Goal: Task Accomplishment & Management: Manage account settings

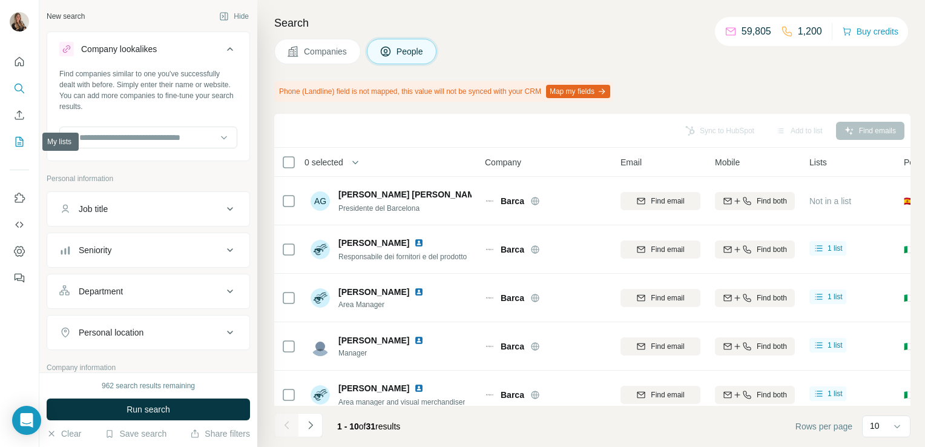
click at [22, 142] on icon "My lists" at bounding box center [20, 142] width 8 height 10
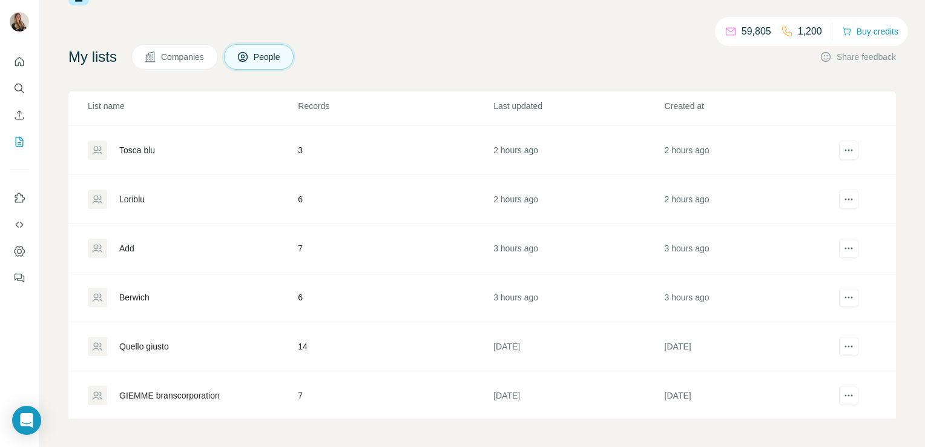
scroll to position [191, 0]
click at [122, 296] on div "Berwich" at bounding box center [134, 297] width 30 height 12
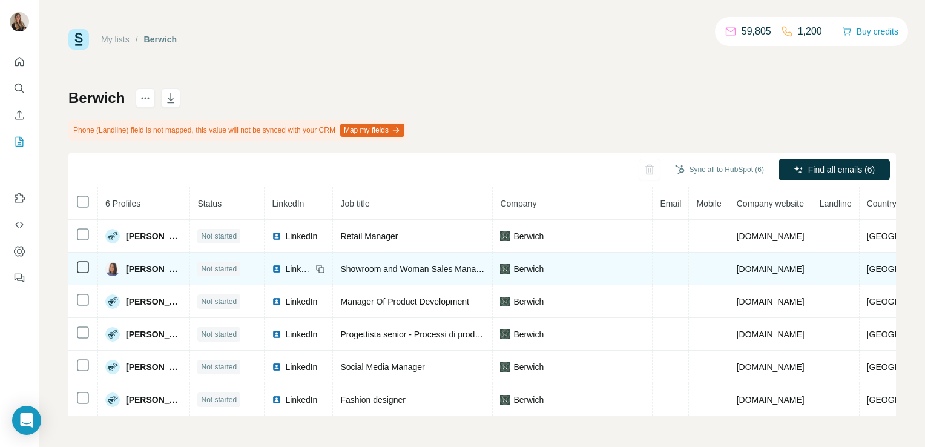
scroll to position [2, 0]
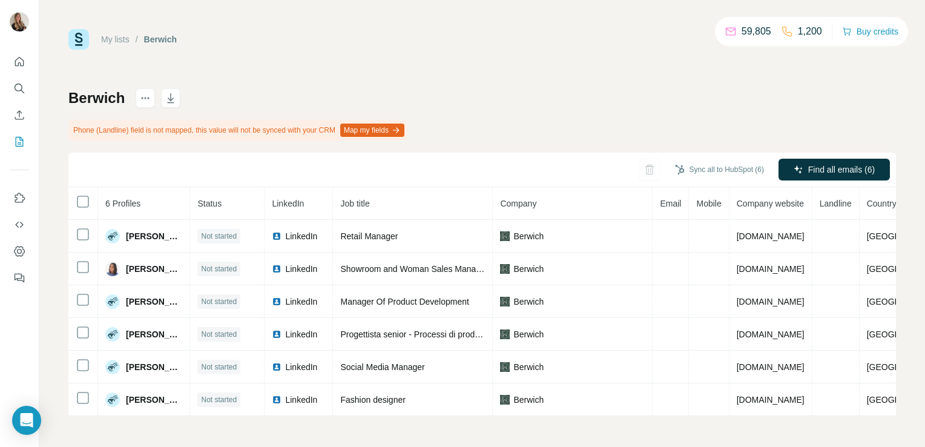
click at [846, 155] on div "Sync all to HubSpot (6) Find all emails (6)" at bounding box center [482, 170] width 828 height 35
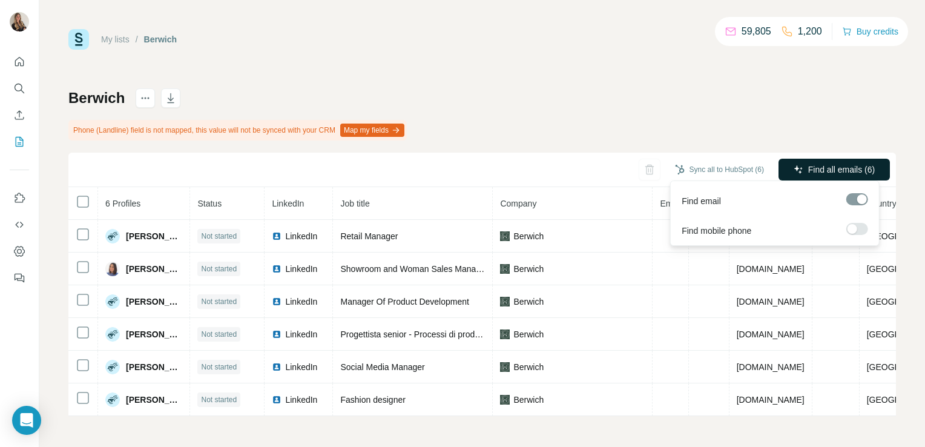
click at [845, 171] on span "Find all emails (6)" at bounding box center [842, 170] width 67 height 12
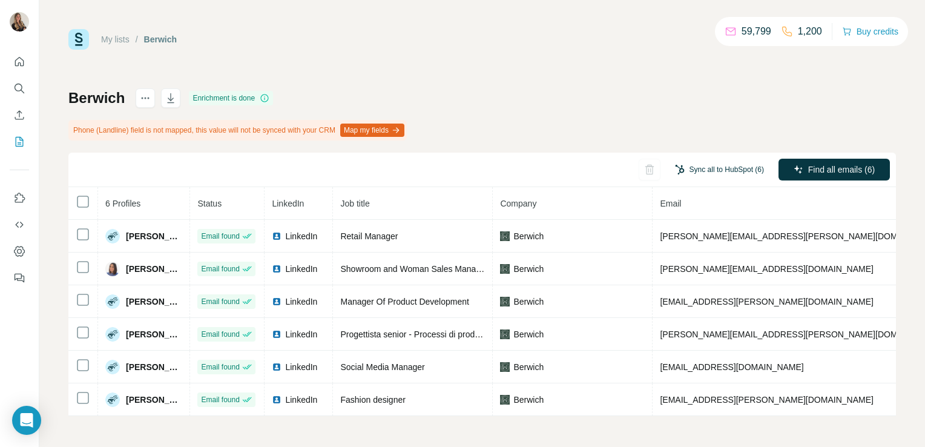
click at [722, 168] on button "Sync all to HubSpot (6)" at bounding box center [720, 170] width 106 height 18
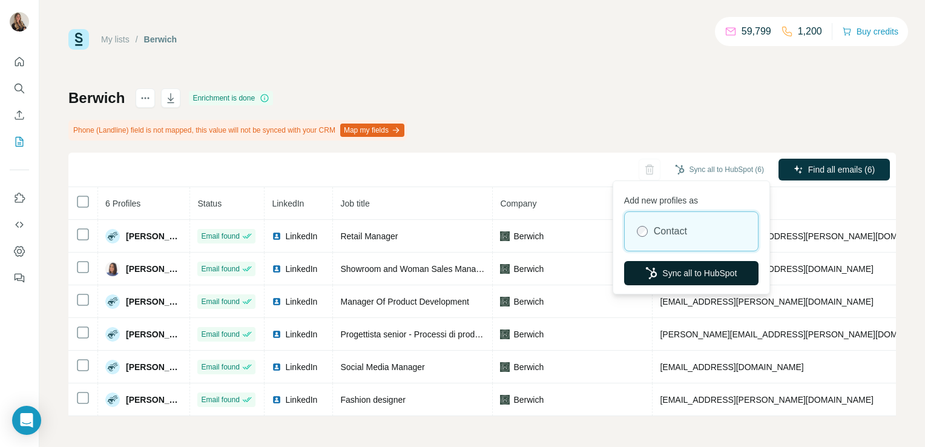
click at [670, 276] on button "Sync all to HubSpot" at bounding box center [691, 273] width 134 height 24
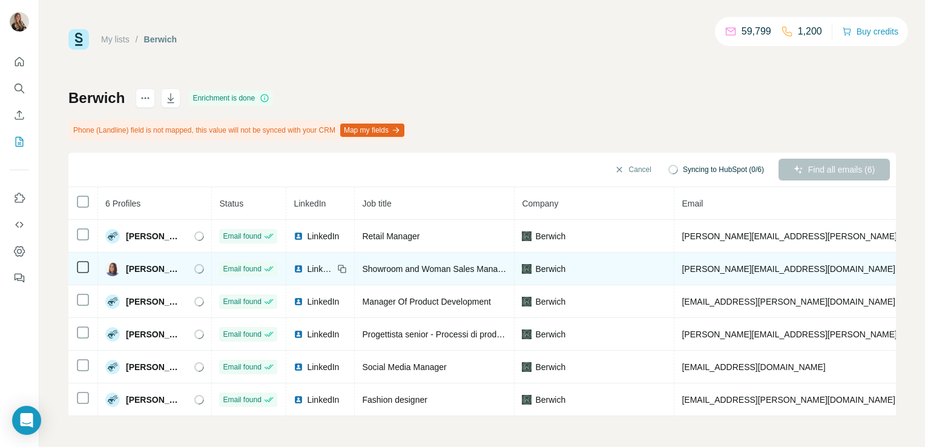
scroll to position [0, 203]
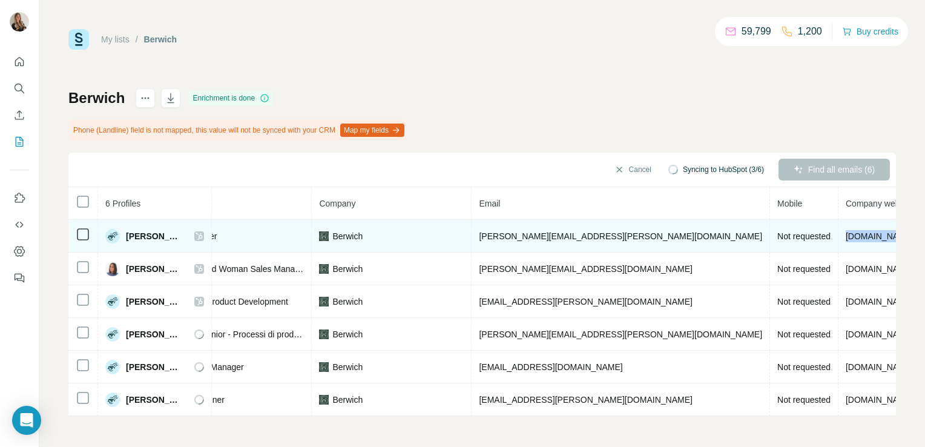
drag, startPoint x: 765, startPoint y: 235, endPoint x: 709, endPoint y: 245, distance: 57.2
click at [839, 245] on td "[DOMAIN_NAME]" at bounding box center [880, 236] width 83 height 33
copy span "[DOMAIN_NAME]"
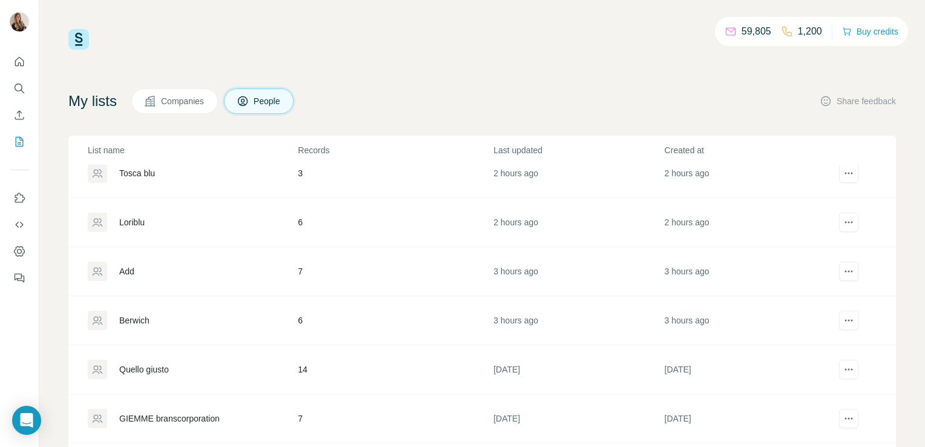
scroll to position [213, 0]
click at [122, 265] on div "Add" at bounding box center [126, 271] width 15 height 12
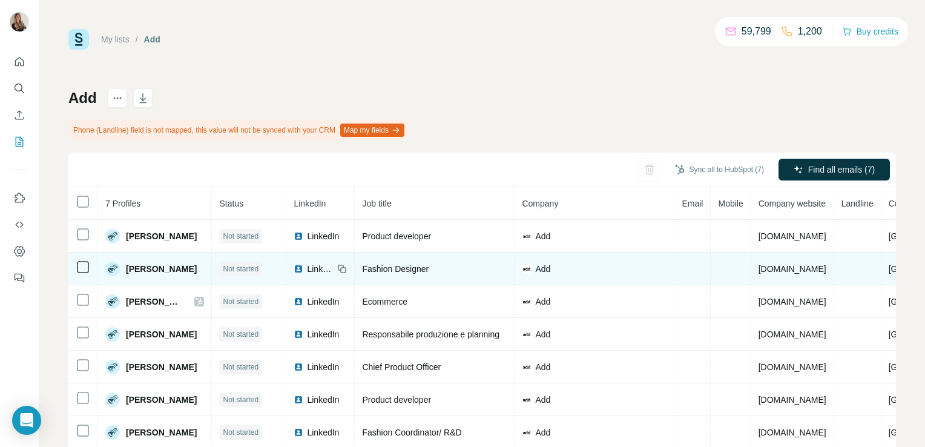
scroll to position [35, 0]
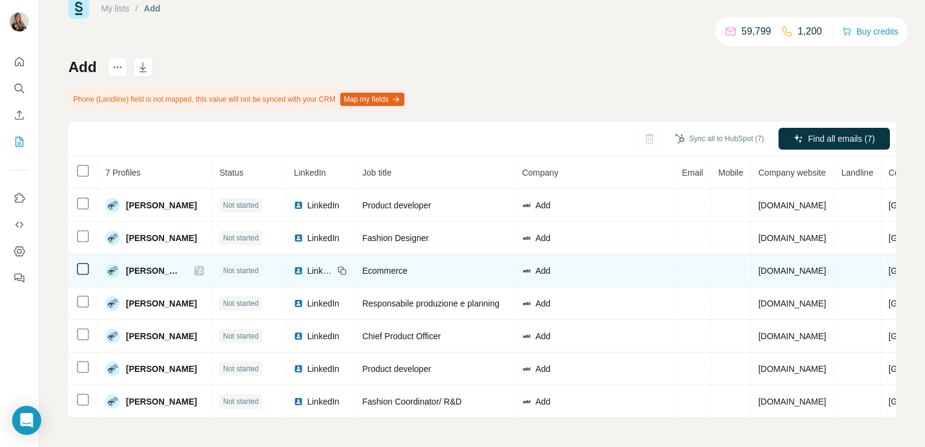
click at [196, 267] on icon at bounding box center [199, 271] width 7 height 10
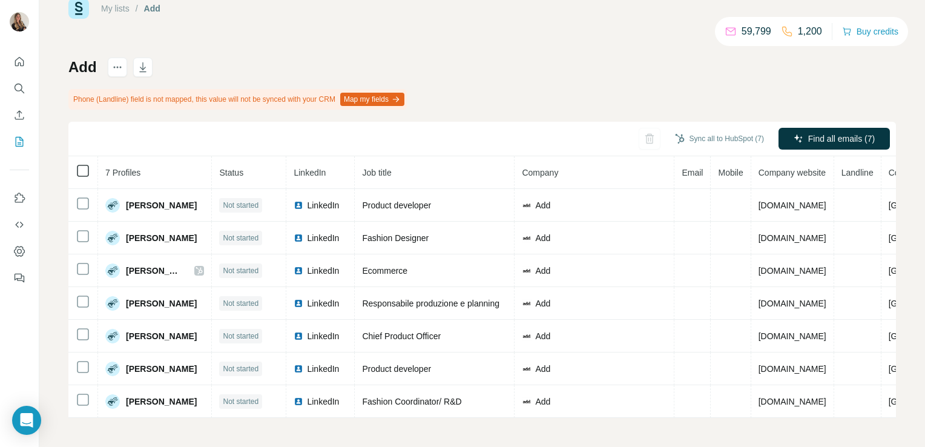
click at [81, 173] on icon at bounding box center [83, 171] width 15 height 15
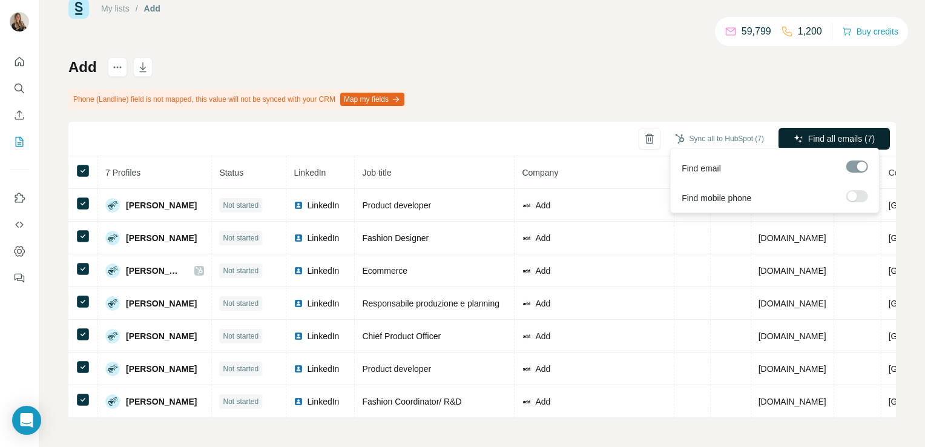
click at [813, 133] on span "Find all emails (7)" at bounding box center [842, 139] width 67 height 12
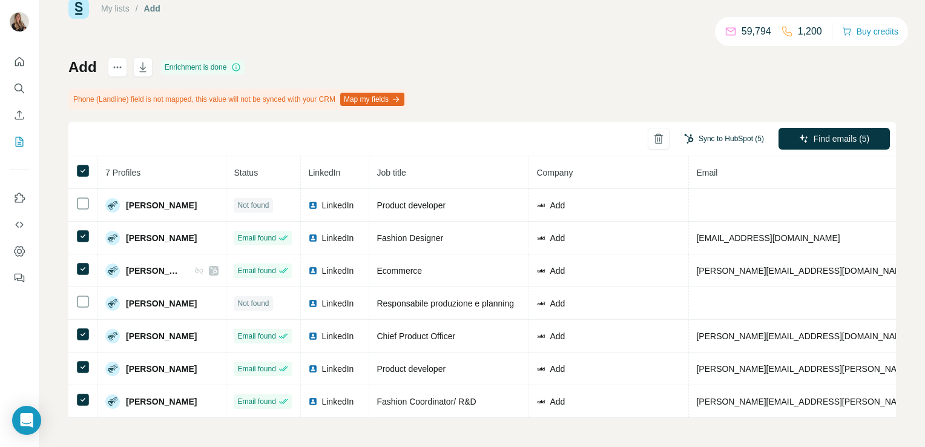
click at [705, 132] on button "Sync to HubSpot (5)" at bounding box center [724, 139] width 97 height 18
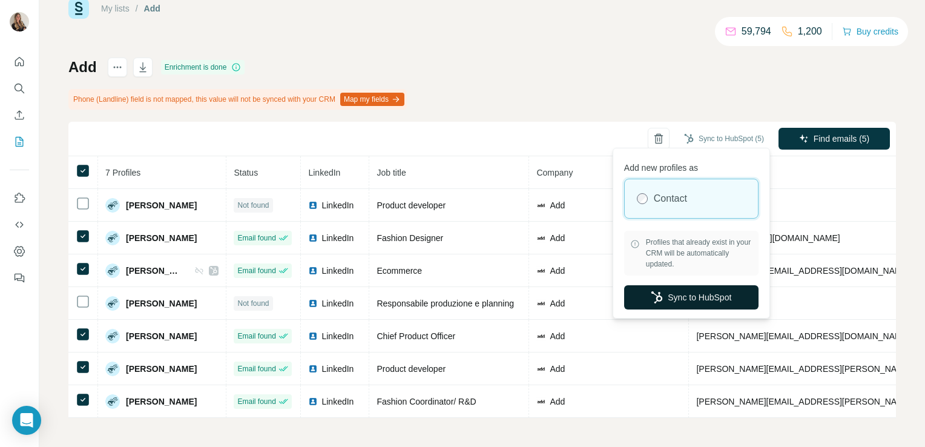
click at [646, 297] on button "Sync to HubSpot" at bounding box center [691, 297] width 134 height 24
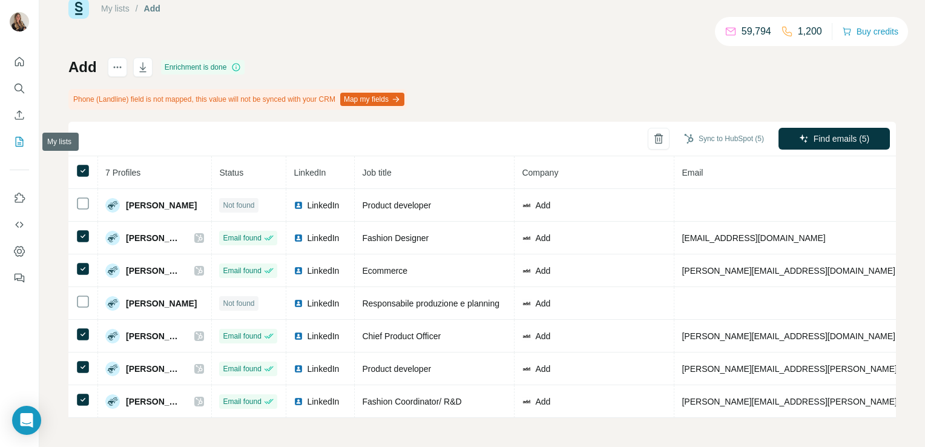
click at [22, 145] on icon "My lists" at bounding box center [19, 142] width 12 height 12
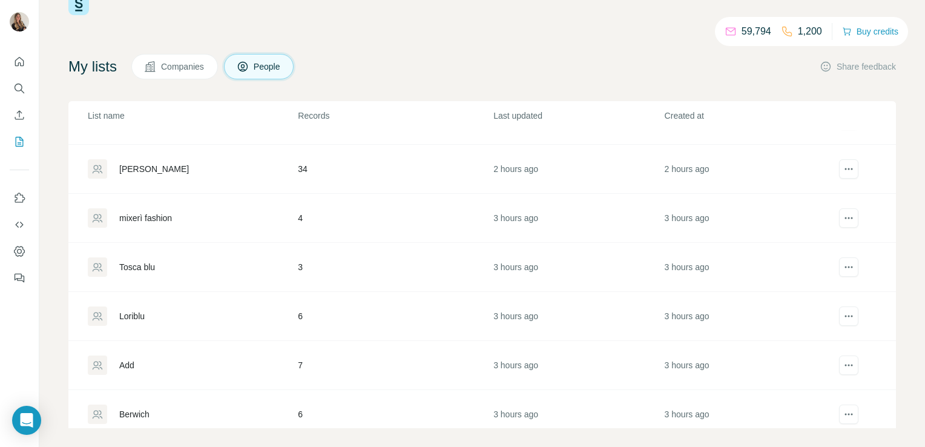
scroll to position [85, 0]
click at [131, 316] on div "Loriblu" at bounding box center [131, 316] width 25 height 12
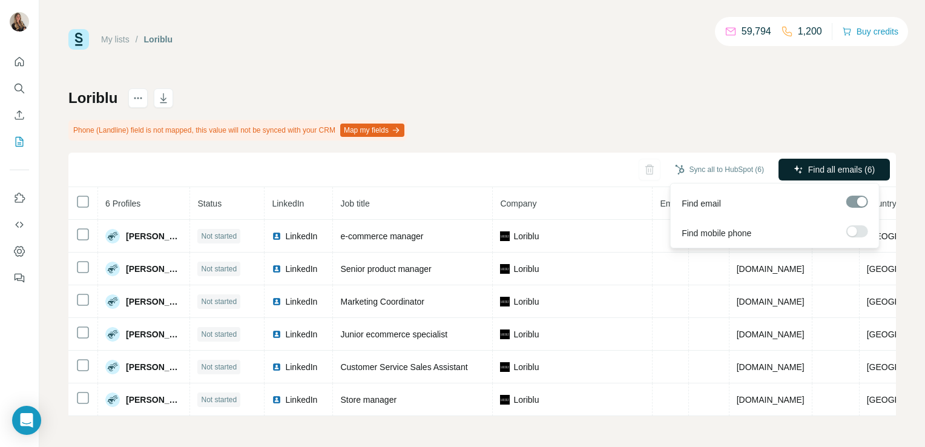
click at [810, 167] on span "Find all emails (6)" at bounding box center [842, 170] width 67 height 12
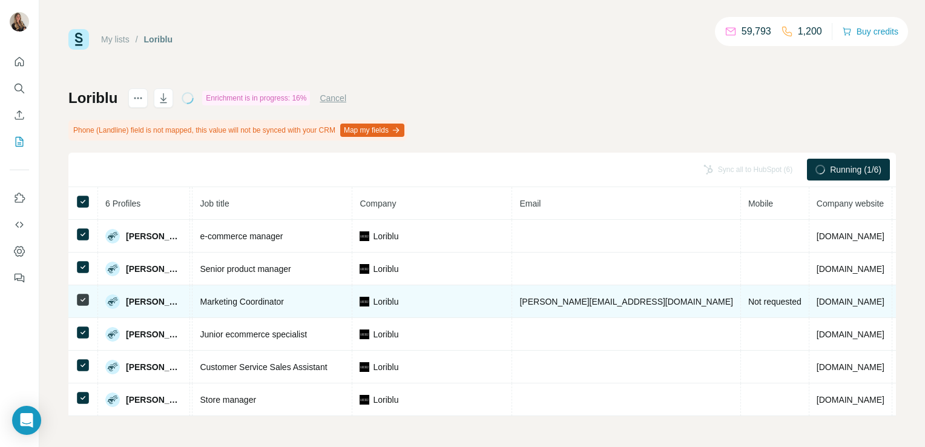
scroll to position [0, 145]
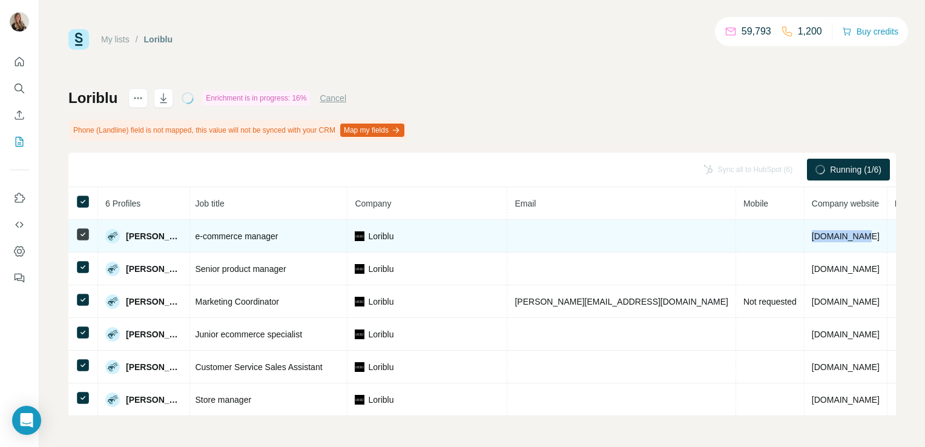
drag, startPoint x: 757, startPoint y: 234, endPoint x: 707, endPoint y: 239, distance: 49.9
click at [805, 239] on td "loriblu.com" at bounding box center [846, 236] width 83 height 33
copy span "loriblu.com"
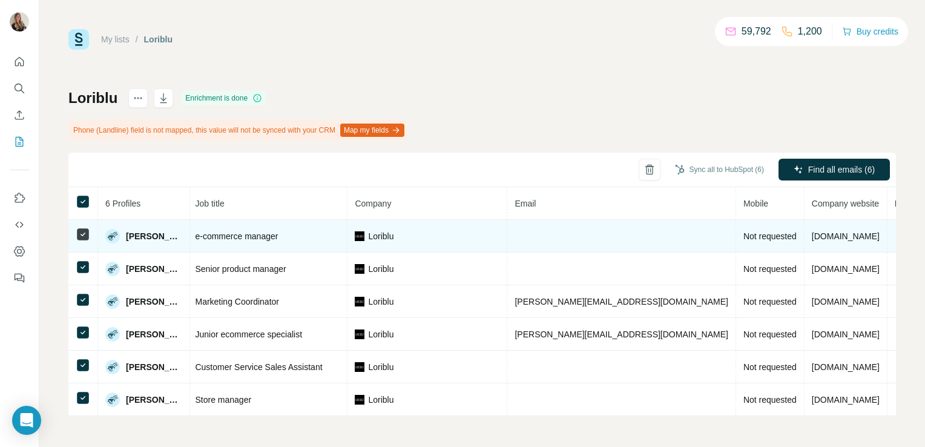
click at [444, 240] on div "Loriblu" at bounding box center [427, 236] width 145 height 12
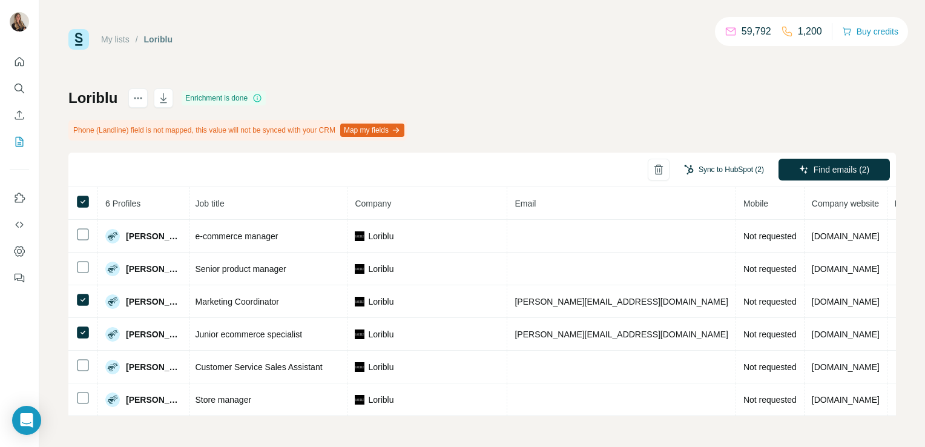
click at [728, 171] on button "Sync to HubSpot (2)" at bounding box center [724, 170] width 97 height 18
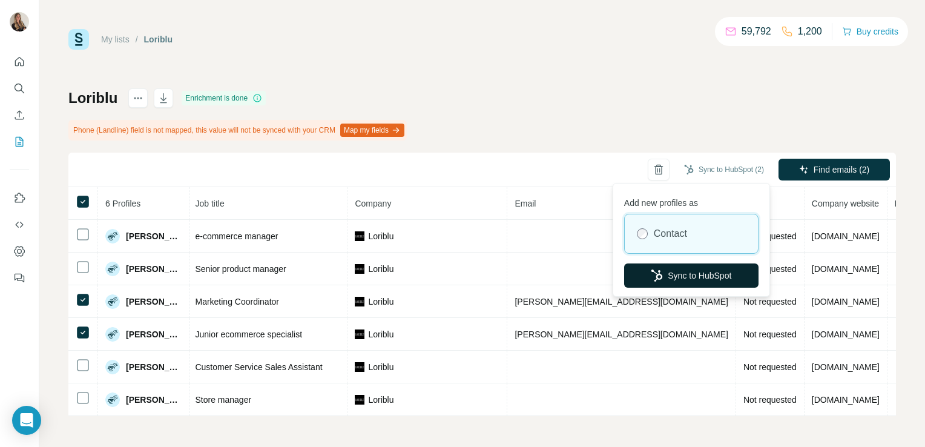
click at [651, 280] on icon "button" at bounding box center [657, 276] width 12 height 12
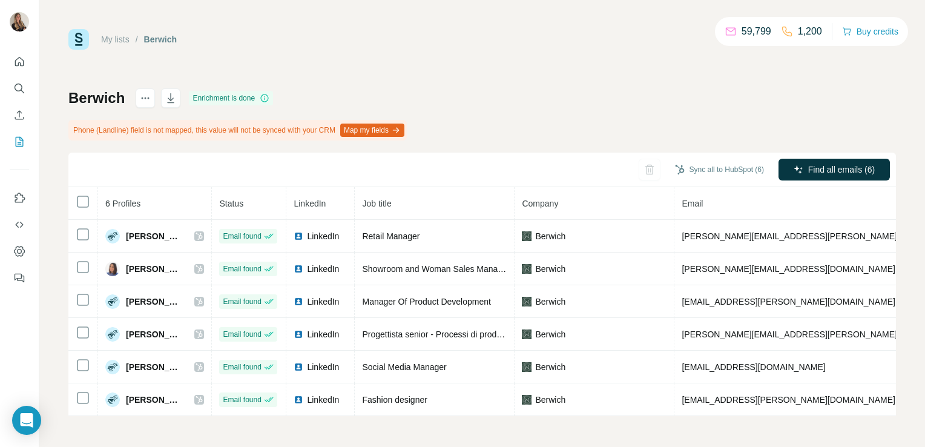
scroll to position [0, 203]
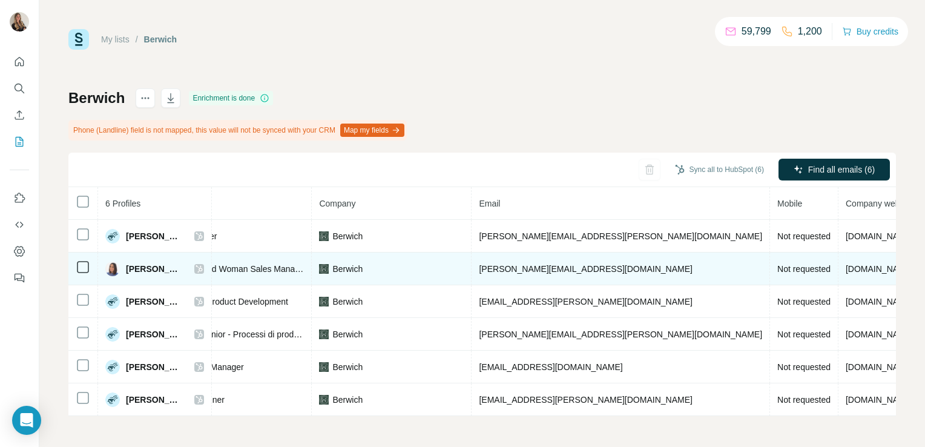
click at [526, 277] on td "[PERSON_NAME][EMAIL_ADDRESS][DOMAIN_NAME]" at bounding box center [621, 269] width 299 height 33
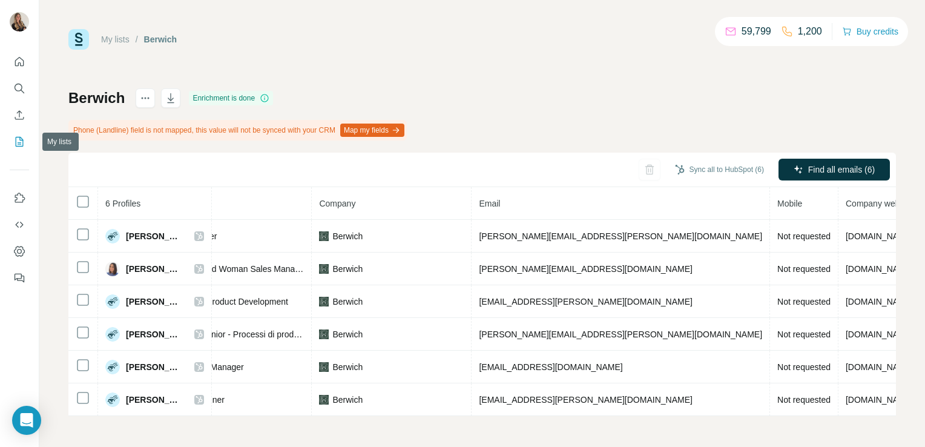
click at [21, 148] on button "My lists" at bounding box center [19, 142] width 19 height 22
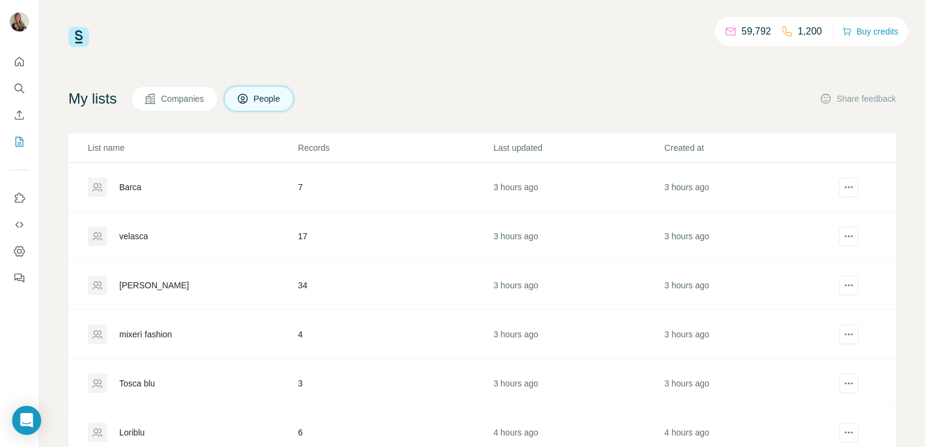
click at [130, 184] on div "Barca" at bounding box center [130, 187] width 22 height 12
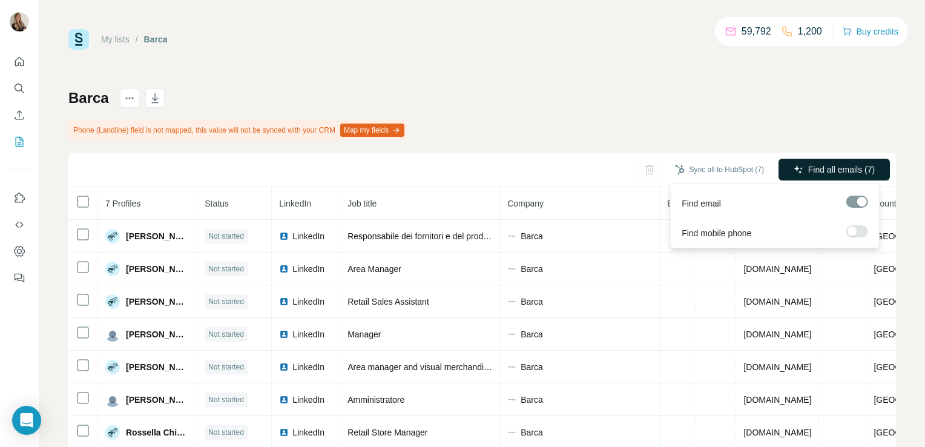
click at [828, 174] on span "Find all emails (7)" at bounding box center [842, 170] width 67 height 12
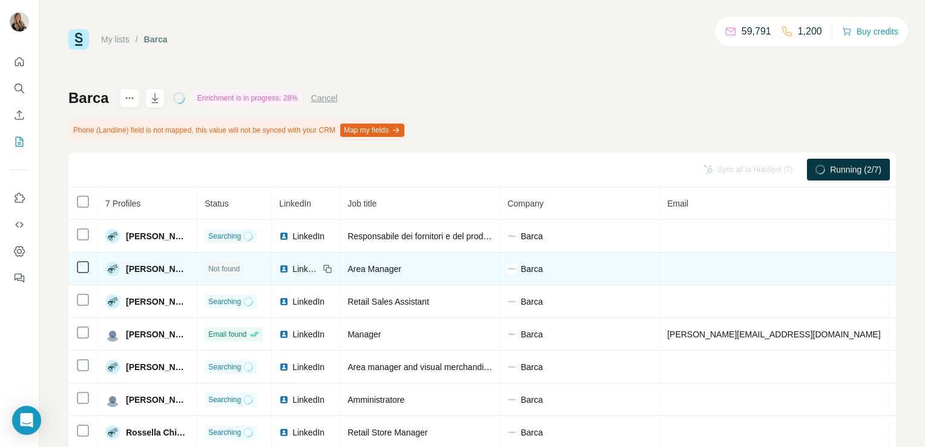
scroll to position [0, 162]
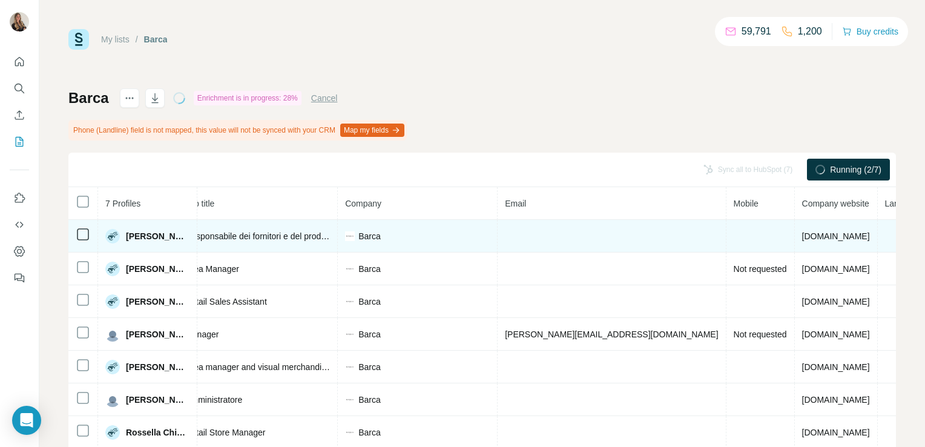
drag, startPoint x: 778, startPoint y: 234, endPoint x: 711, endPoint y: 238, distance: 66.7
click at [795, 238] on td "[DOMAIN_NAME]" at bounding box center [836, 236] width 83 height 33
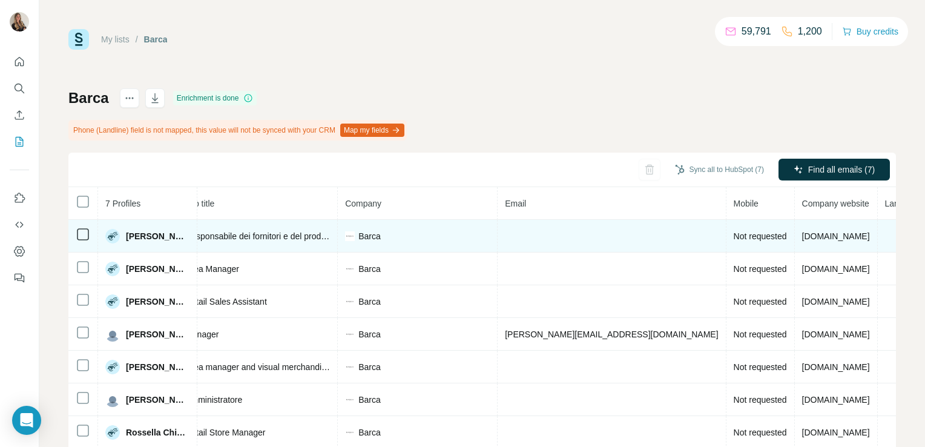
copy span "[DOMAIN_NAME]"
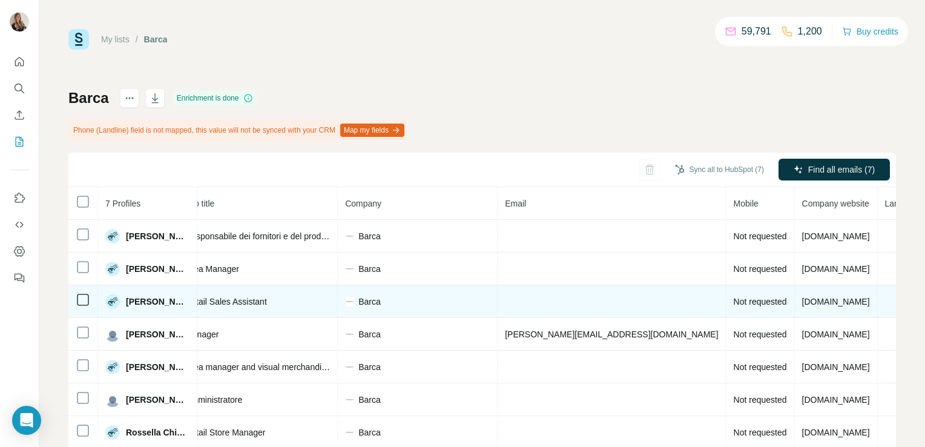
scroll to position [0, 0]
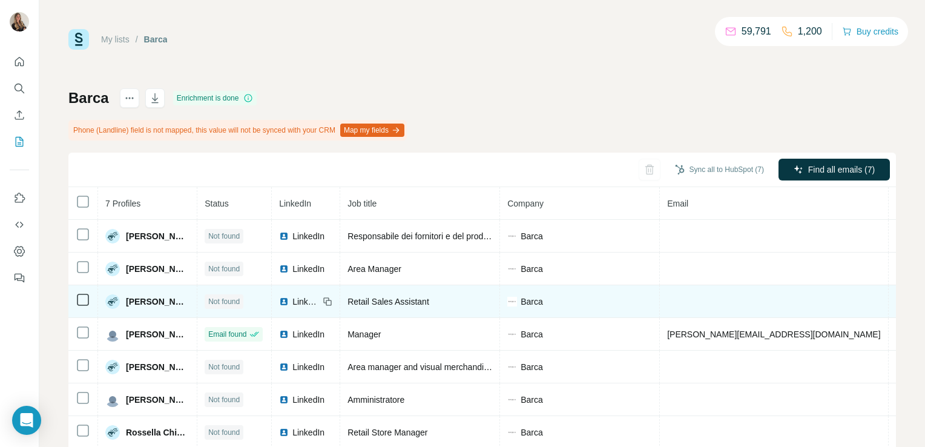
click at [498, 296] on td "Retail Sales Assistant" at bounding box center [420, 301] width 160 height 33
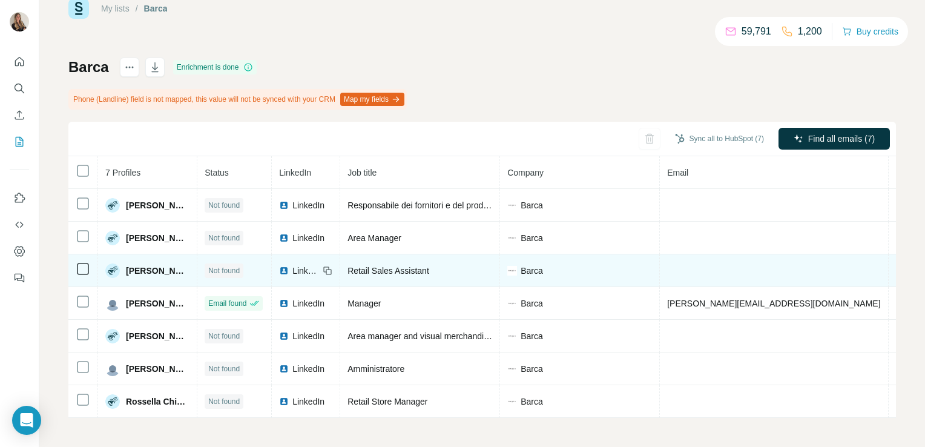
scroll to position [34, 0]
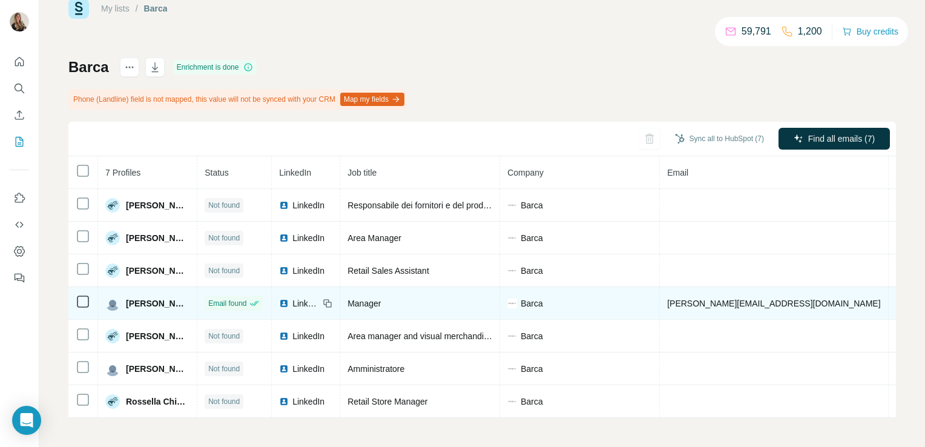
click at [329, 302] on icon at bounding box center [328, 304] width 5 height 5
click at [293, 299] on div "LinkedIn" at bounding box center [299, 303] width 40 height 12
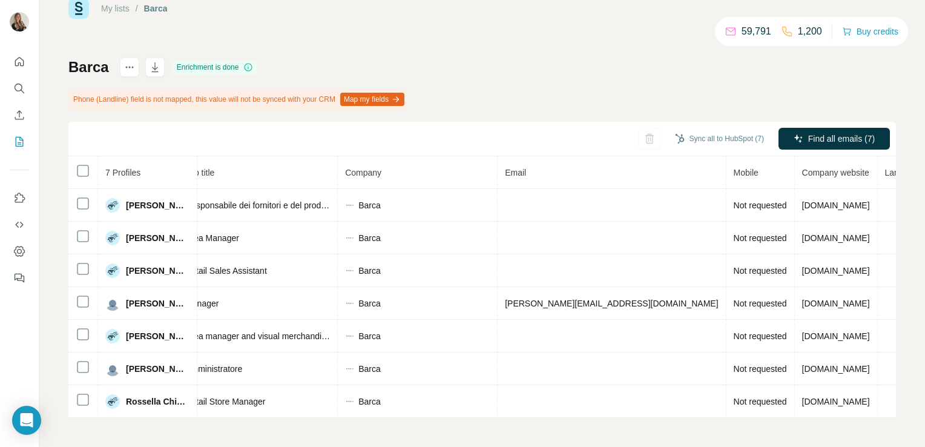
scroll to position [0, 0]
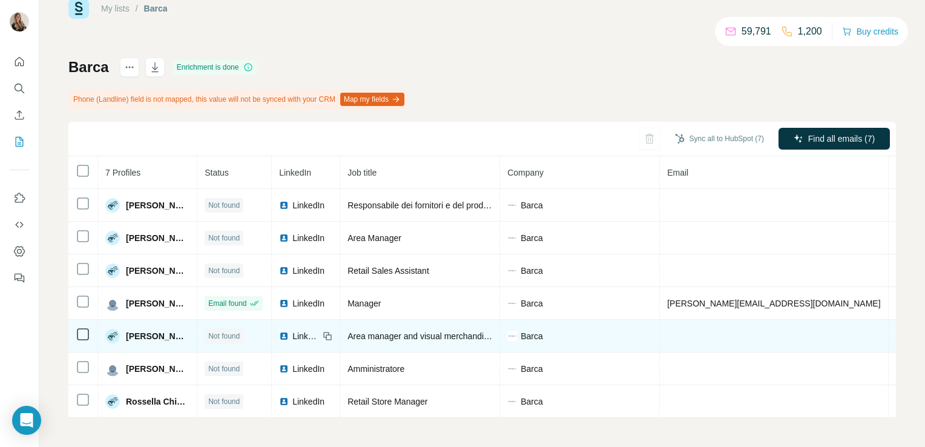
click at [300, 333] on span "LinkedIn" at bounding box center [306, 336] width 27 height 12
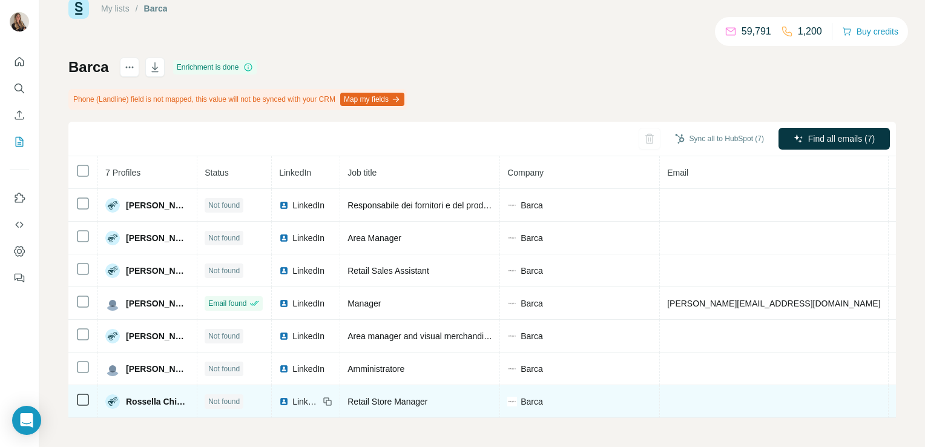
click at [288, 397] on img at bounding box center [284, 402] width 10 height 10
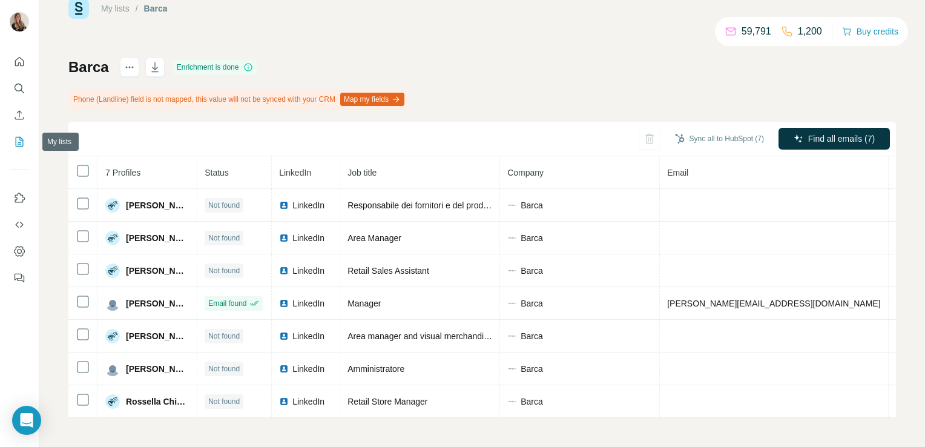
click at [16, 144] on icon "My lists" at bounding box center [19, 142] width 12 height 12
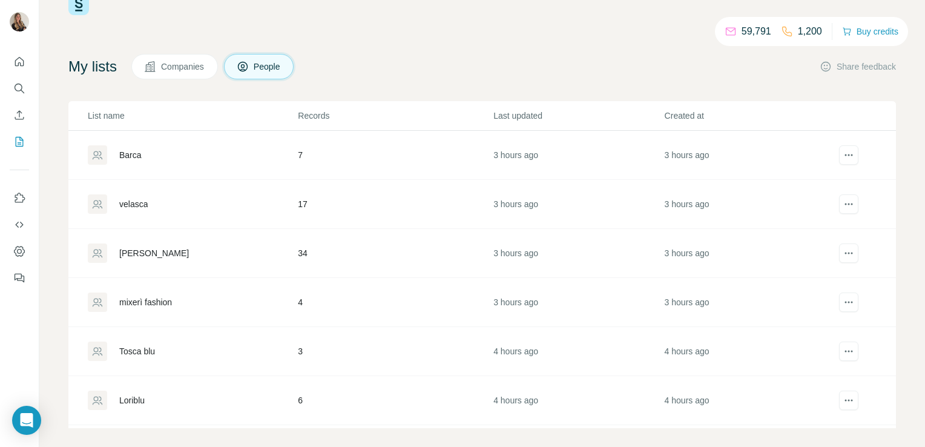
click at [142, 293] on div "mixerì fashion" at bounding box center [192, 302] width 209 height 19
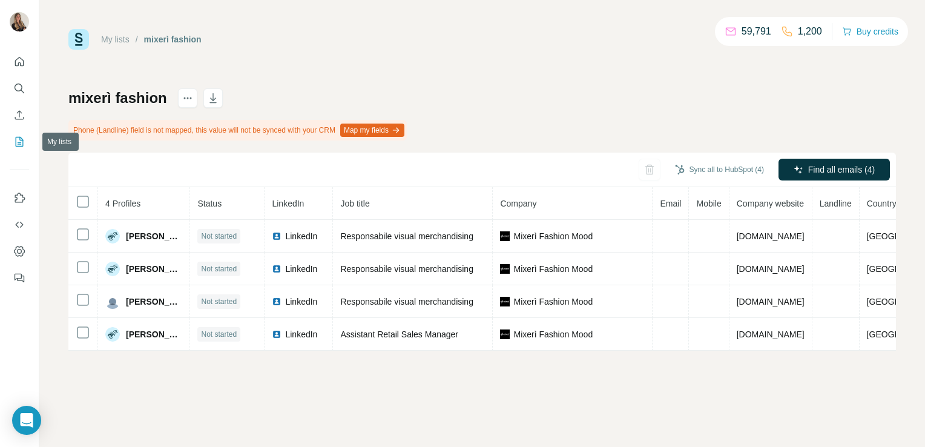
click at [17, 141] on icon "My lists" at bounding box center [19, 142] width 12 height 12
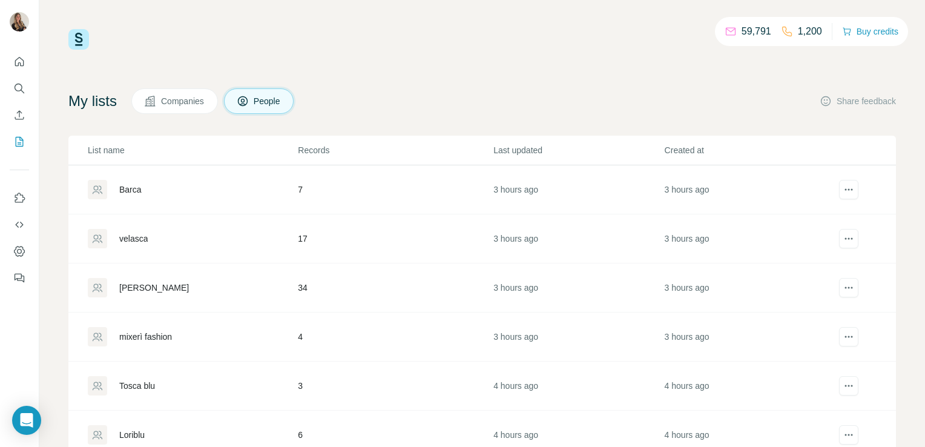
click at [139, 230] on div "velasca" at bounding box center [192, 238] width 209 height 19
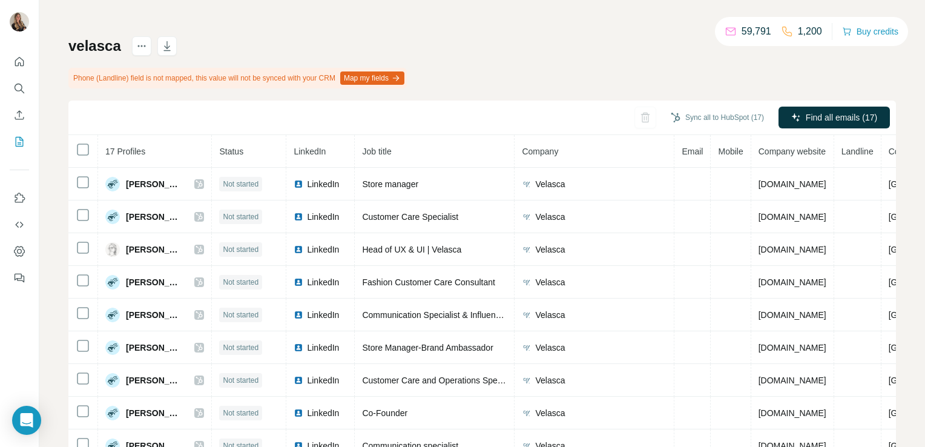
scroll to position [88, 0]
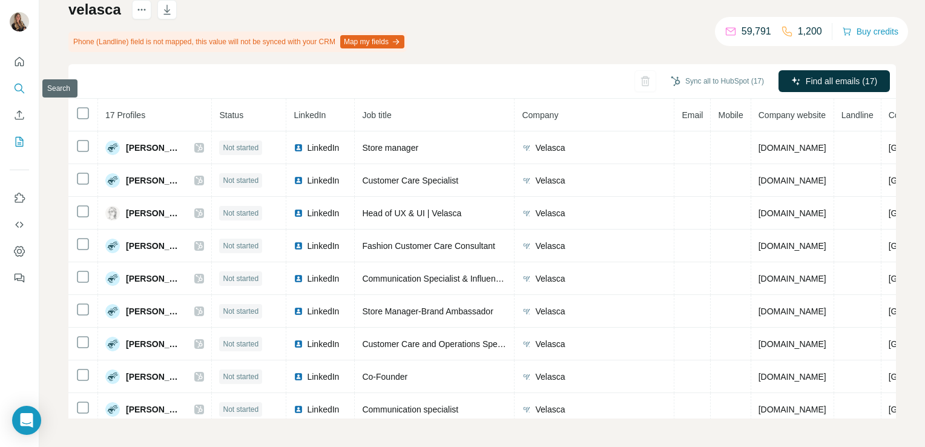
click at [19, 83] on icon "Search" at bounding box center [19, 88] width 12 height 12
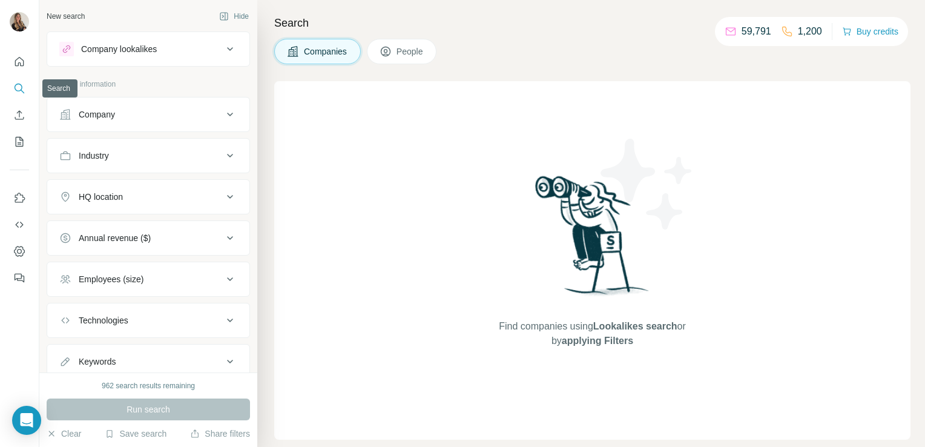
click at [19, 88] on icon "Search" at bounding box center [19, 88] width 12 height 12
click at [128, 42] on div "Company lookalikes" at bounding box center [141, 49] width 164 height 15
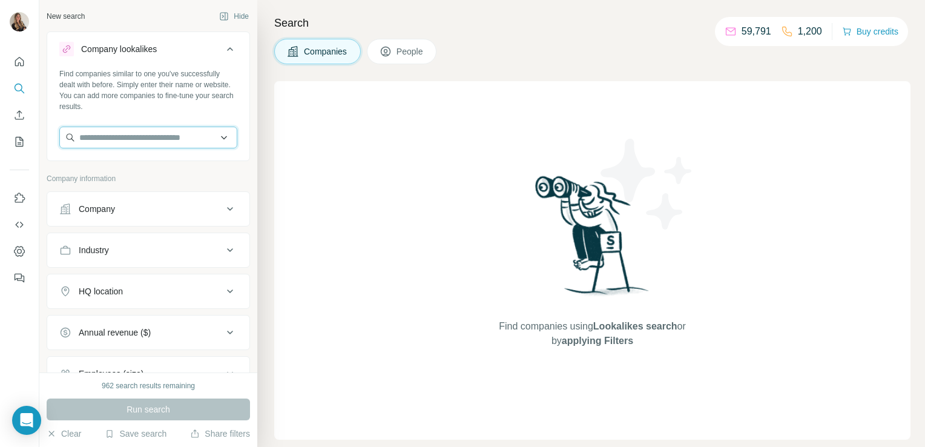
click at [98, 144] on input "text" at bounding box center [148, 138] width 178 height 22
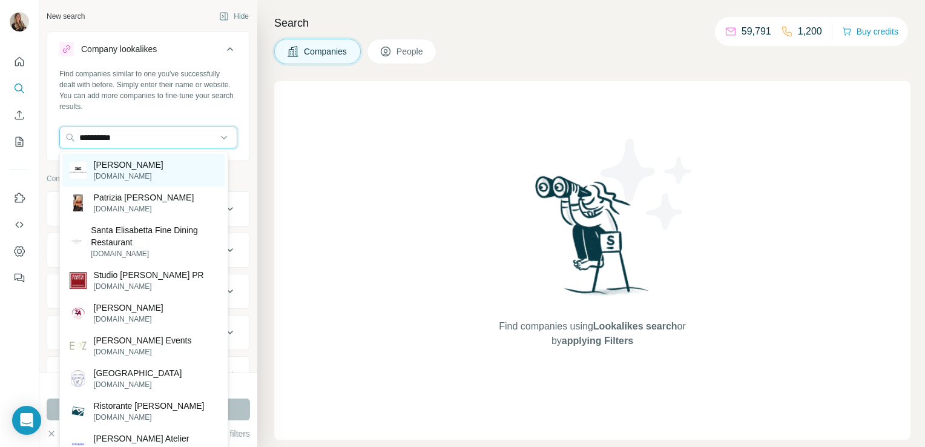
type input "**********"
click at [158, 161] on p "[PERSON_NAME]" at bounding box center [129, 165] width 70 height 12
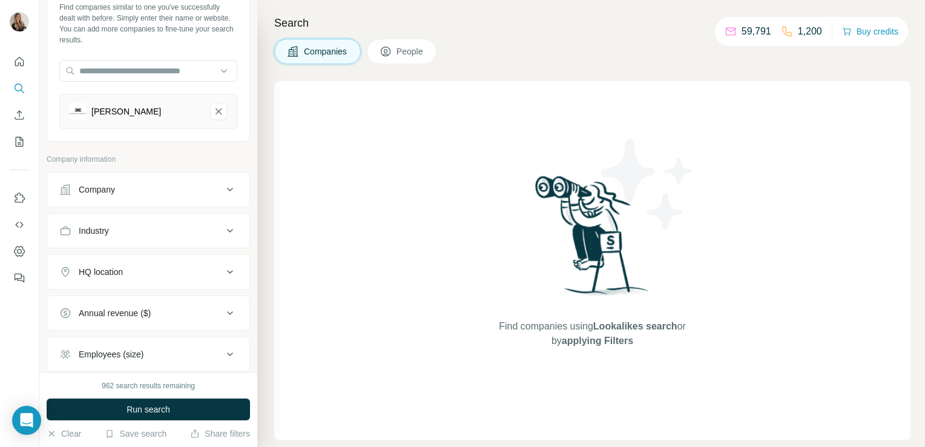
scroll to position [90, 0]
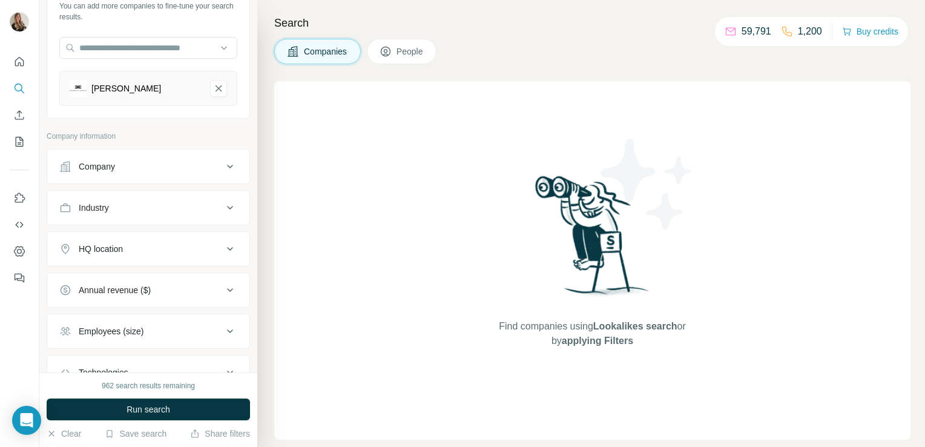
click at [131, 248] on div "HQ location" at bounding box center [141, 249] width 164 height 12
click at [92, 276] on input "text" at bounding box center [148, 279] width 178 height 22
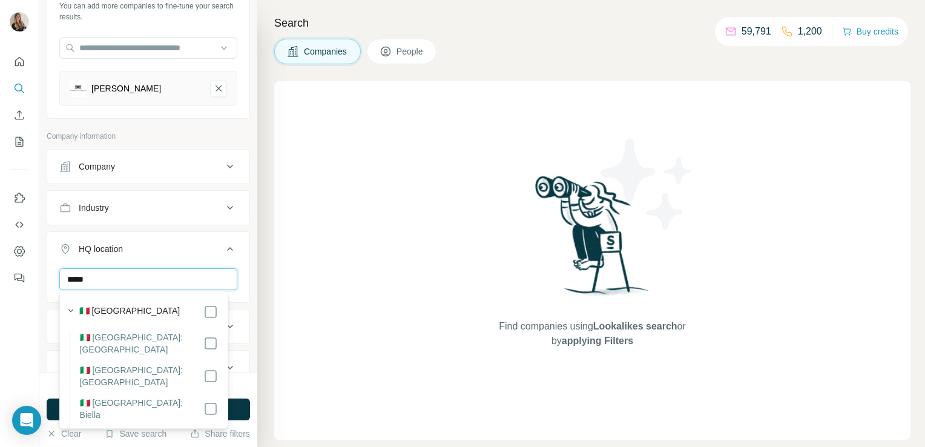
type input "*****"
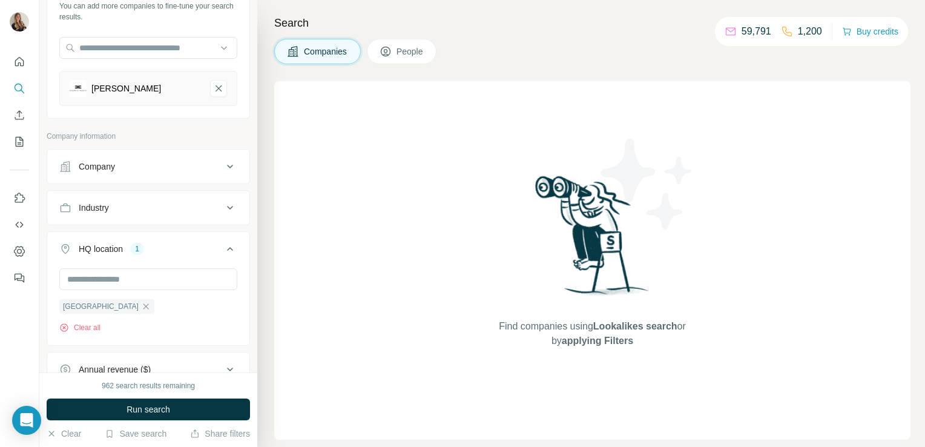
click at [337, 262] on div "Find companies using Lookalikes search or by applying Filters" at bounding box center [592, 260] width 637 height 359
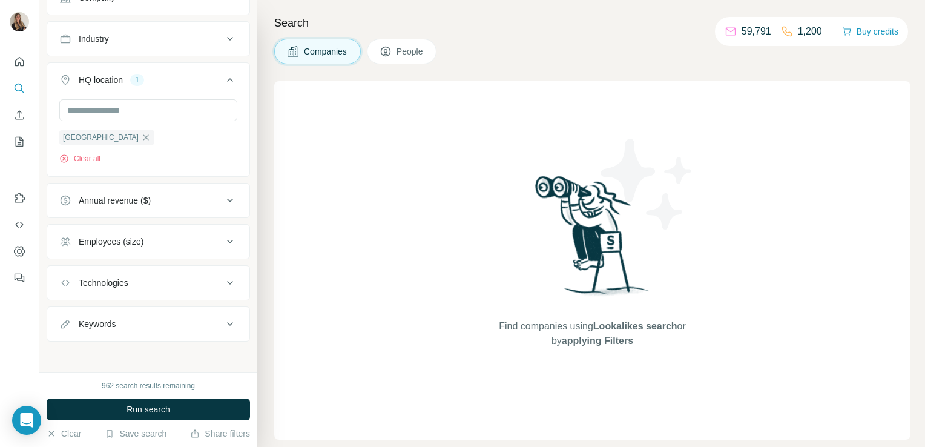
scroll to position [126, 0]
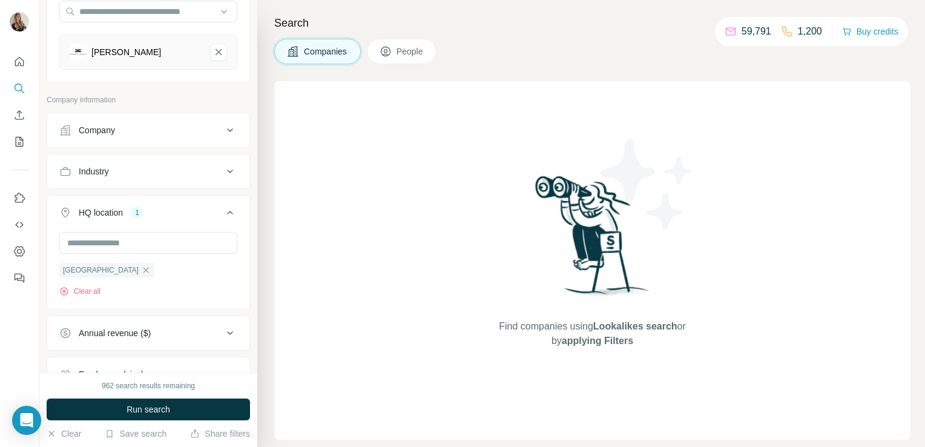
click at [121, 177] on button "Industry" at bounding box center [148, 171] width 202 height 29
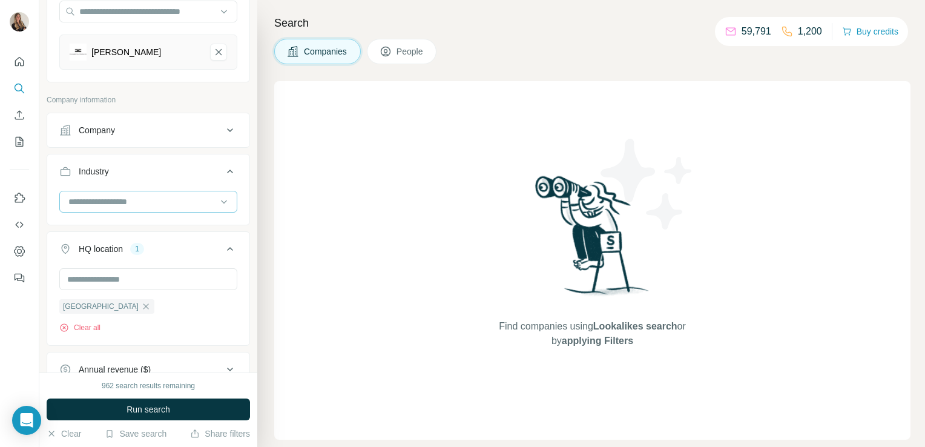
click at [119, 204] on input at bounding box center [142, 201] width 150 height 13
click at [102, 195] on input at bounding box center [142, 201] width 150 height 13
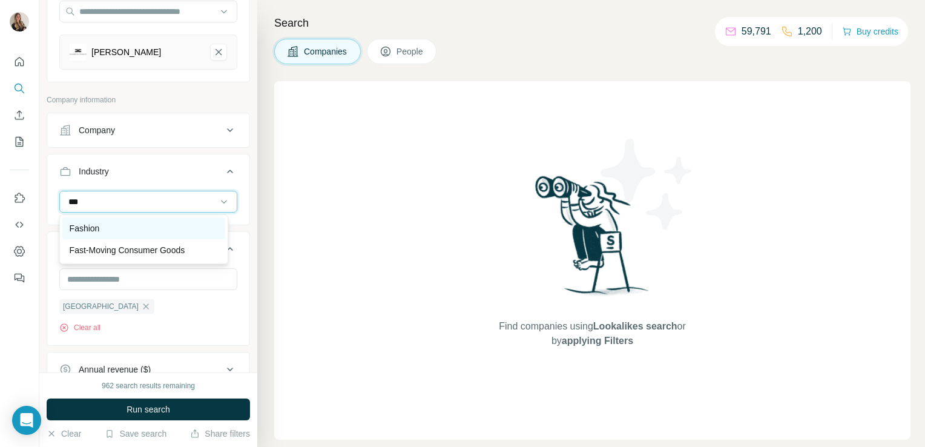
type input "***"
click at [103, 220] on div "Fashion" at bounding box center [143, 228] width 163 height 22
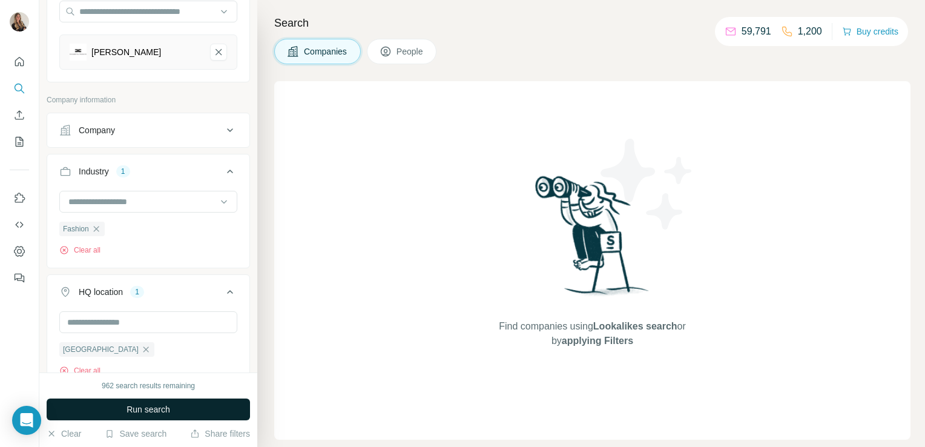
click at [143, 407] on span "Run search" at bounding box center [149, 409] width 44 height 12
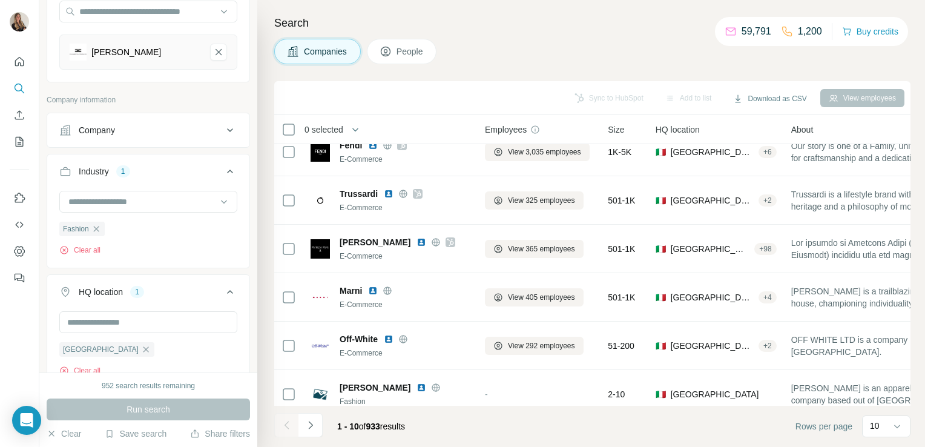
scroll to position [228, 0]
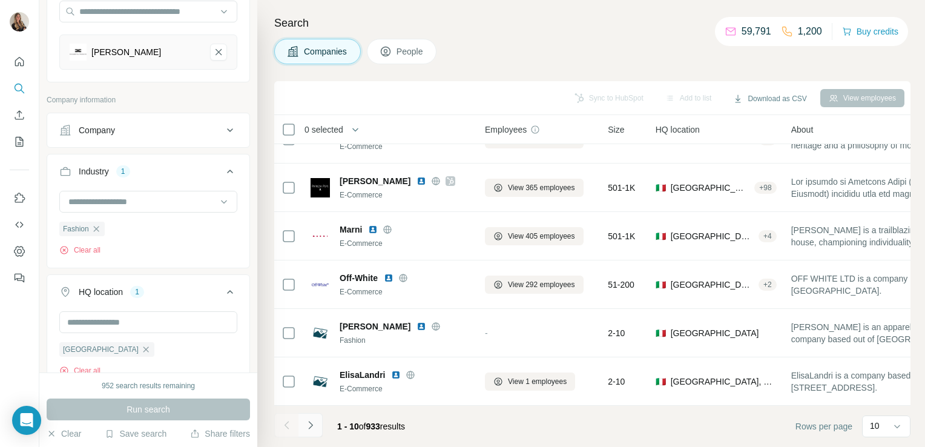
click at [311, 425] on icon "Navigate to next page" at bounding box center [311, 425] width 12 height 12
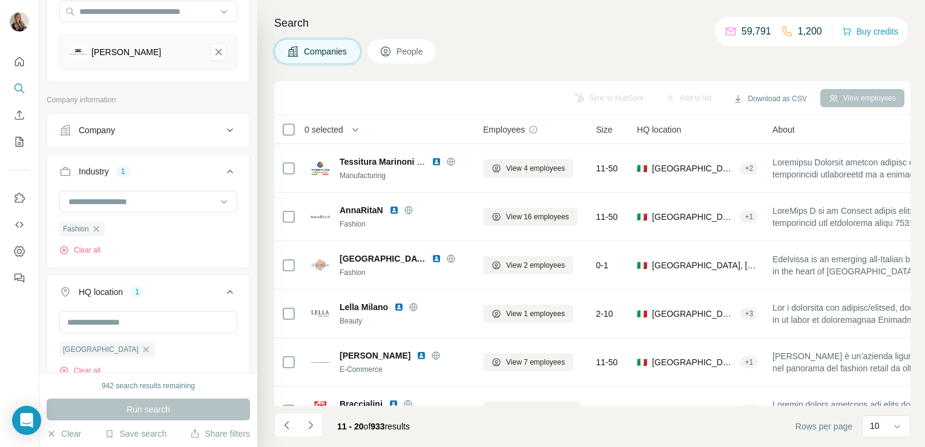
scroll to position [0, 0]
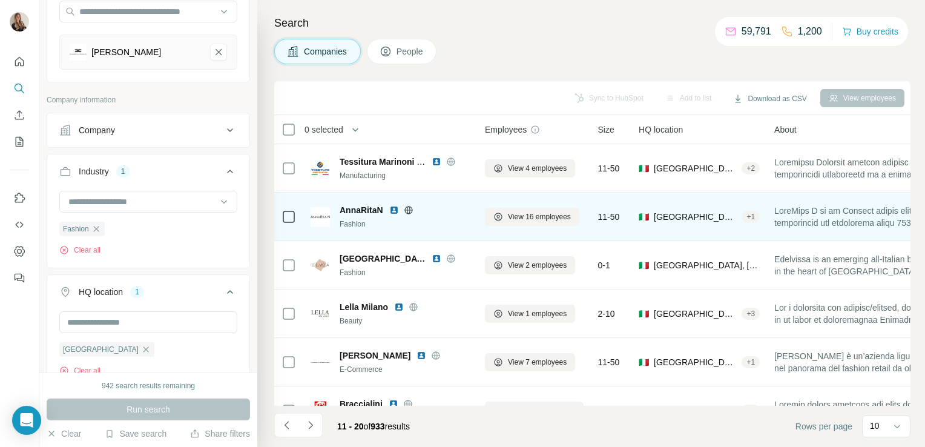
click at [412, 211] on icon at bounding box center [409, 210] width 8 height 8
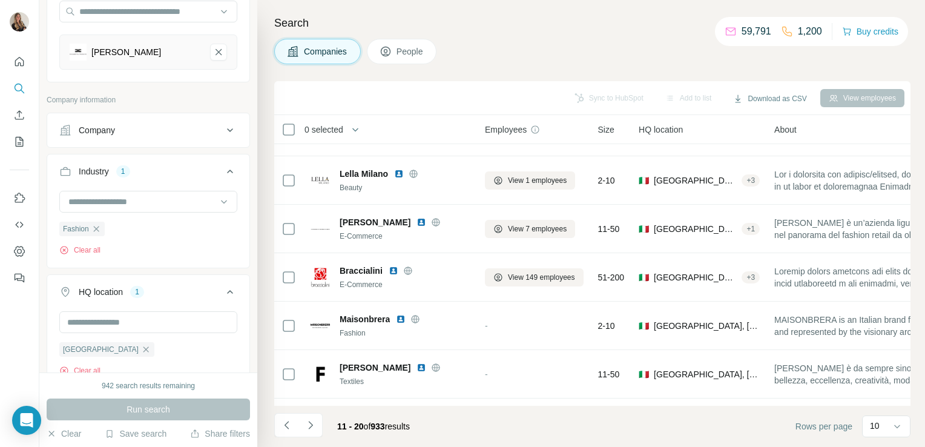
scroll to position [228, 0]
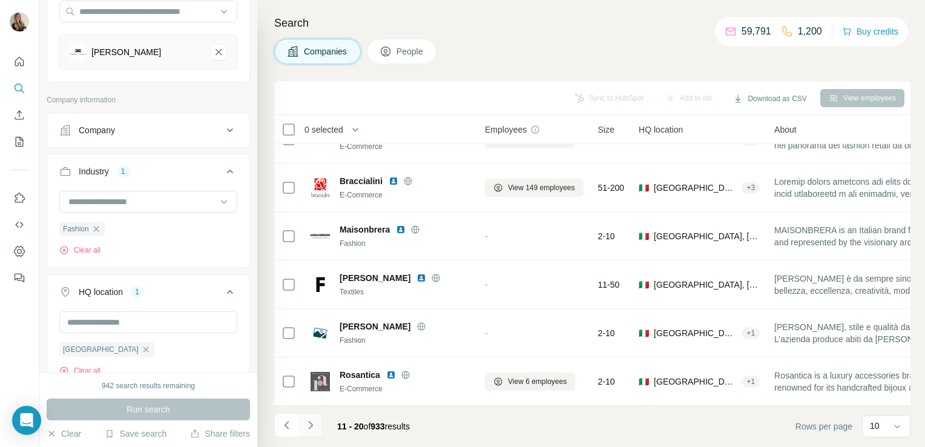
click at [308, 424] on icon "Navigate to next page" at bounding box center [311, 425] width 12 height 12
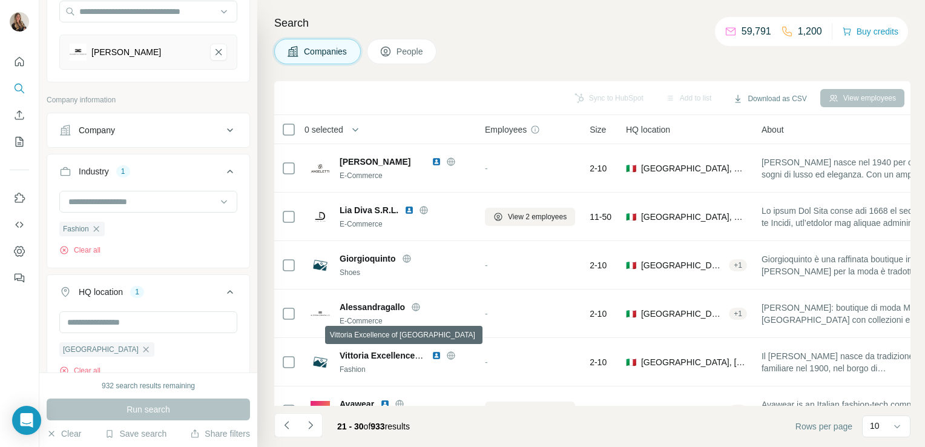
scroll to position [0, 0]
click at [310, 428] on icon "Navigate to next page" at bounding box center [310, 425] width 4 height 8
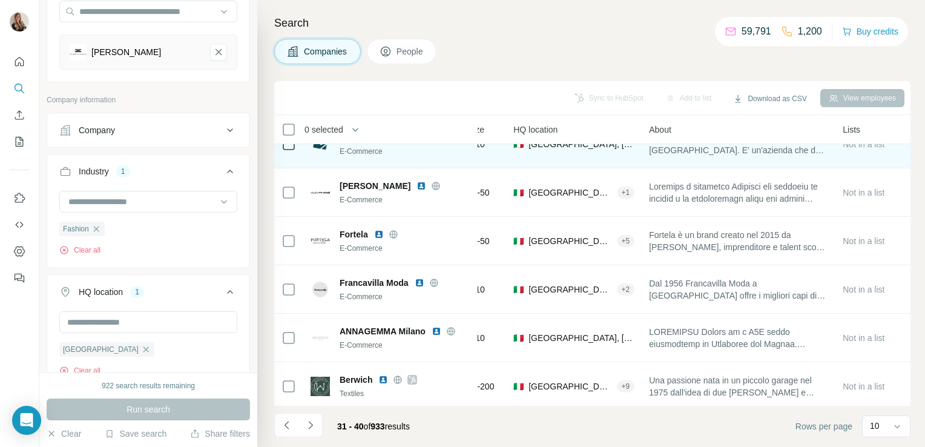
scroll to position [73, 0]
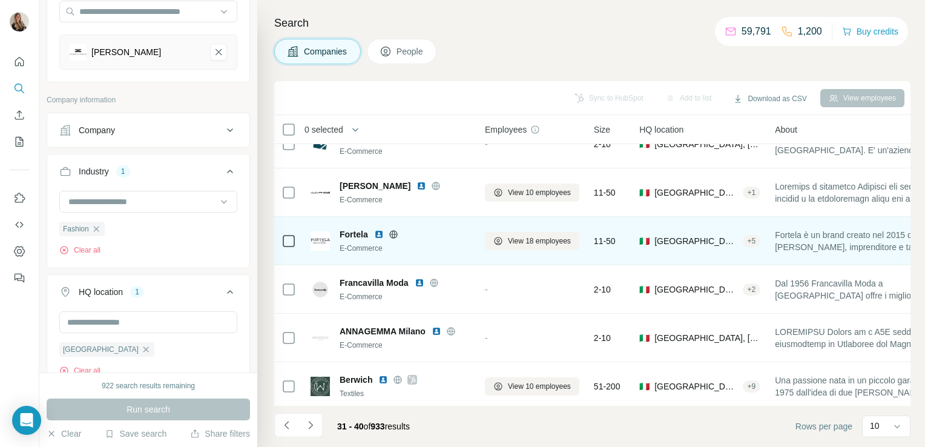
click at [392, 233] on icon at bounding box center [394, 235] width 10 height 10
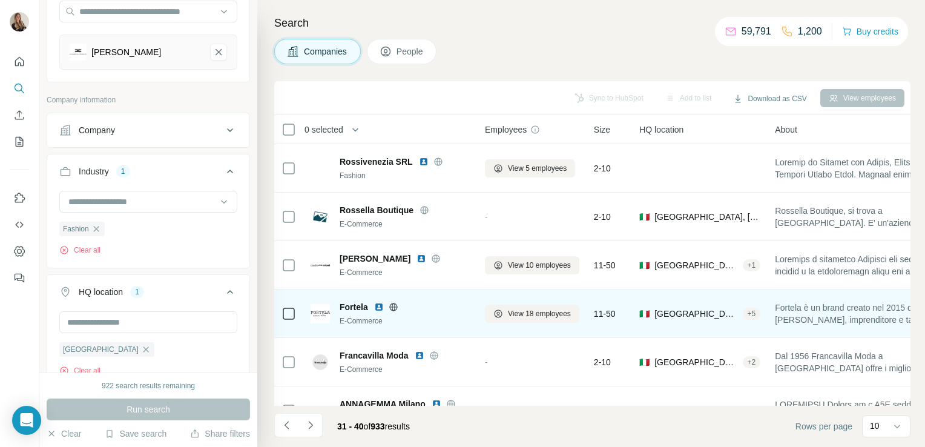
scroll to position [228, 0]
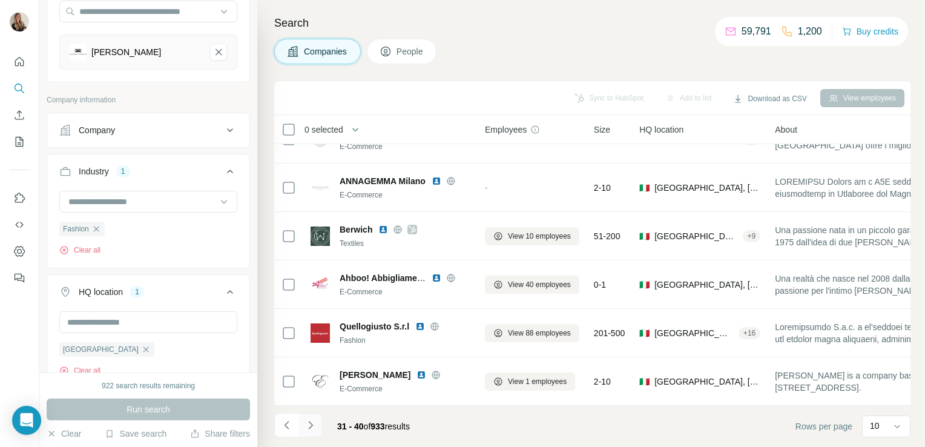
click at [313, 425] on icon "Navigate to next page" at bounding box center [311, 425] width 12 height 12
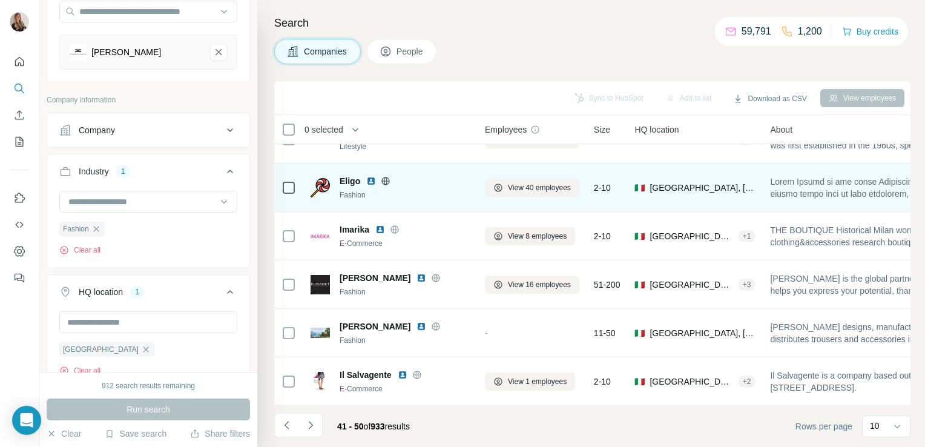
click at [382, 176] on icon at bounding box center [386, 181] width 10 height 10
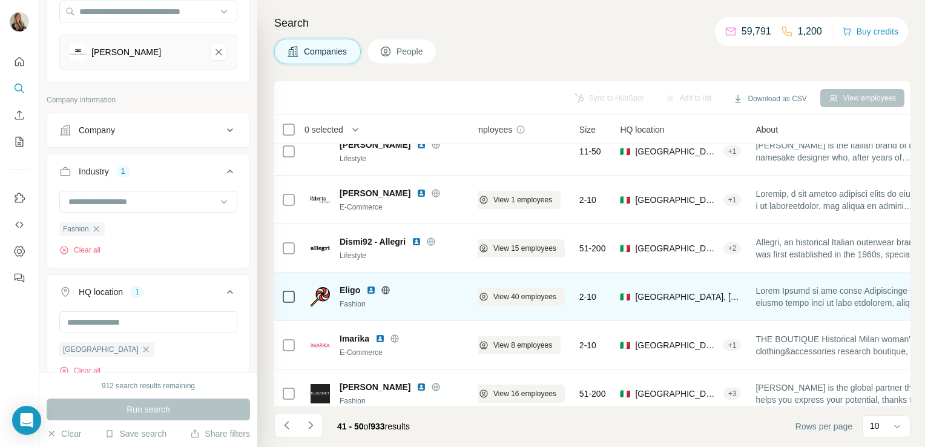
scroll to position [114, 0]
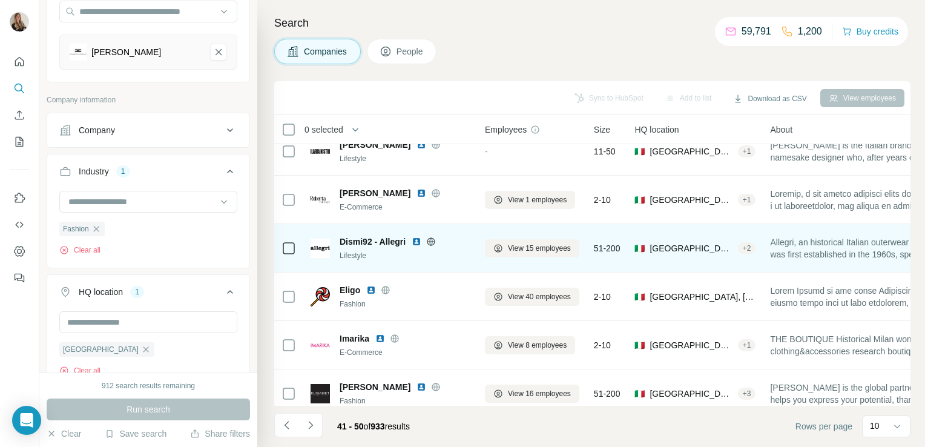
click at [431, 240] on icon at bounding box center [431, 242] width 10 height 10
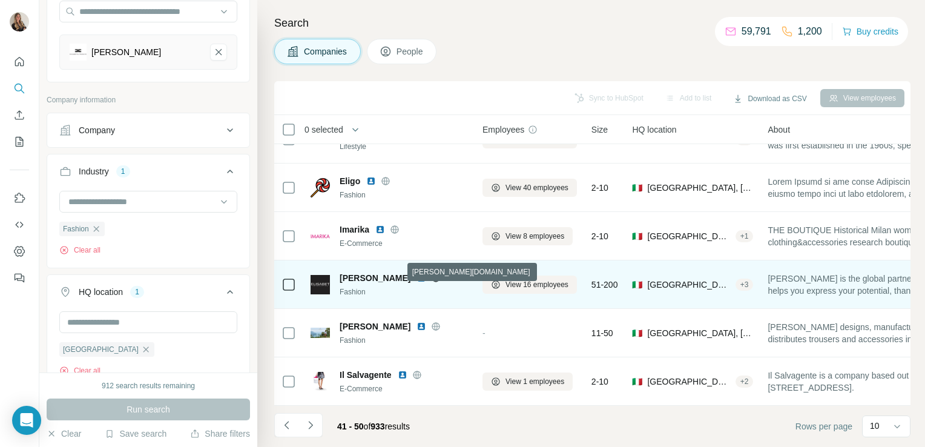
click at [431, 273] on icon at bounding box center [436, 278] width 10 height 10
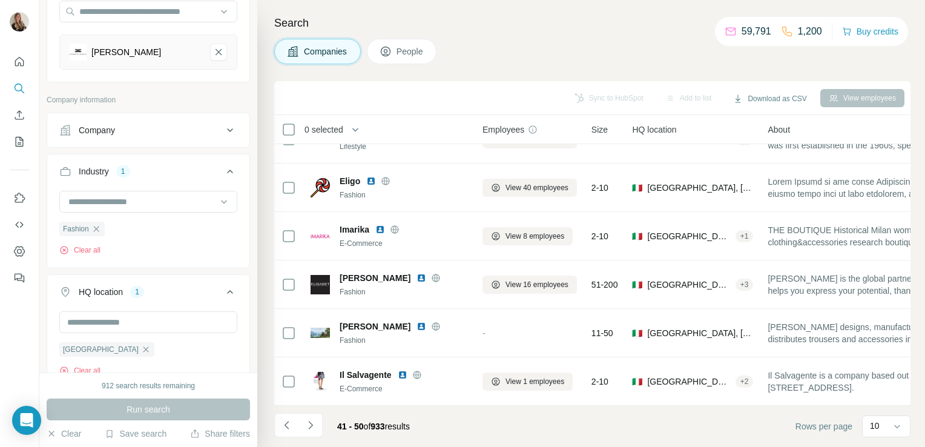
scroll to position [0, 0]
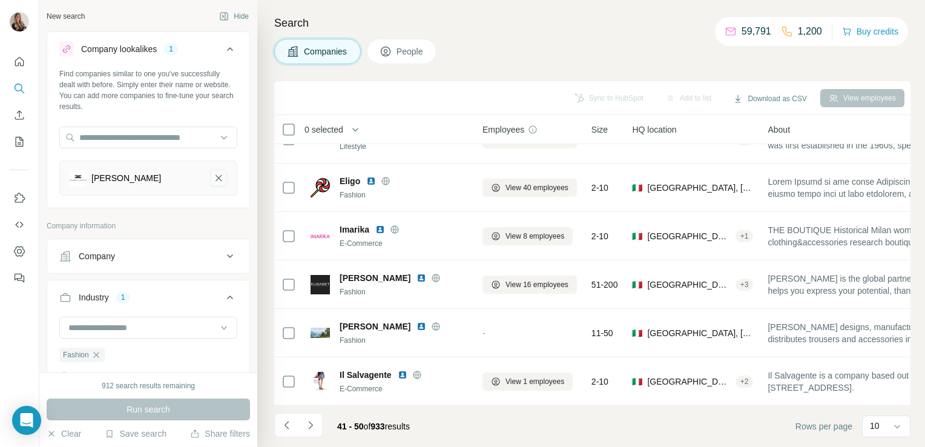
click at [213, 178] on icon "Elisabetta Franchi-remove-button" at bounding box center [218, 178] width 11 height 12
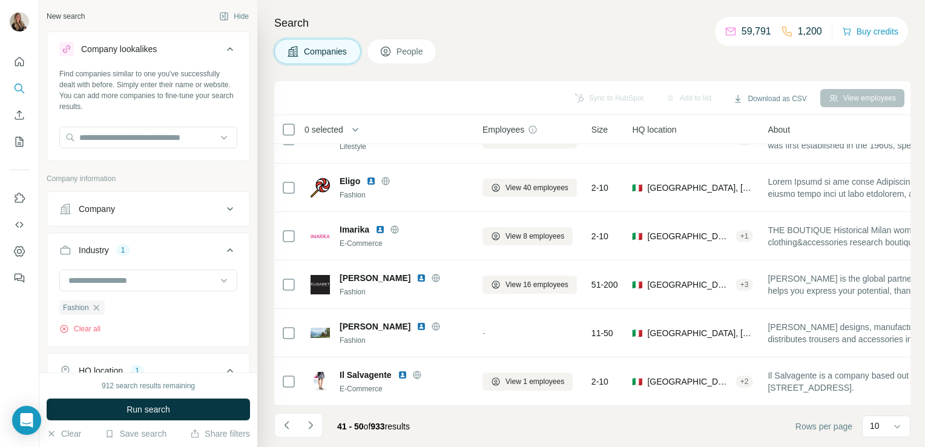
click at [167, 205] on div "Company" at bounding box center [141, 209] width 164 height 12
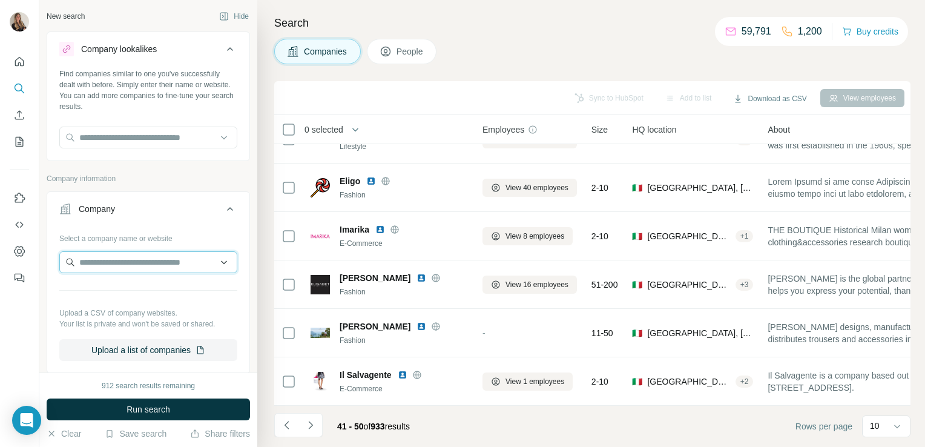
click at [119, 258] on input "text" at bounding box center [148, 262] width 178 height 22
paste input "**********"
type input "**********"
click at [149, 412] on span "Run search" at bounding box center [149, 409] width 44 height 12
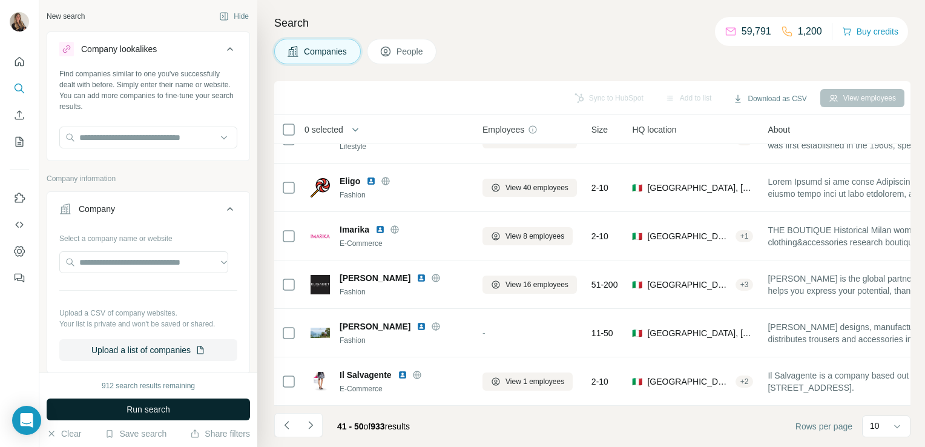
scroll to position [0, 0]
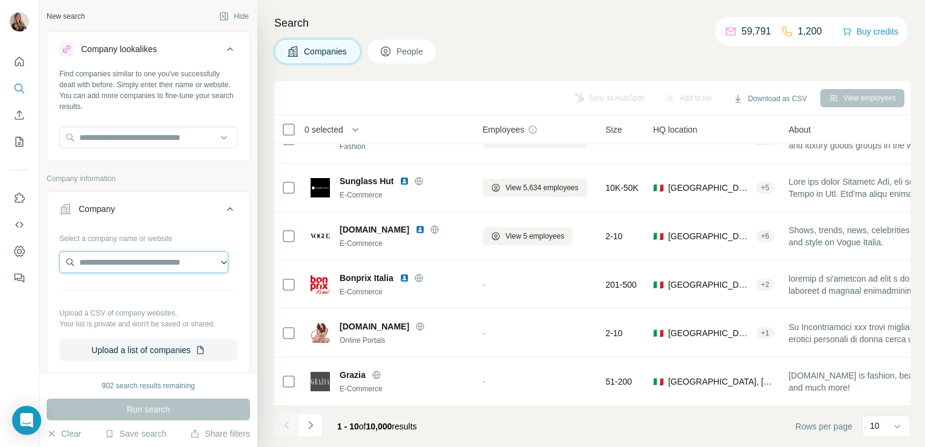
click at [141, 257] on input "text" at bounding box center [143, 262] width 169 height 22
paste input "**********"
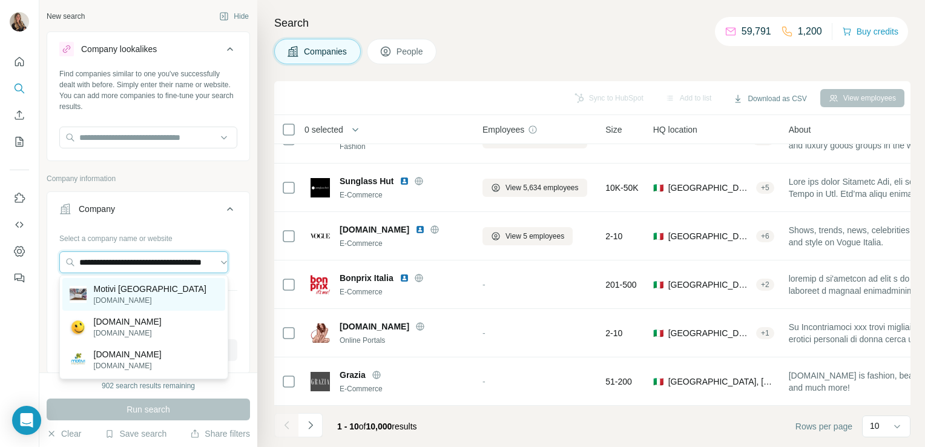
type input "**********"
click at [134, 292] on p "Motivi Romania" at bounding box center [150, 289] width 113 height 12
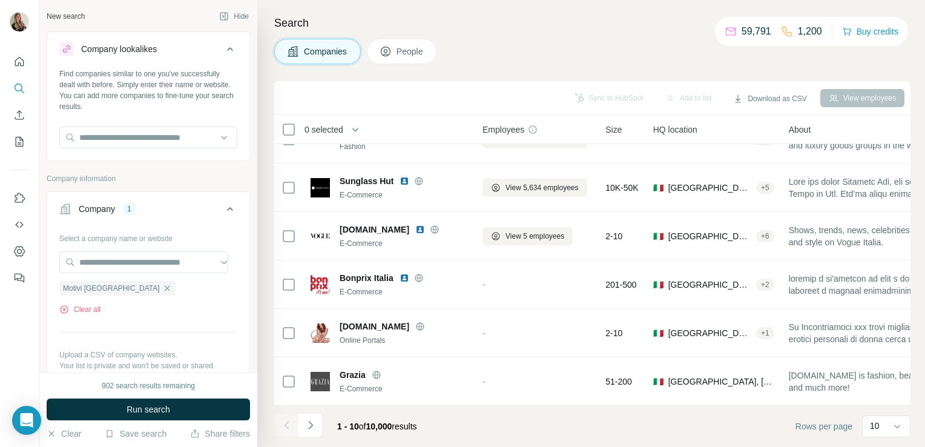
scroll to position [0, 0]
click at [134, 405] on span "Run search" at bounding box center [149, 409] width 44 height 12
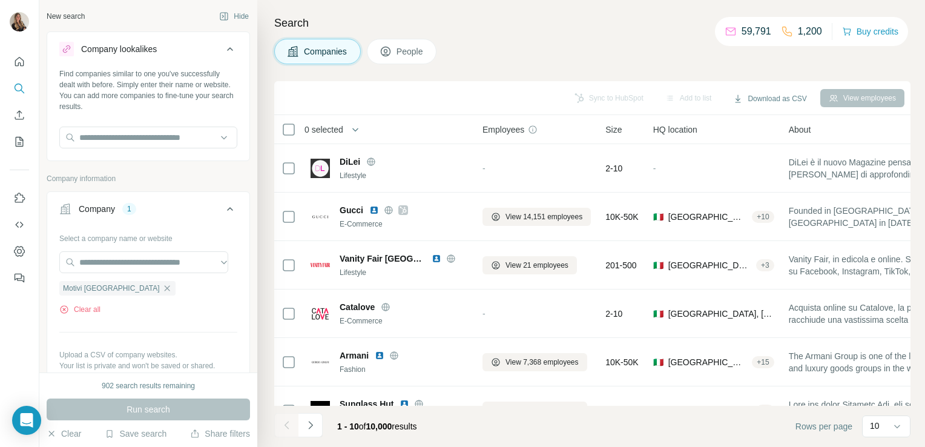
scroll to position [228, 2]
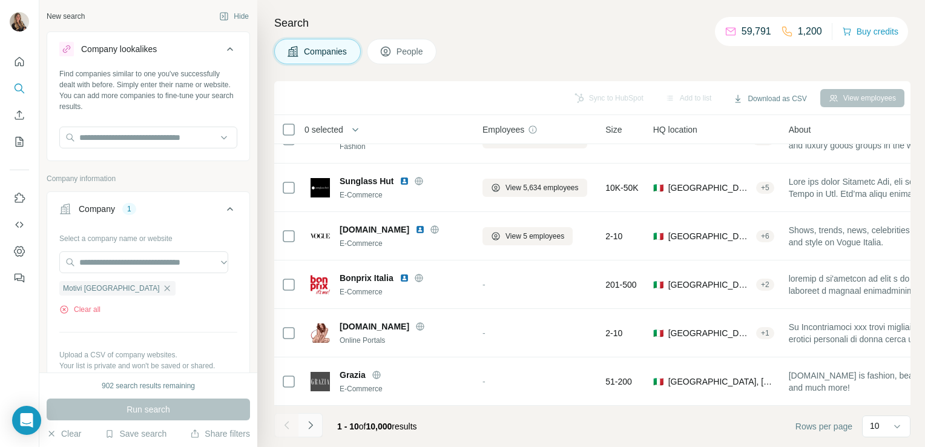
click at [315, 429] on icon "Navigate to next page" at bounding box center [311, 425] width 12 height 12
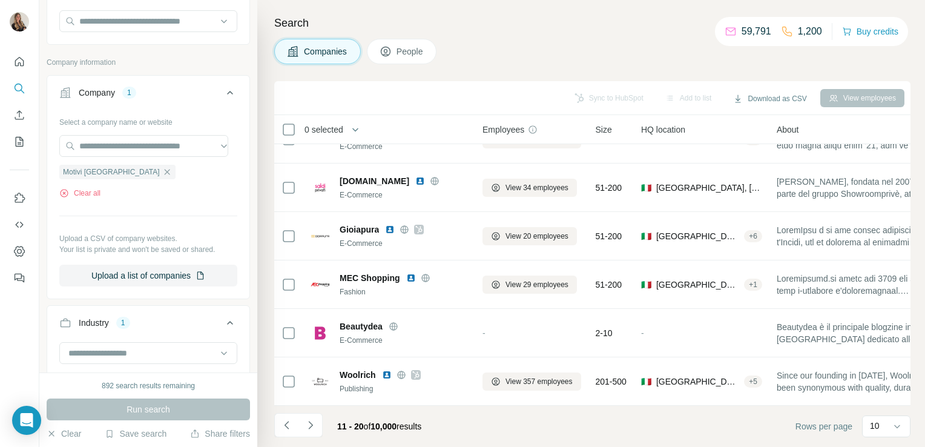
scroll to position [118, 0]
click at [162, 170] on icon "button" at bounding box center [167, 171] width 10 height 10
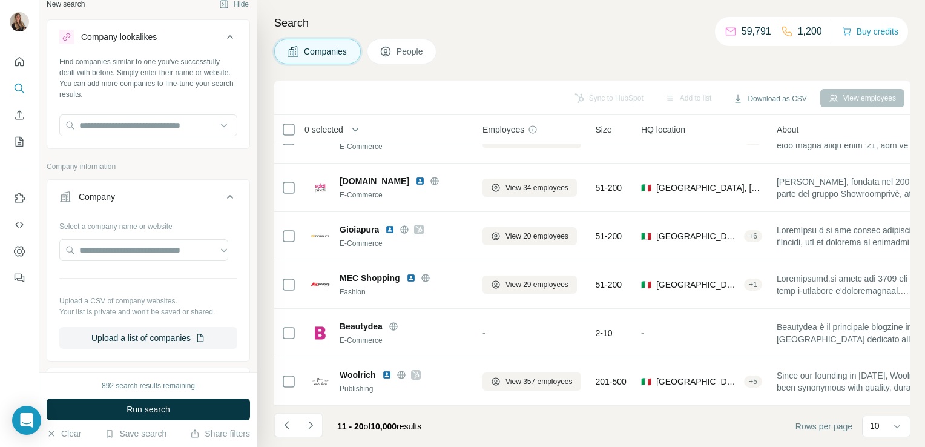
scroll to position [10, 0]
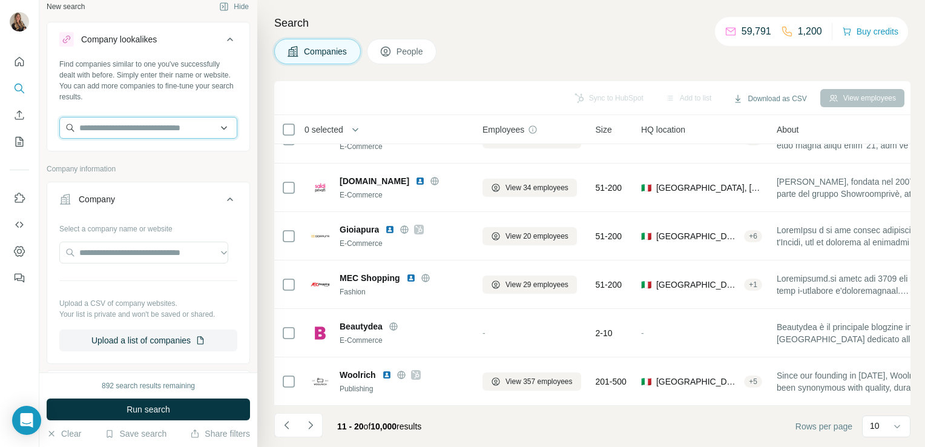
click at [98, 127] on input "text" at bounding box center [148, 128] width 178 height 22
click at [87, 246] on input "text" at bounding box center [143, 253] width 169 height 22
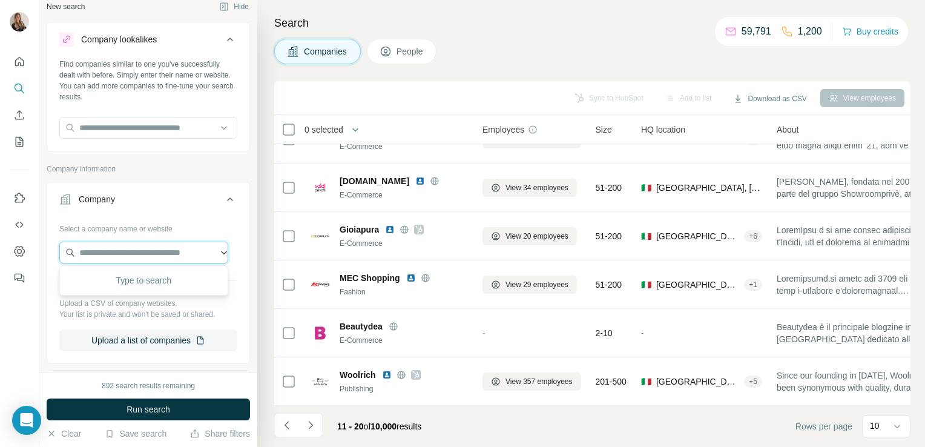
paste input "**********"
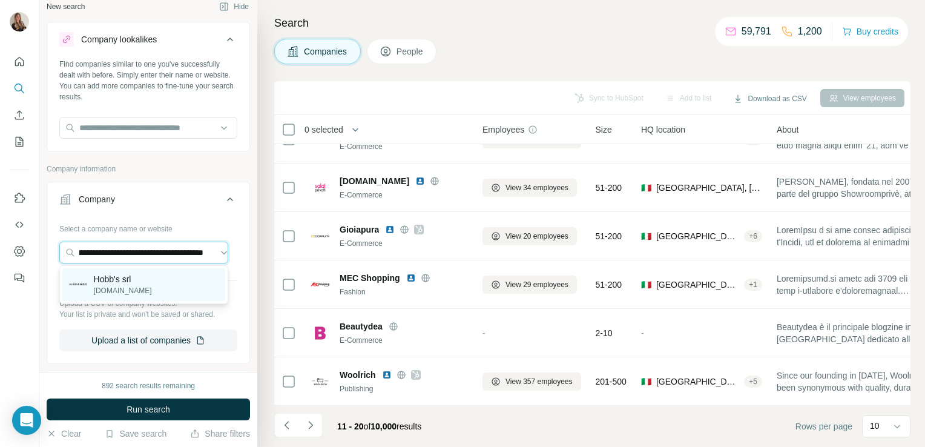
type input "**********"
click at [98, 283] on p "Hobb's srl" at bounding box center [123, 279] width 58 height 12
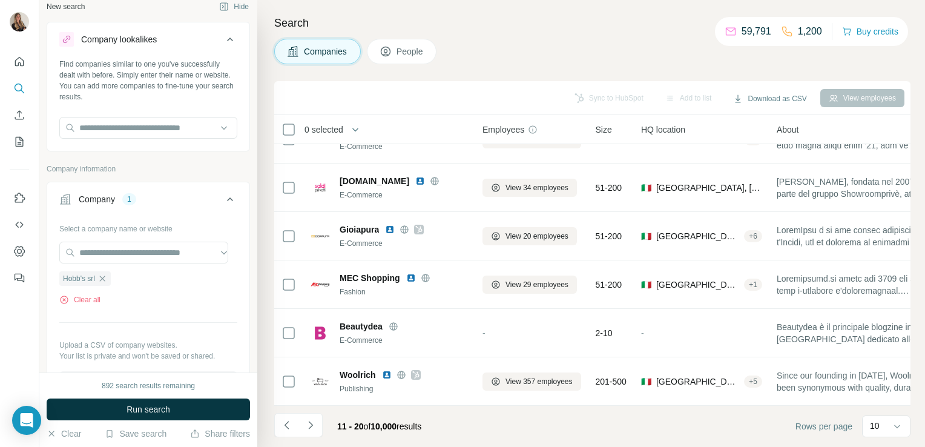
scroll to position [0, 0]
click at [137, 408] on span "Run search" at bounding box center [149, 409] width 44 height 12
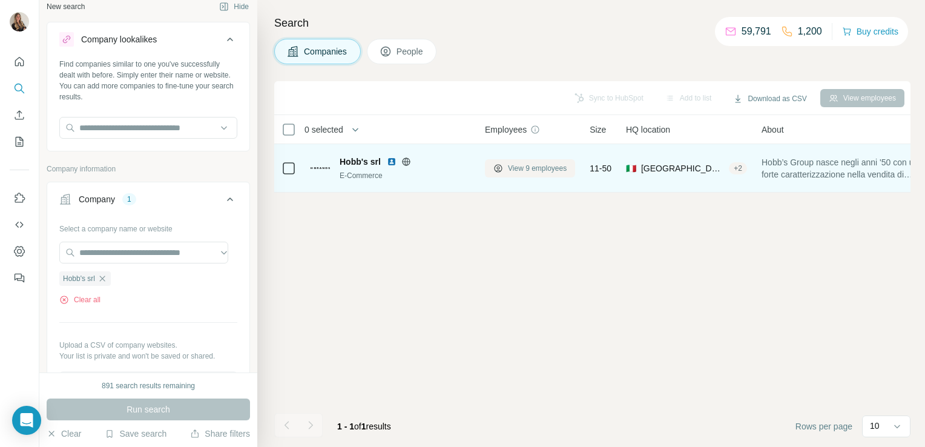
click at [505, 164] on button "View 9 employees" at bounding box center [530, 168] width 90 height 18
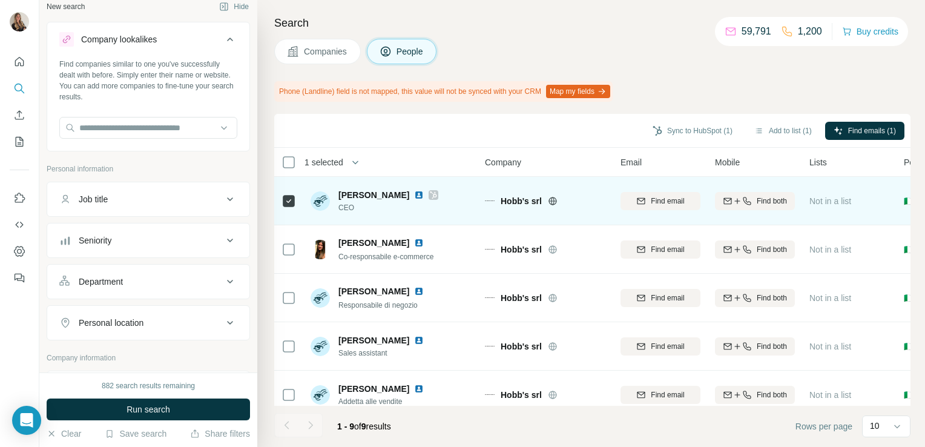
click at [430, 196] on icon at bounding box center [433, 195] width 7 height 10
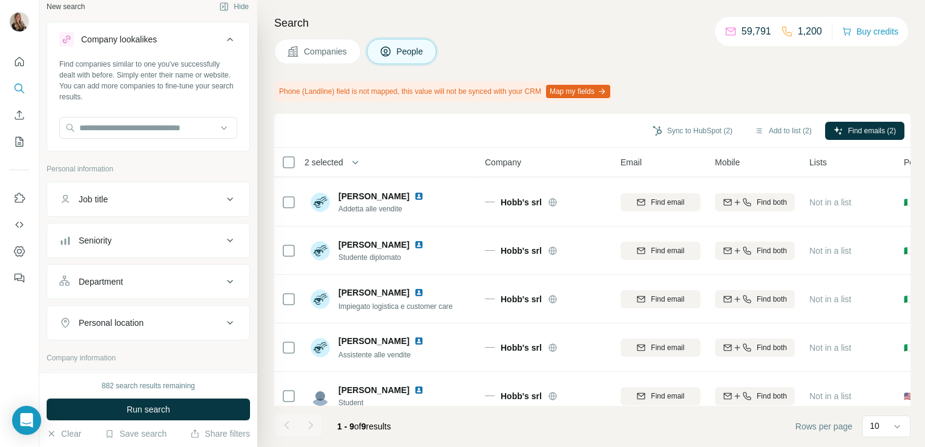
scroll to position [213, 0]
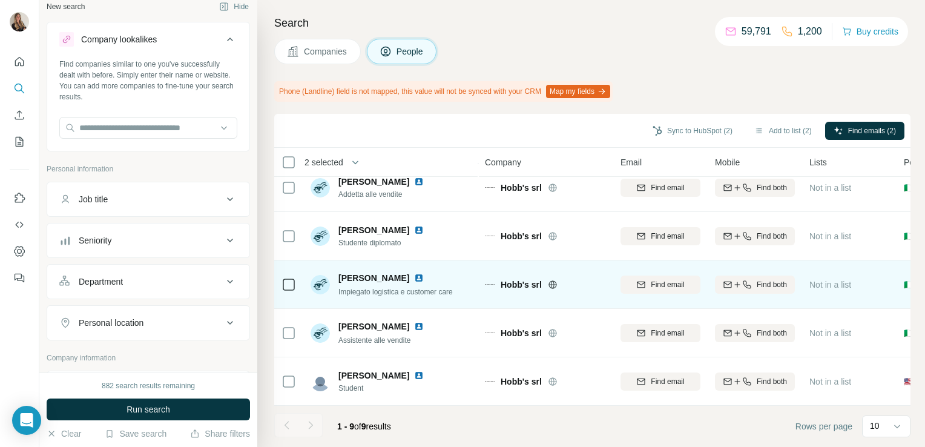
click at [290, 277] on icon at bounding box center [289, 284] width 15 height 15
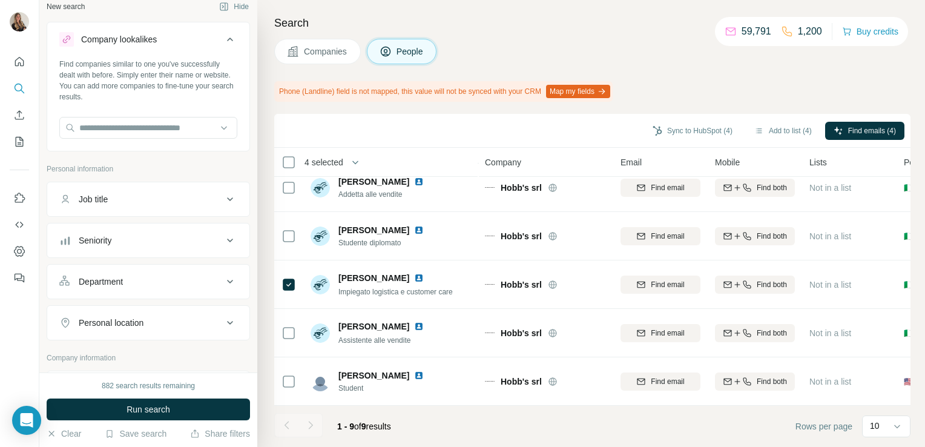
scroll to position [0, 0]
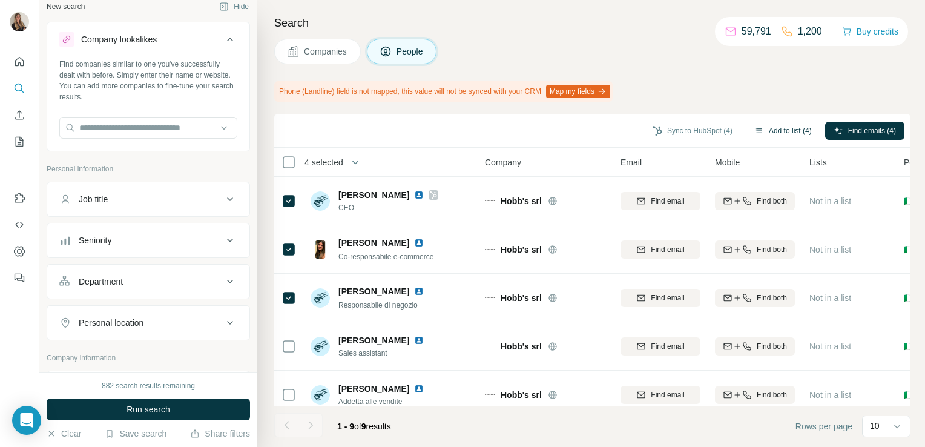
click at [783, 130] on button "Add to list (4)" at bounding box center [783, 131] width 74 height 18
click at [755, 131] on icon "button" at bounding box center [760, 131] width 10 height 10
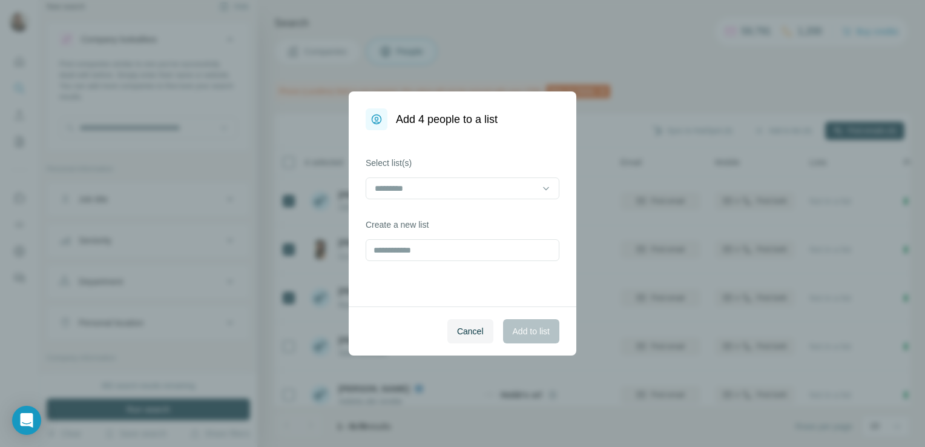
click at [414, 265] on div "Select list(s) Create a new list" at bounding box center [463, 218] width 228 height 176
click at [407, 253] on input "text" at bounding box center [463, 250] width 194 height 22
type input "**********"
click at [531, 325] on span "Add to list" at bounding box center [531, 331] width 37 height 12
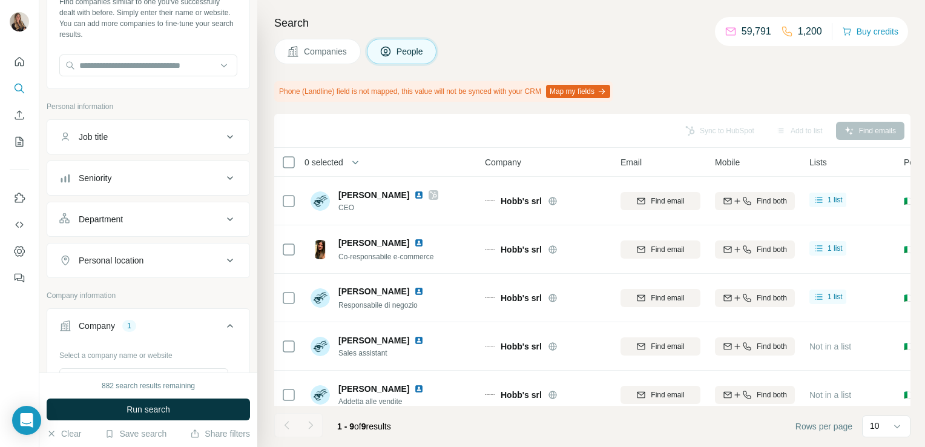
scroll to position [256, 0]
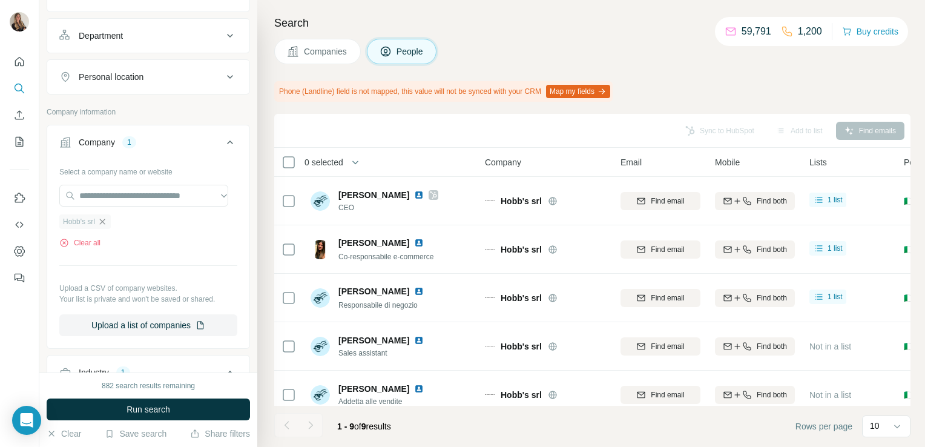
click at [102, 222] on icon "button" at bounding box center [102, 221] width 5 height 5
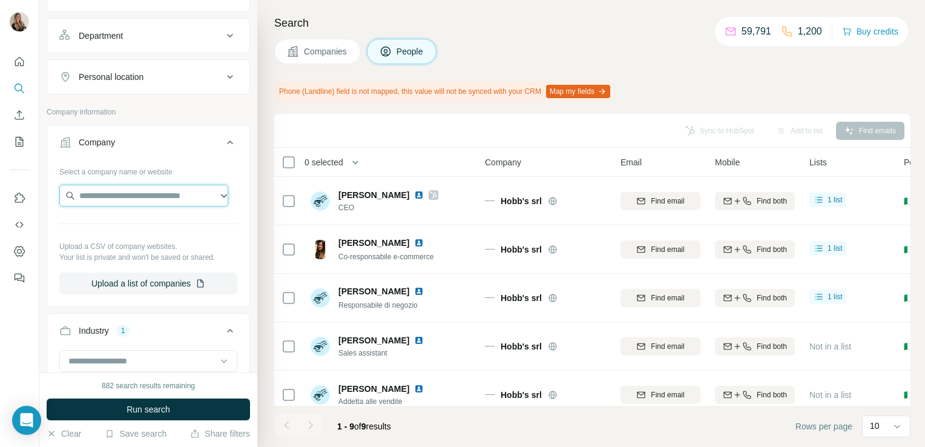
click at [103, 194] on input "text" at bounding box center [143, 196] width 169 height 22
paste input "**********"
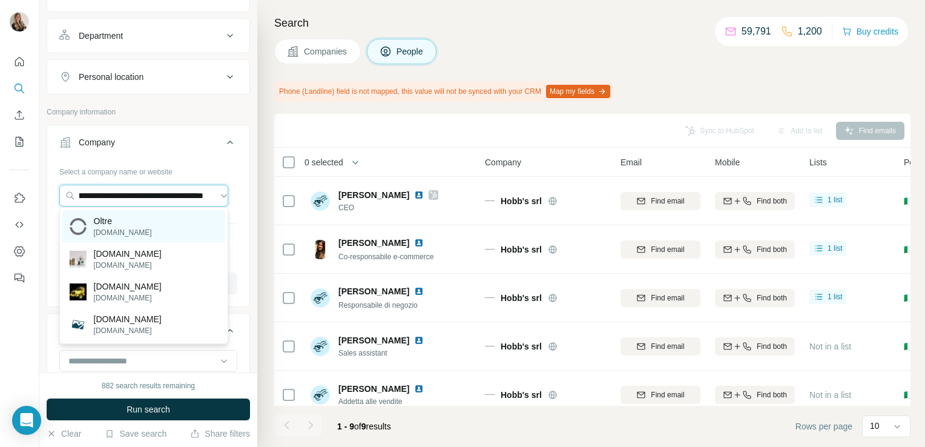
type input "**********"
click at [105, 225] on p "Oltre" at bounding box center [123, 221] width 58 height 12
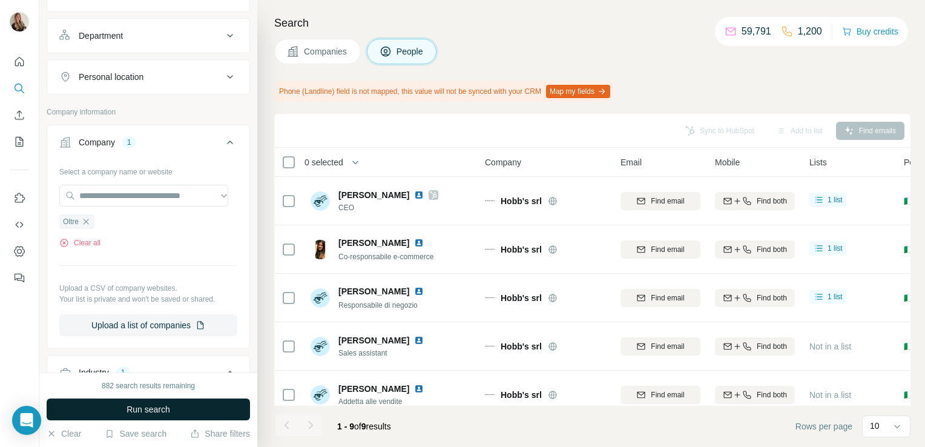
click at [135, 412] on span "Run search" at bounding box center [149, 409] width 44 height 12
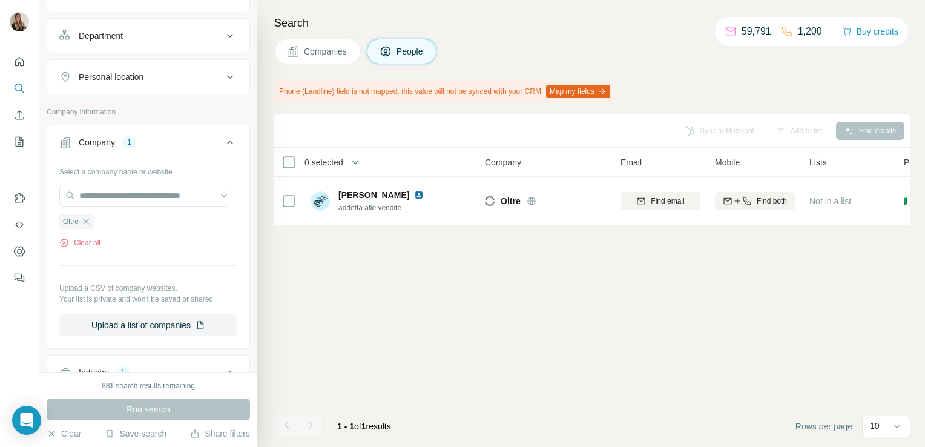
click at [326, 50] on span "Companies" at bounding box center [326, 51] width 44 height 12
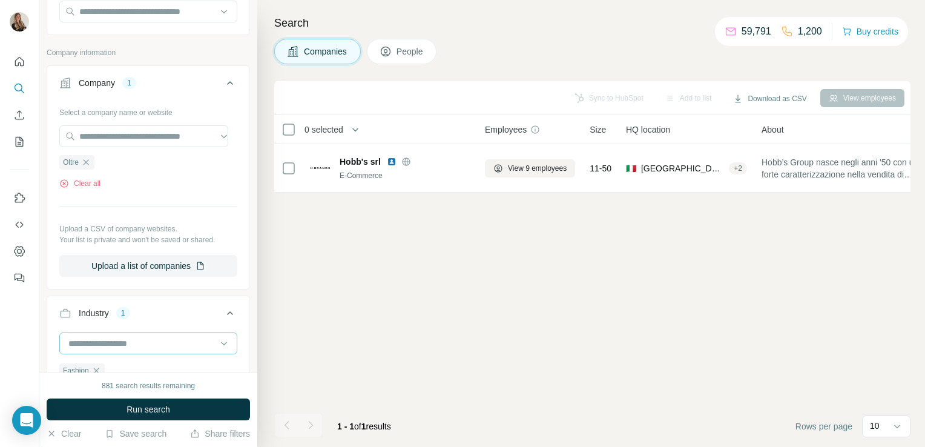
scroll to position [125, 0]
click at [87, 163] on icon "button" at bounding box center [86, 163] width 5 height 5
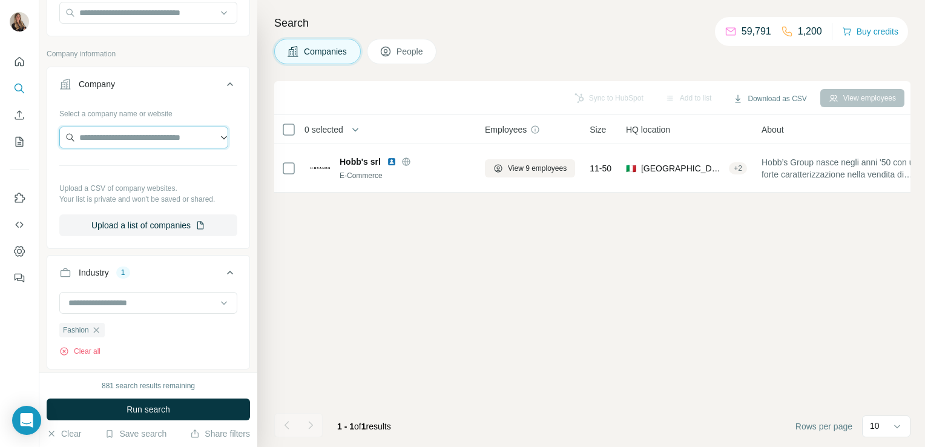
click at [99, 134] on input "text" at bounding box center [143, 138] width 169 height 22
paste input "**********"
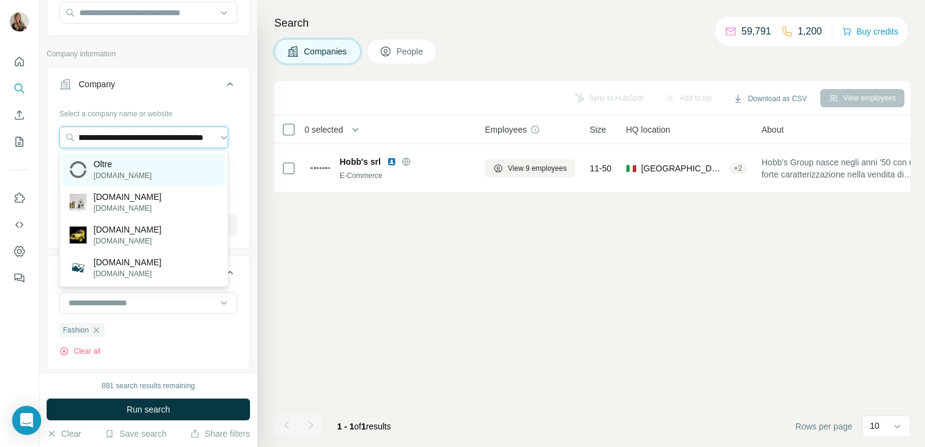
type input "**********"
click at [105, 164] on p "Oltre" at bounding box center [123, 164] width 58 height 12
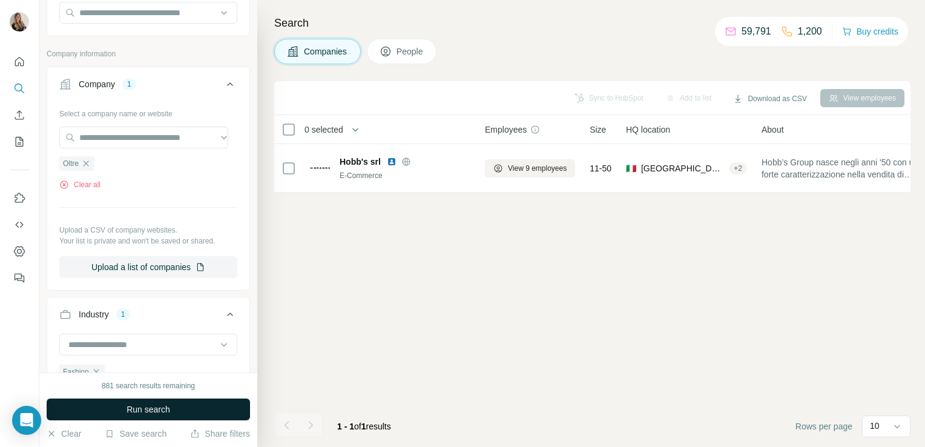
click at [162, 408] on span "Run search" at bounding box center [149, 409] width 44 height 12
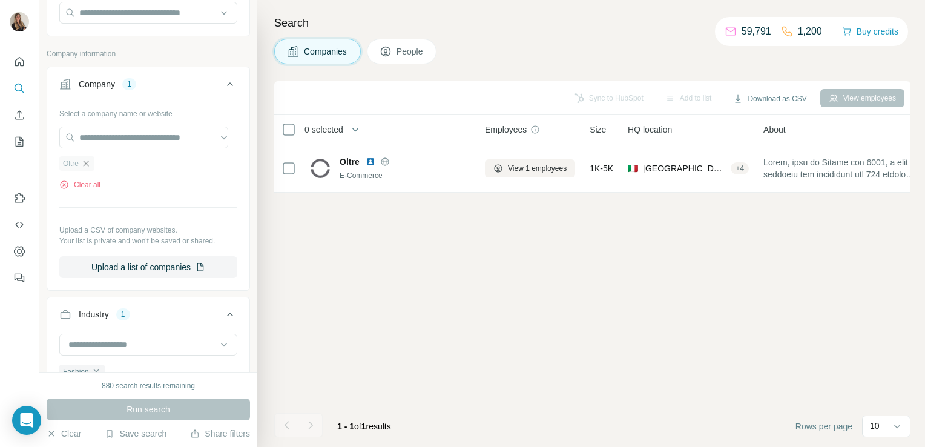
click at [85, 161] on icon "button" at bounding box center [86, 164] width 10 height 10
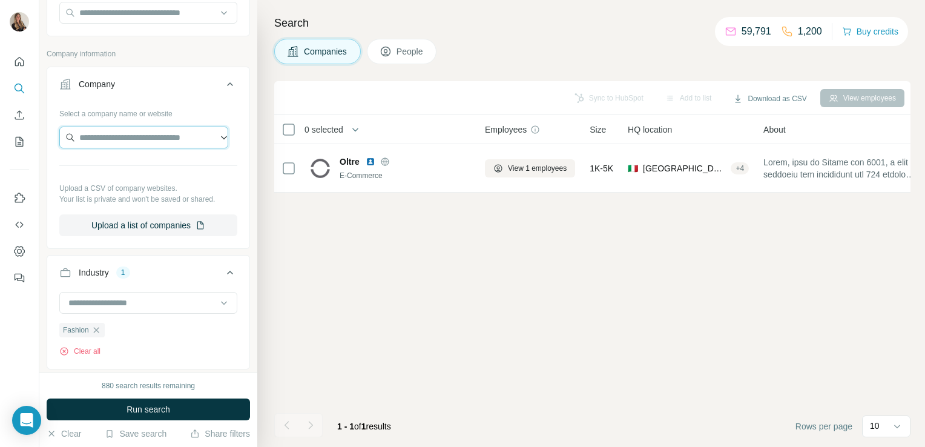
click at [94, 142] on input "text" at bounding box center [143, 138] width 169 height 22
paste input "**********"
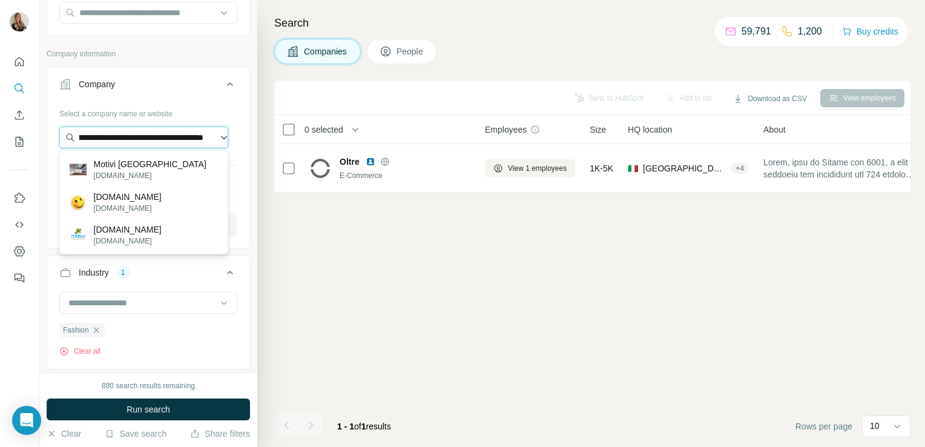
drag, startPoint x: 203, startPoint y: 137, endPoint x: 80, endPoint y: 130, distance: 123.2
click at [80, 130] on input "**********" at bounding box center [143, 138] width 169 height 22
type input "*"
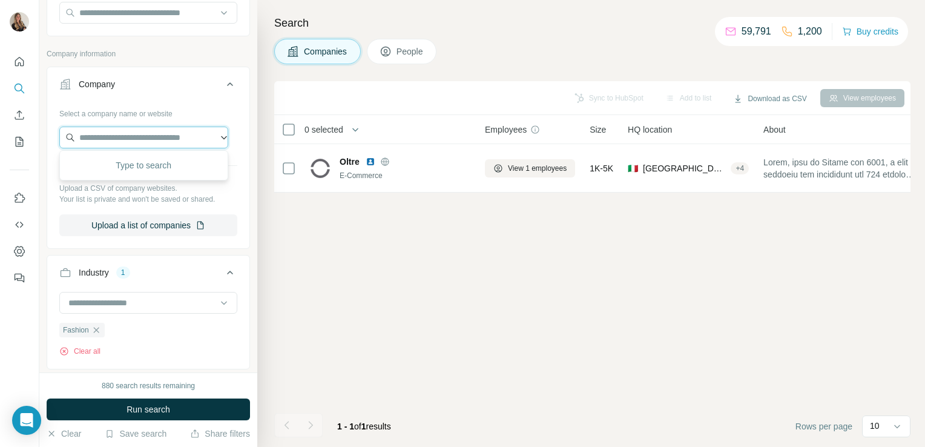
paste input "**********"
type input "**********"
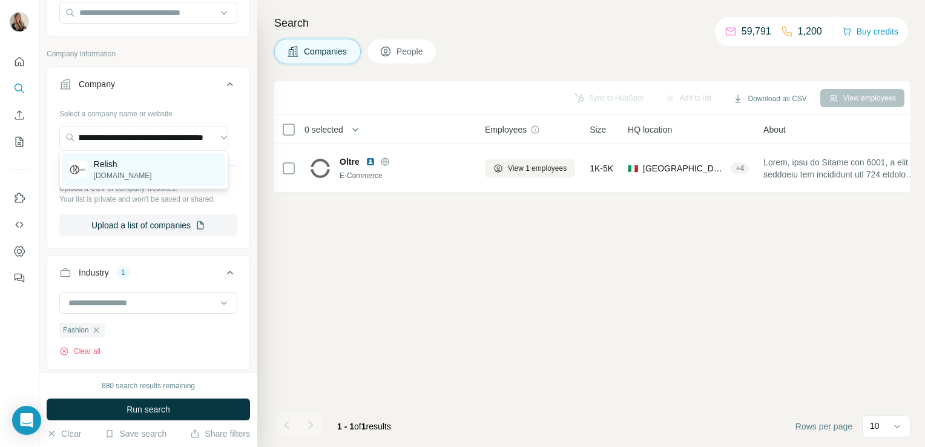
click at [133, 166] on div "Relish relish.it" at bounding box center [143, 169] width 163 height 33
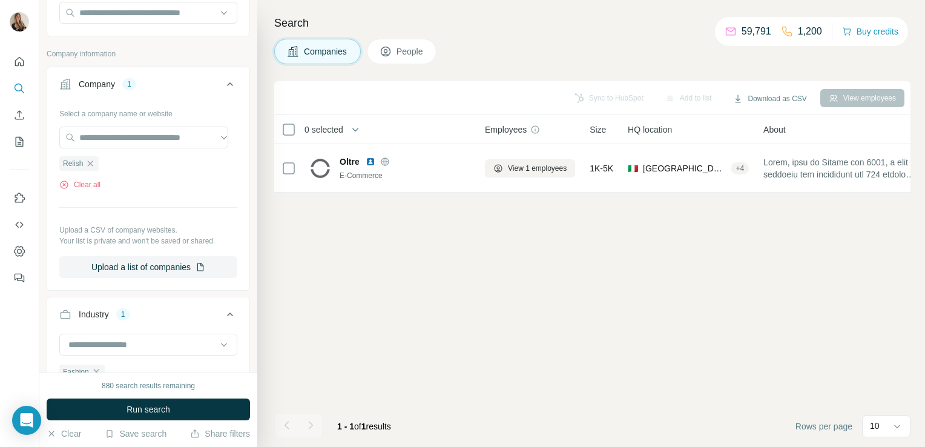
scroll to position [0, 0]
click at [111, 411] on button "Run search" at bounding box center [149, 410] width 204 height 22
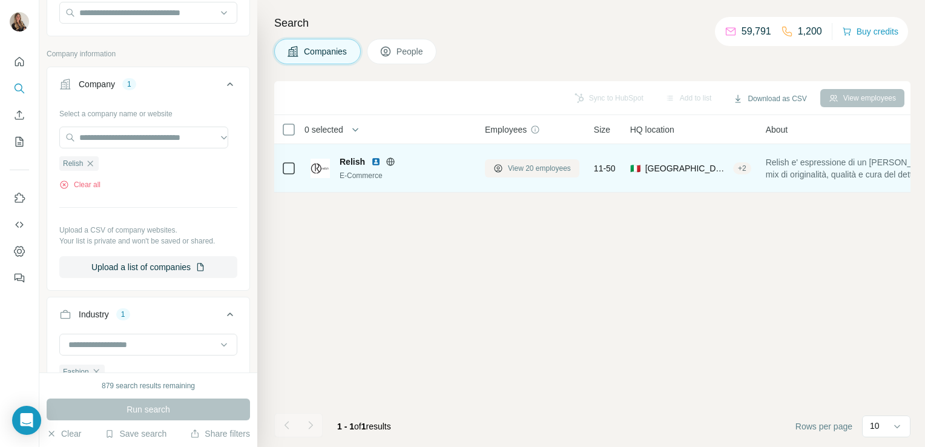
click at [494, 171] on icon at bounding box center [499, 169] width 10 height 10
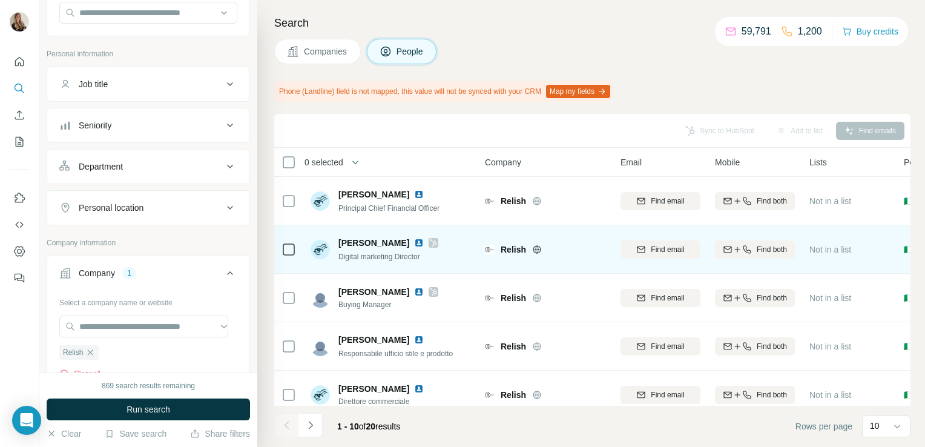
click at [431, 243] on icon at bounding box center [434, 242] width 7 height 7
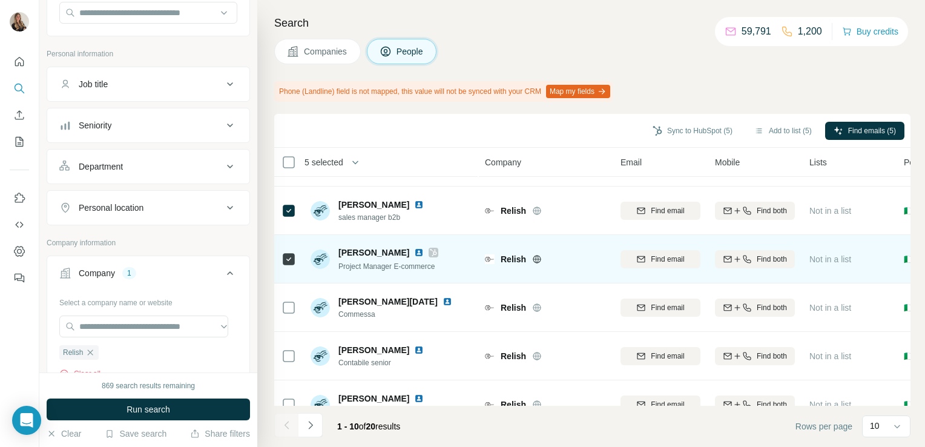
scroll to position [261, 0]
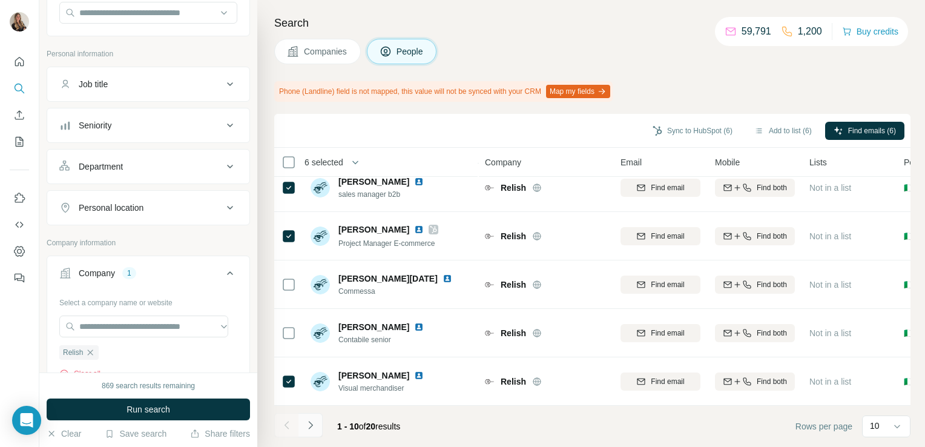
click at [310, 431] on button "Navigate to next page" at bounding box center [311, 425] width 24 height 24
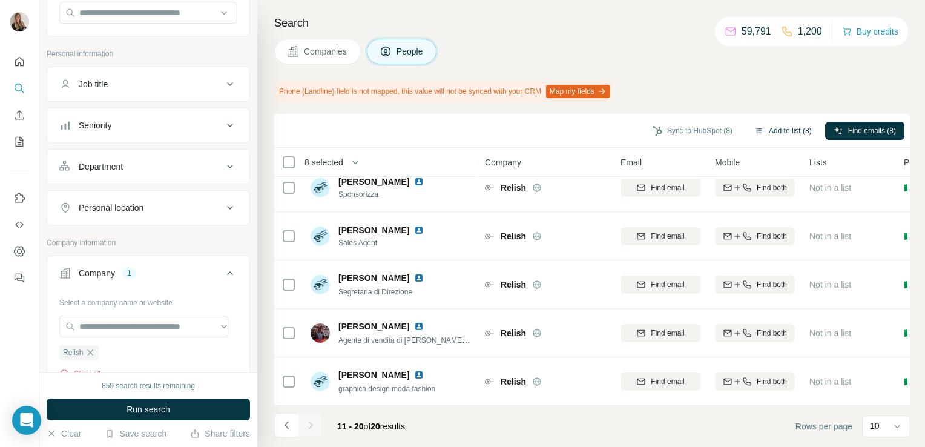
click at [755, 126] on icon "button" at bounding box center [760, 131] width 10 height 10
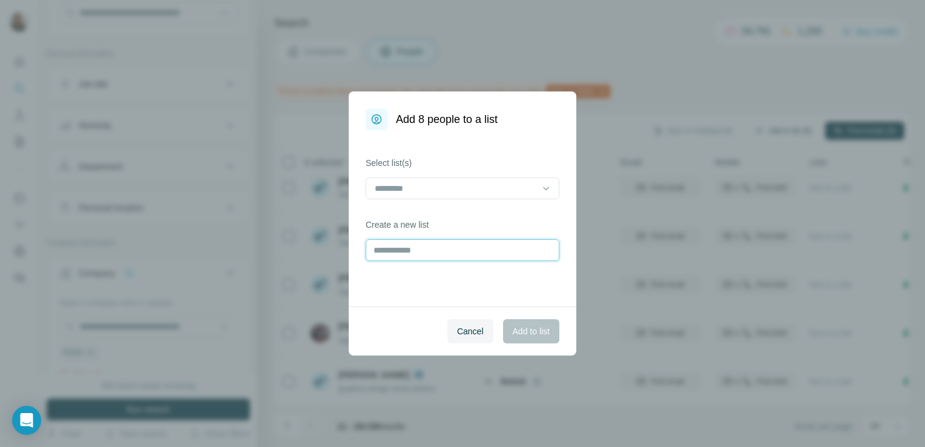
click at [476, 253] on input "text" at bounding box center [463, 250] width 194 height 22
type input "******"
click at [537, 331] on span "Add to list" at bounding box center [531, 331] width 37 height 12
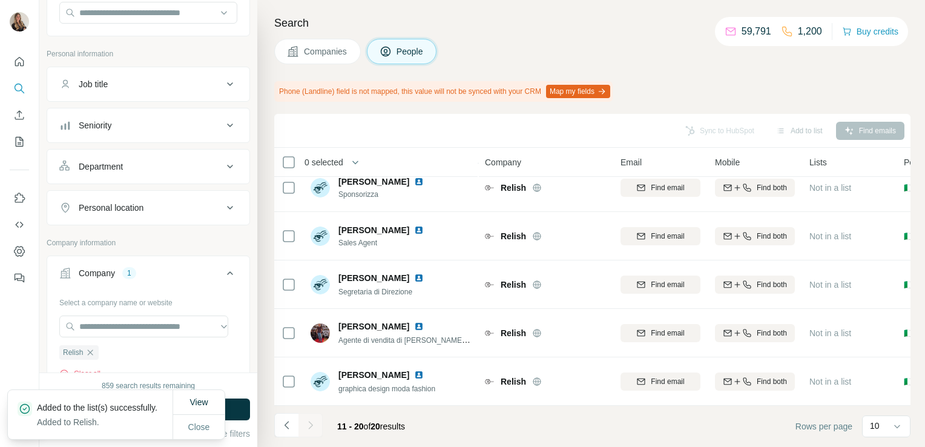
click at [314, 43] on button "Companies" at bounding box center [317, 51] width 87 height 25
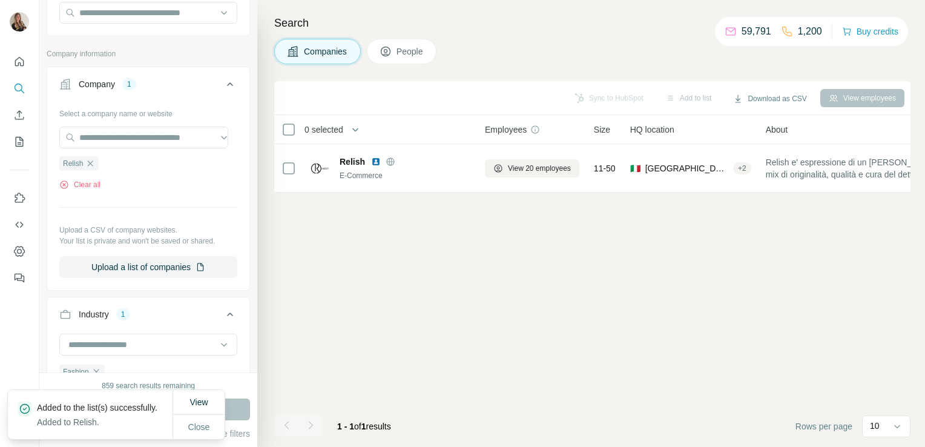
scroll to position [0, 0]
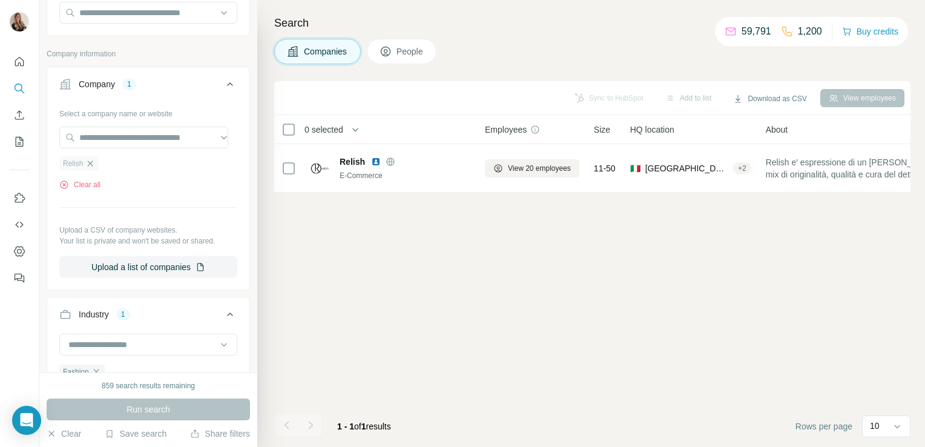
click at [92, 163] on icon "button" at bounding box center [90, 164] width 10 height 10
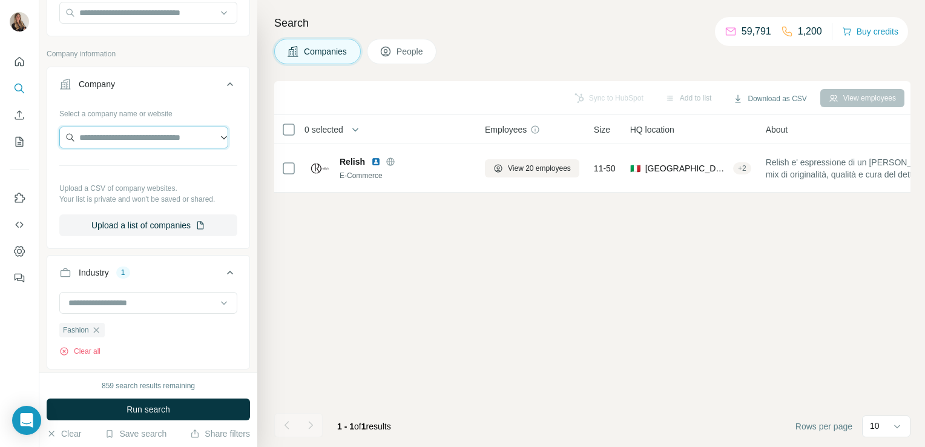
click at [118, 130] on input "text" at bounding box center [143, 138] width 169 height 22
paste input "**********"
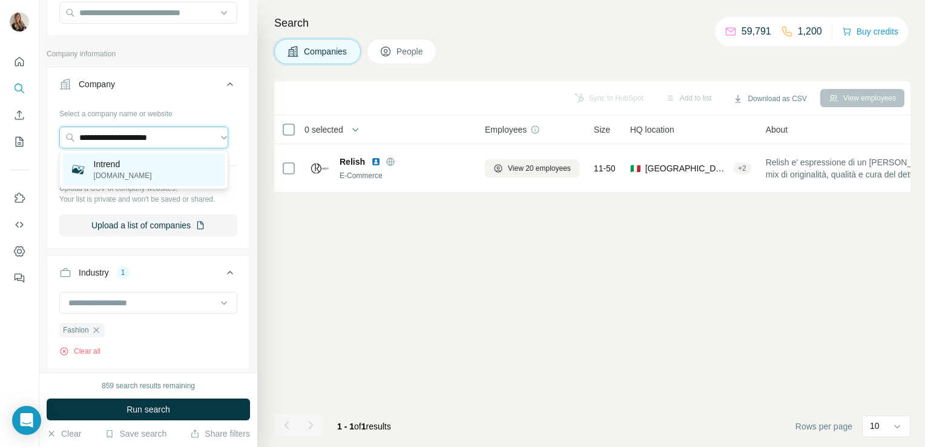
type input "**********"
click at [125, 168] on div "Intrend intrend.it" at bounding box center [143, 169] width 163 height 33
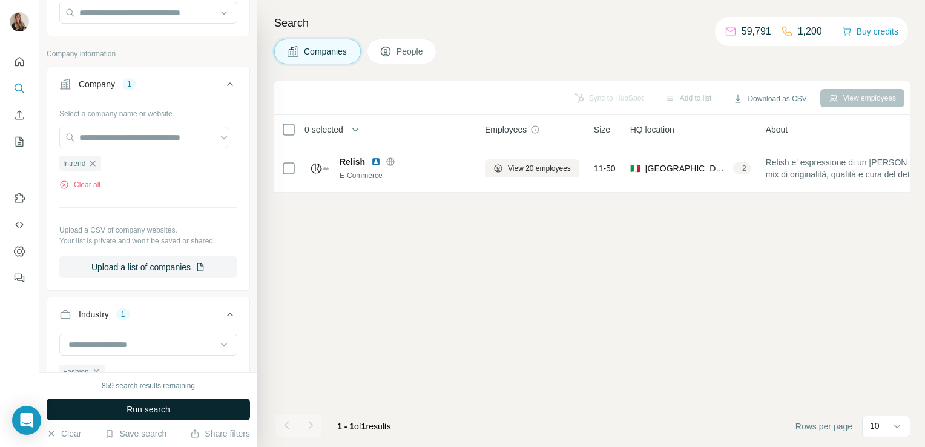
click at [145, 409] on span "Run search" at bounding box center [149, 409] width 44 height 12
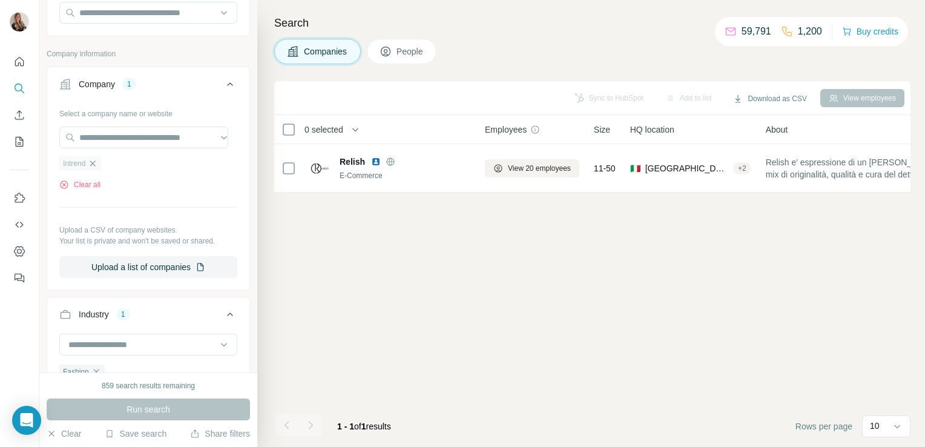
click at [93, 162] on icon "button" at bounding box center [93, 164] width 10 height 10
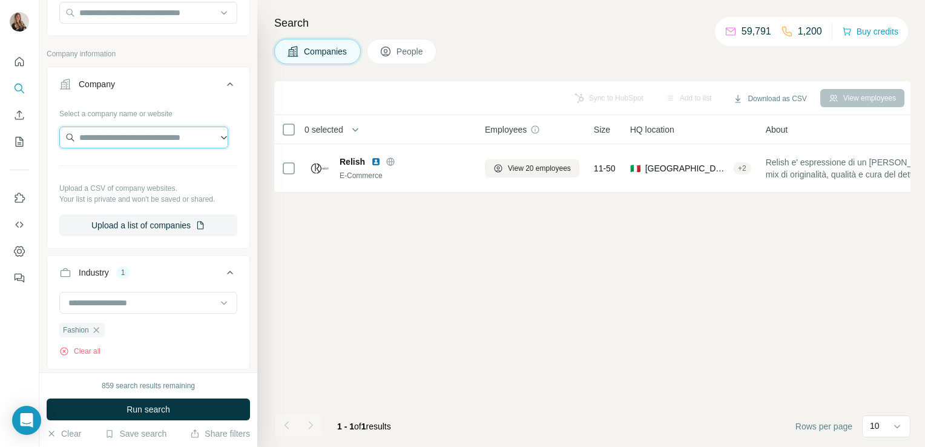
click at [90, 147] on input "text" at bounding box center [143, 138] width 169 height 22
paste input "**********"
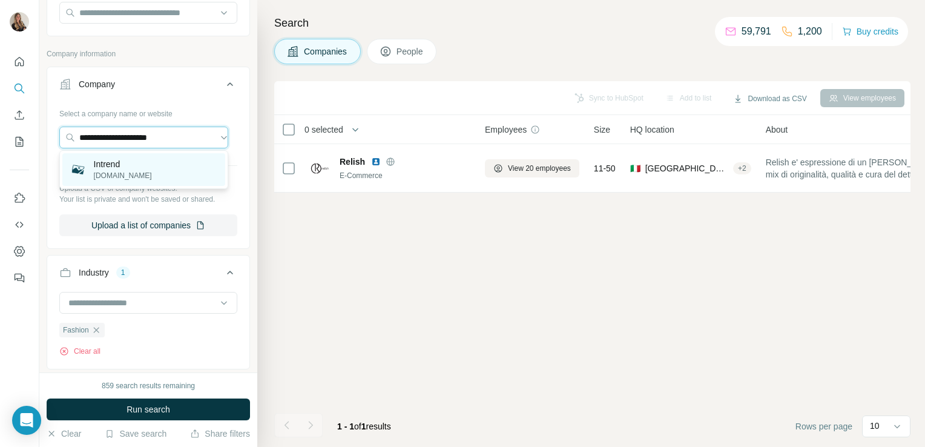
type input "**********"
click at [105, 166] on p "Intrend" at bounding box center [123, 164] width 58 height 12
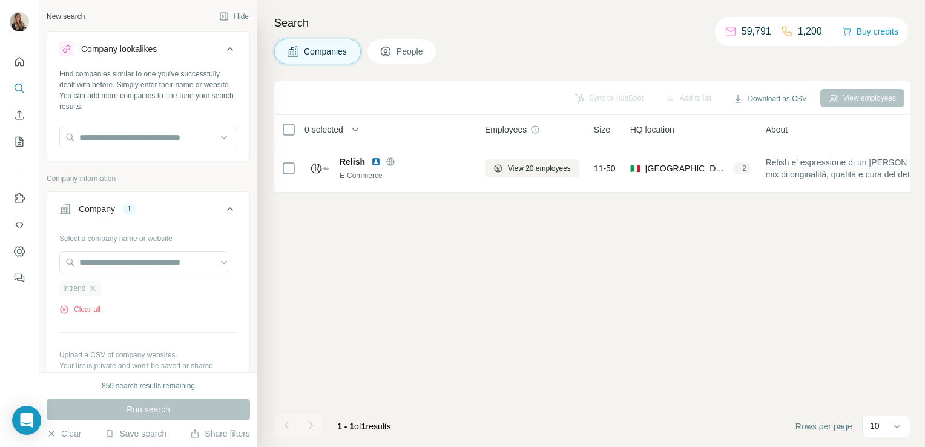
click at [87, 281] on div "Intrend" at bounding box center [80, 288] width 42 height 15
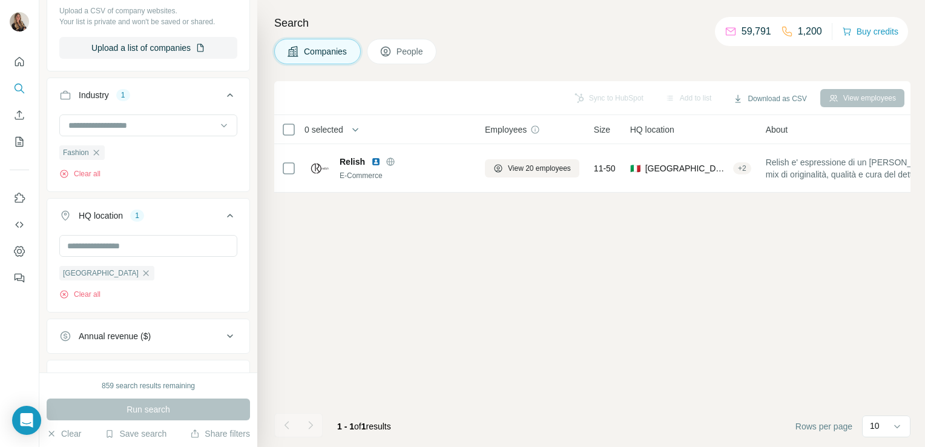
scroll to position [348, 0]
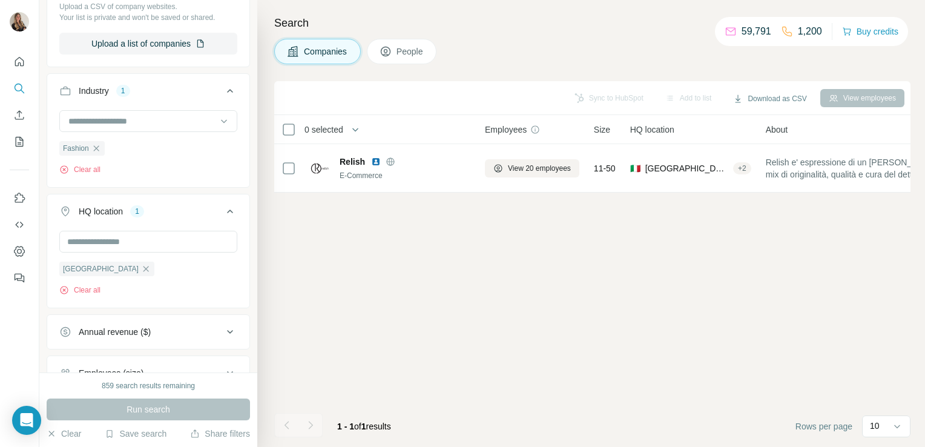
click at [153, 403] on div "Run search" at bounding box center [149, 410] width 204 height 22
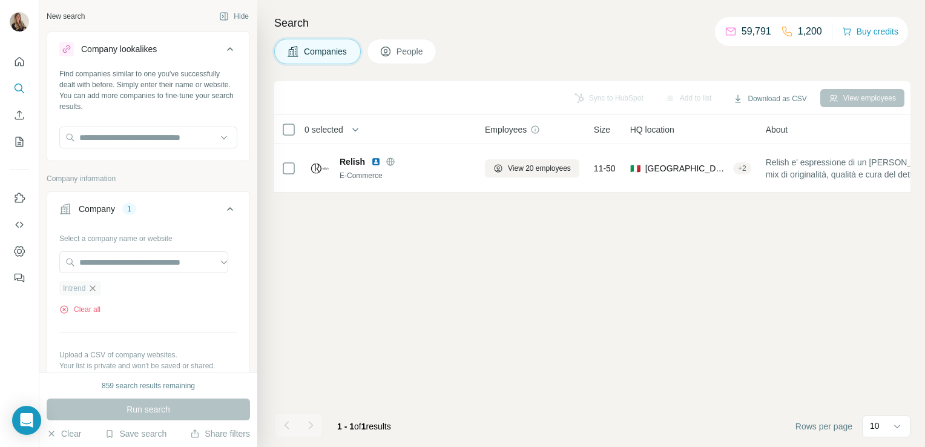
click at [97, 287] on icon "button" at bounding box center [93, 288] width 10 height 10
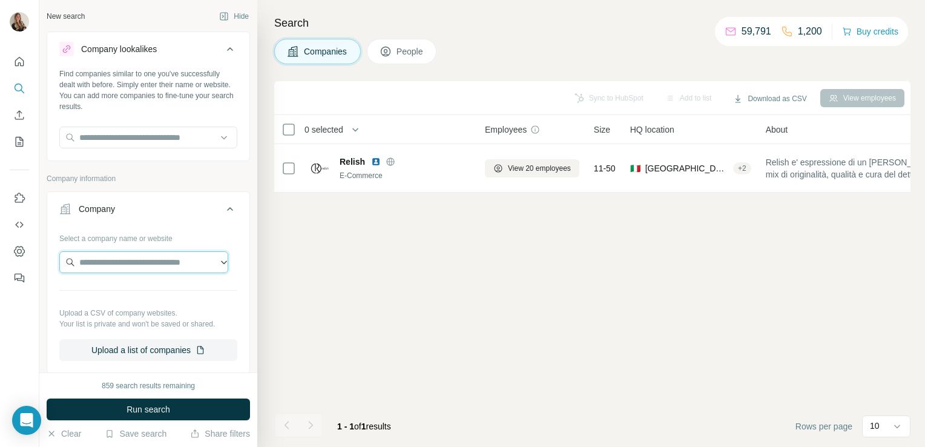
click at [102, 263] on input "text" at bounding box center [143, 262] width 169 height 22
paste input "**********"
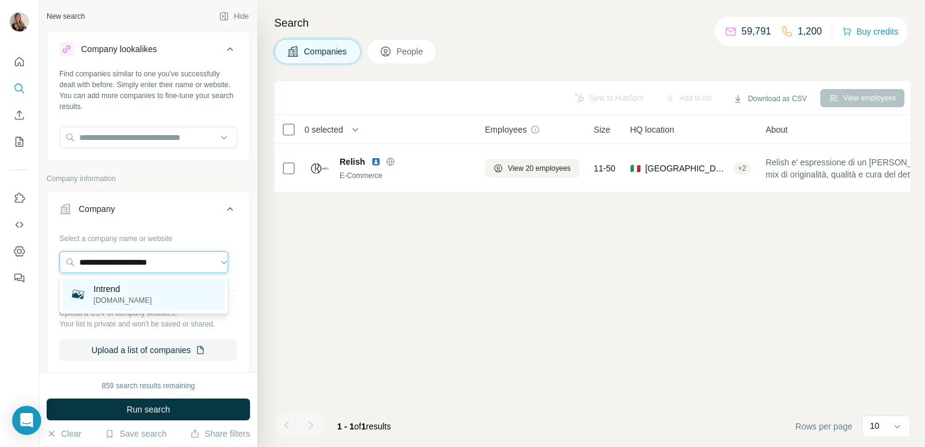
type input "**********"
click at [113, 285] on p "Intrend" at bounding box center [123, 289] width 58 height 12
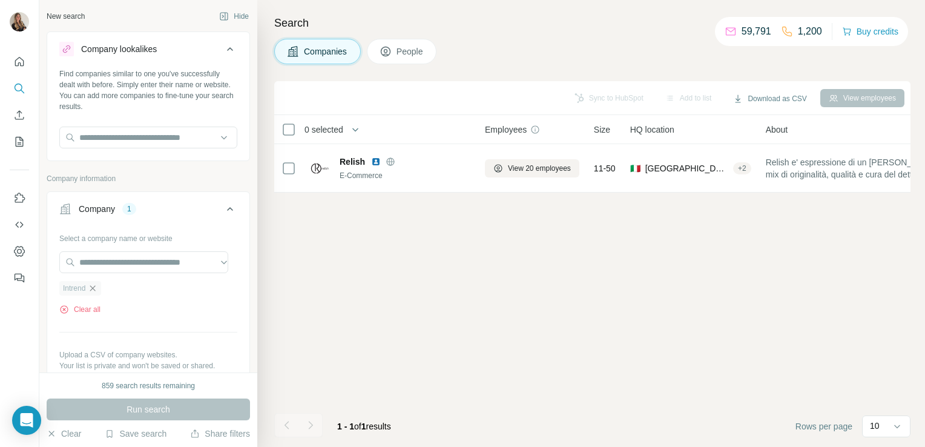
click at [96, 288] on icon "button" at bounding box center [93, 288] width 10 height 10
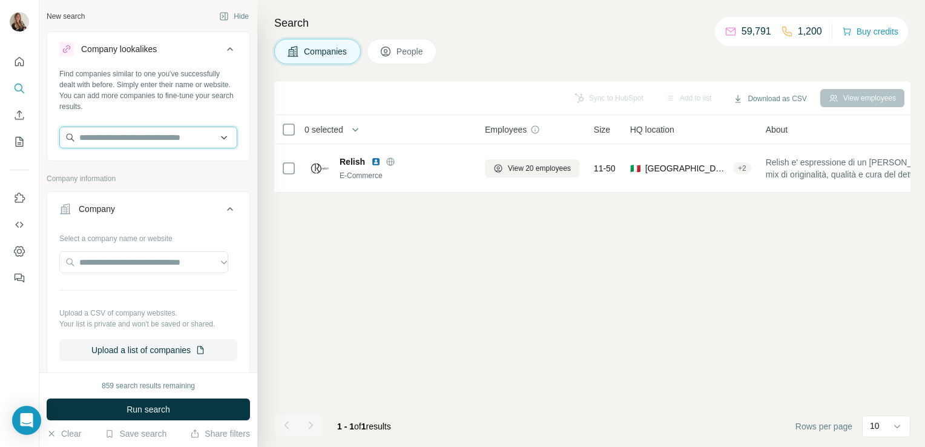
click at [130, 147] on input "text" at bounding box center [148, 138] width 178 height 22
paste input "**********"
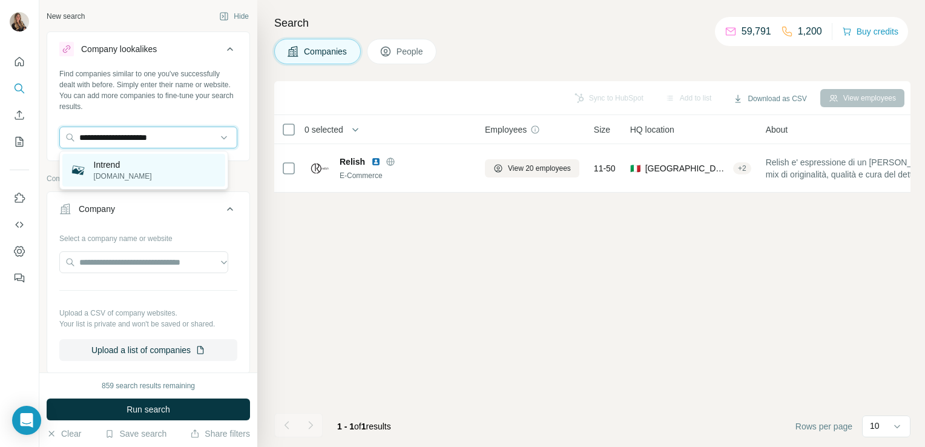
type input "**********"
click at [133, 167] on div "Intrend intrend.it" at bounding box center [143, 170] width 163 height 33
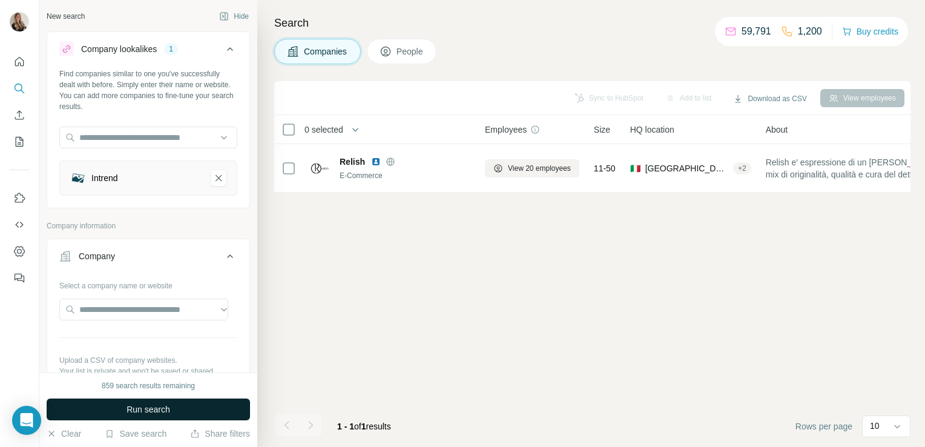
click at [116, 417] on button "Run search" at bounding box center [149, 410] width 204 height 22
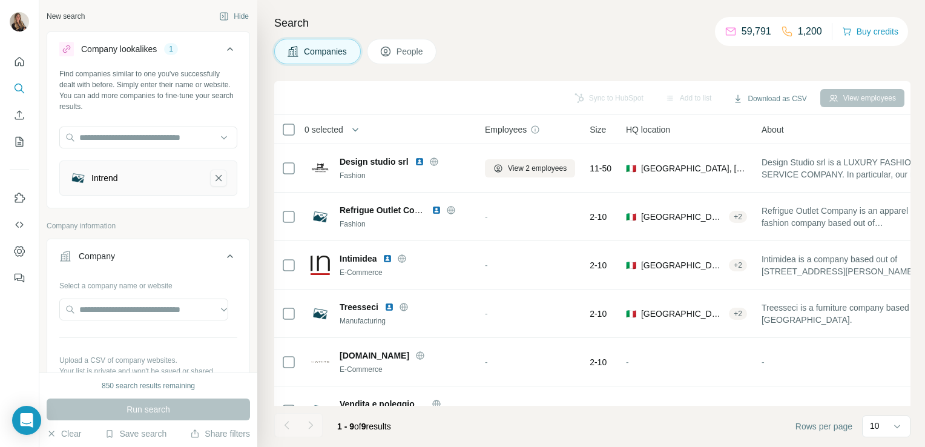
click at [213, 176] on icon "Intrend-remove-button" at bounding box center [218, 178] width 11 height 12
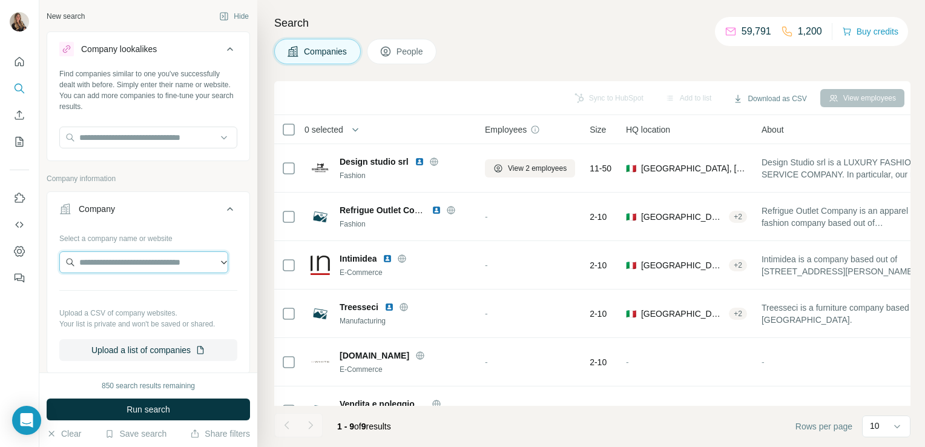
click at [150, 267] on input "text" at bounding box center [143, 262] width 169 height 22
paste input "**********"
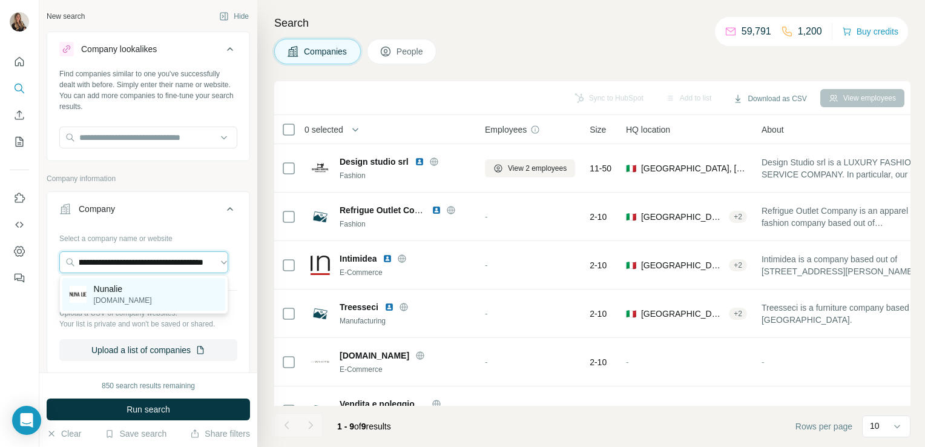
type input "**********"
click at [150, 290] on div "Nunalie nunalie.it" at bounding box center [143, 294] width 163 height 33
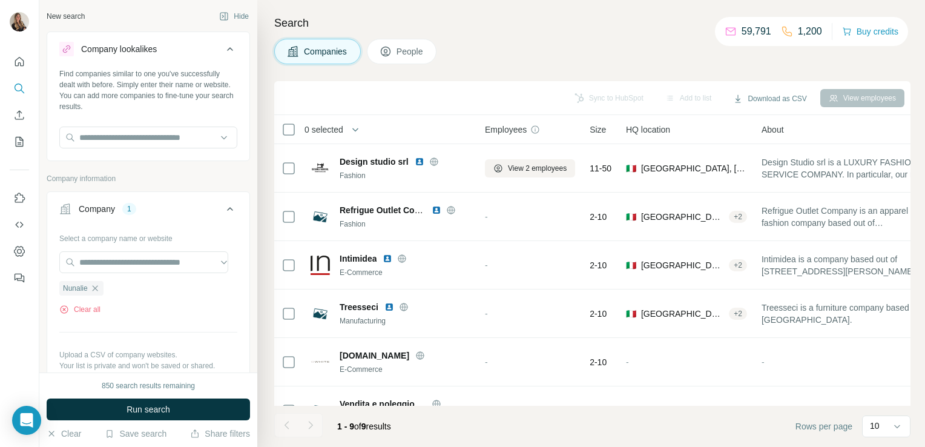
scroll to position [0, 0]
click at [169, 408] on span "Run search" at bounding box center [149, 409] width 44 height 12
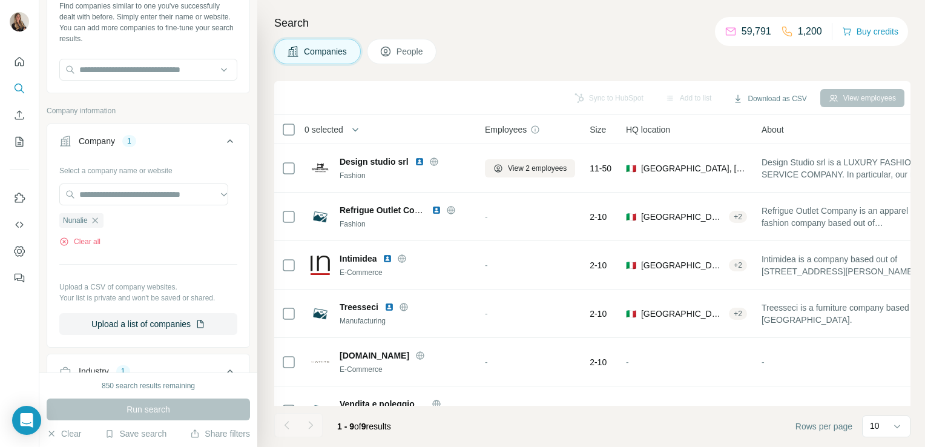
scroll to position [60, 0]
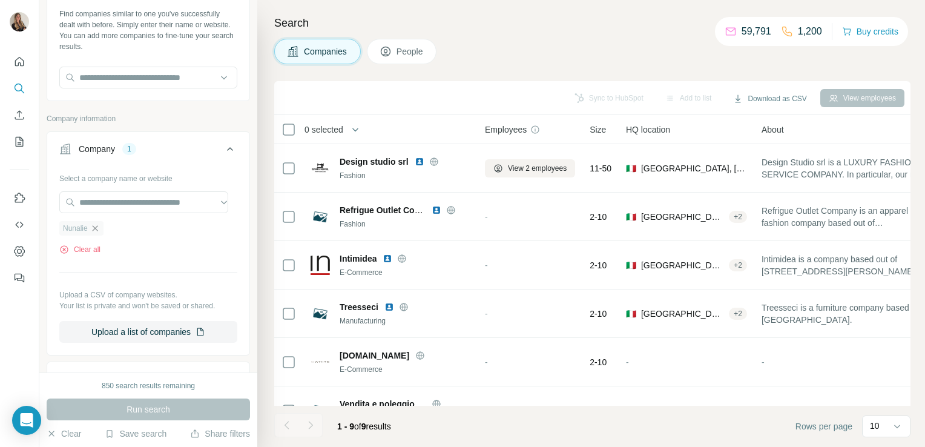
click at [92, 229] on icon "button" at bounding box center [95, 228] width 10 height 10
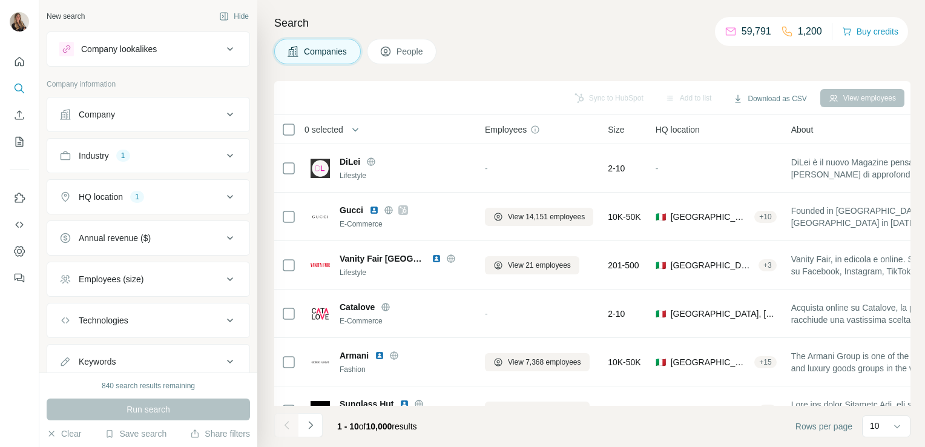
click at [165, 111] on div "Company" at bounding box center [141, 114] width 164 height 12
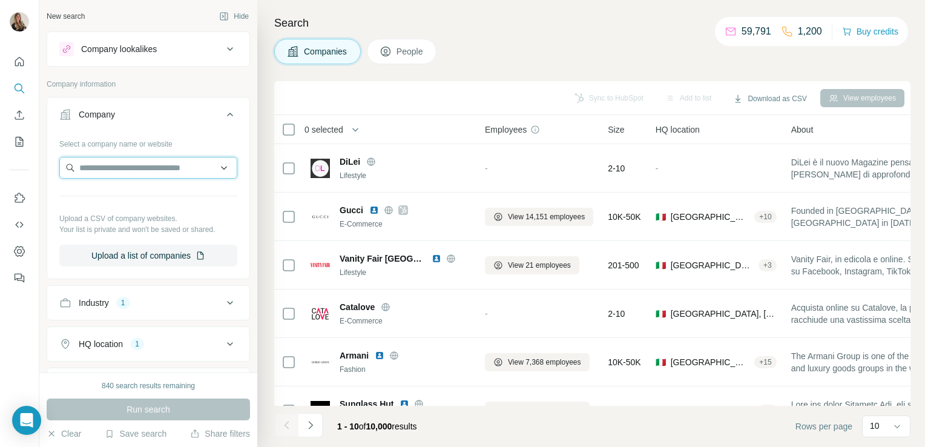
click at [141, 162] on input "text" at bounding box center [148, 168] width 178 height 22
paste input "**********"
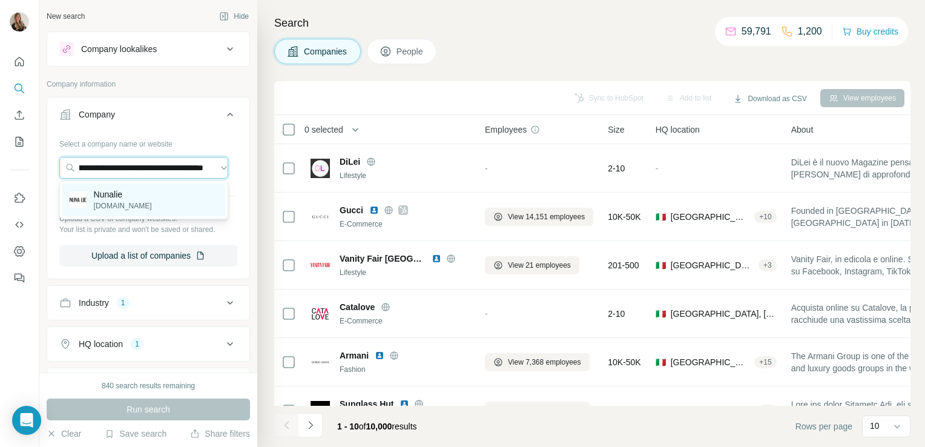
type input "**********"
click at [133, 201] on div "Nunalie [DOMAIN_NAME]" at bounding box center [143, 200] width 163 height 33
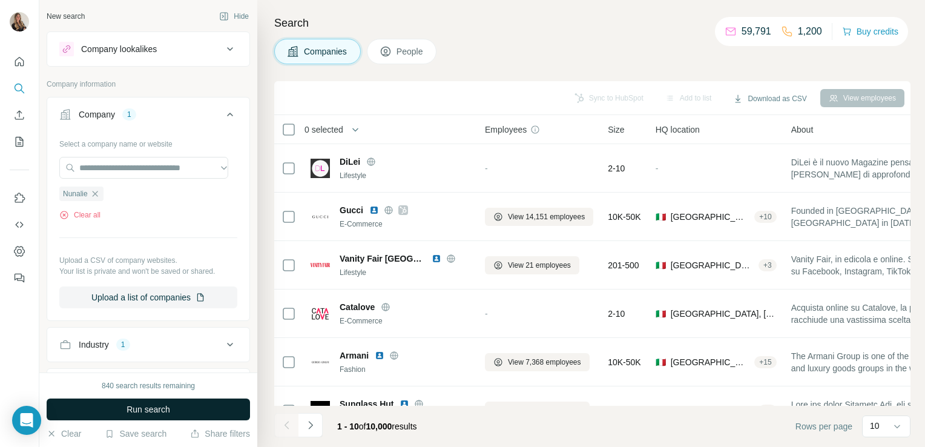
click at [111, 411] on button "Run search" at bounding box center [149, 410] width 204 height 22
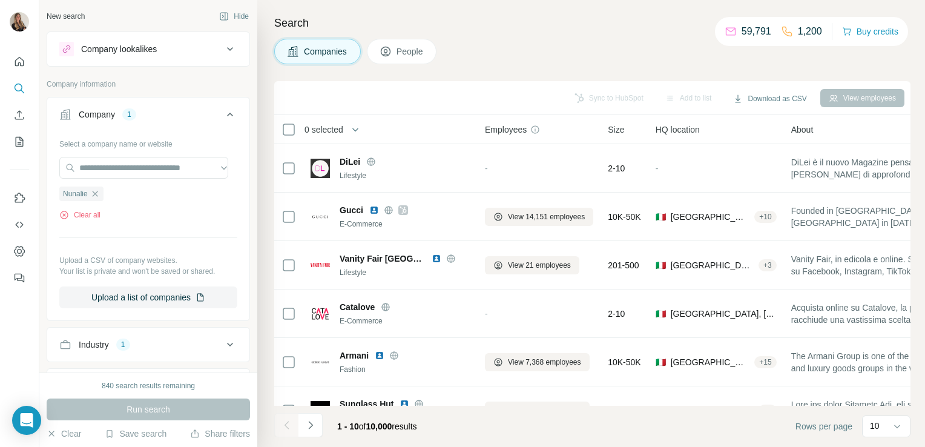
click at [405, 45] on button "People" at bounding box center [402, 51] width 70 height 25
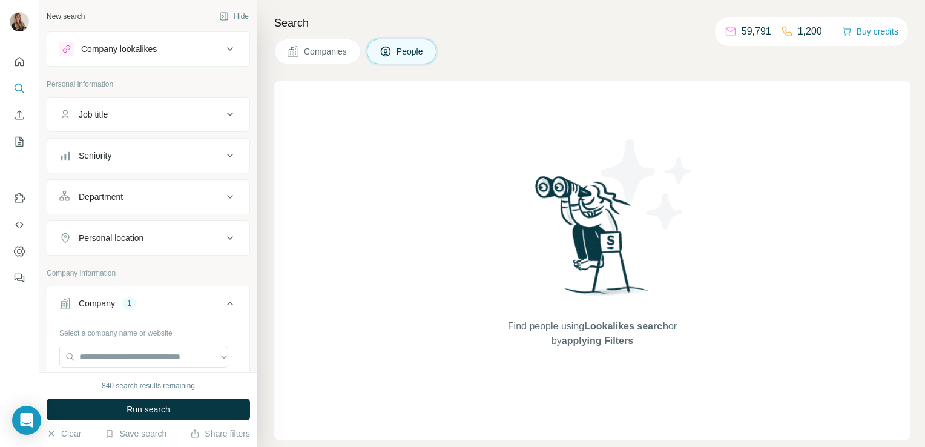
click at [319, 56] on span "Companies" at bounding box center [326, 51] width 44 height 12
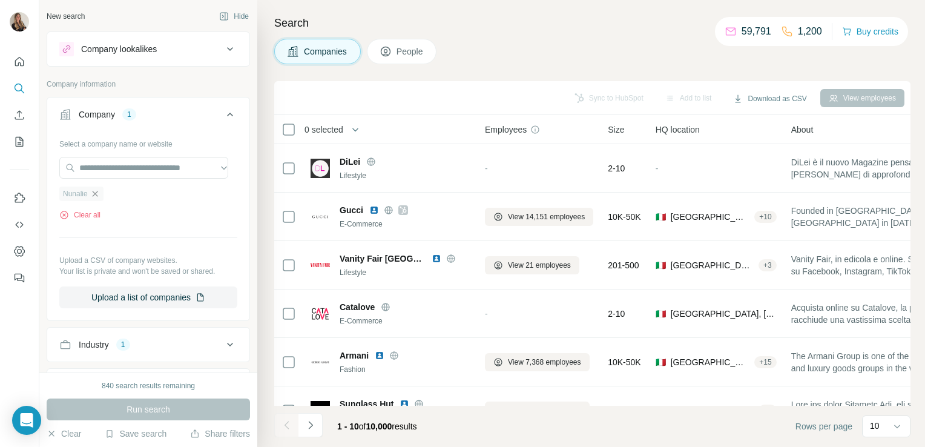
click at [93, 197] on icon "button" at bounding box center [95, 194] width 10 height 10
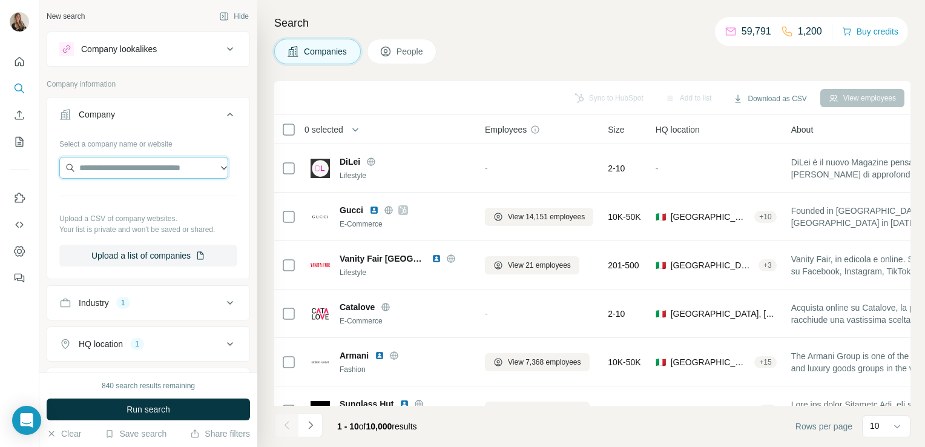
click at [99, 173] on input "text" at bounding box center [143, 168] width 169 height 22
paste input "**********"
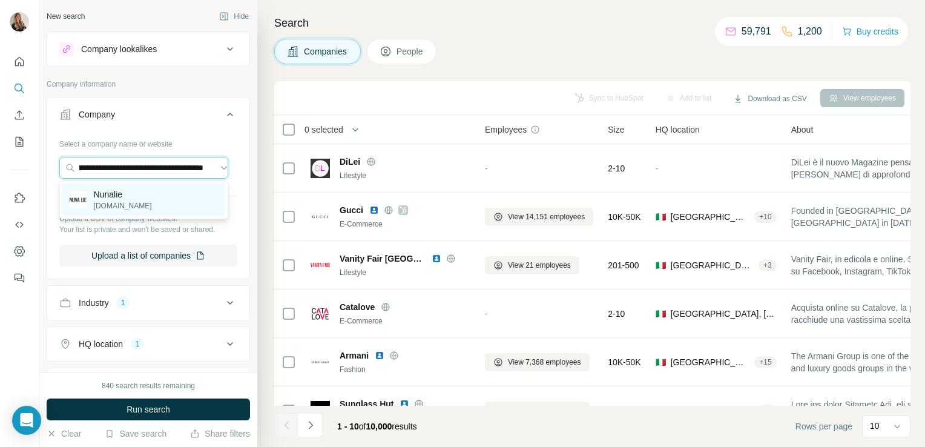
type input "**********"
click at [106, 195] on p "Nunalie" at bounding box center [123, 194] width 58 height 12
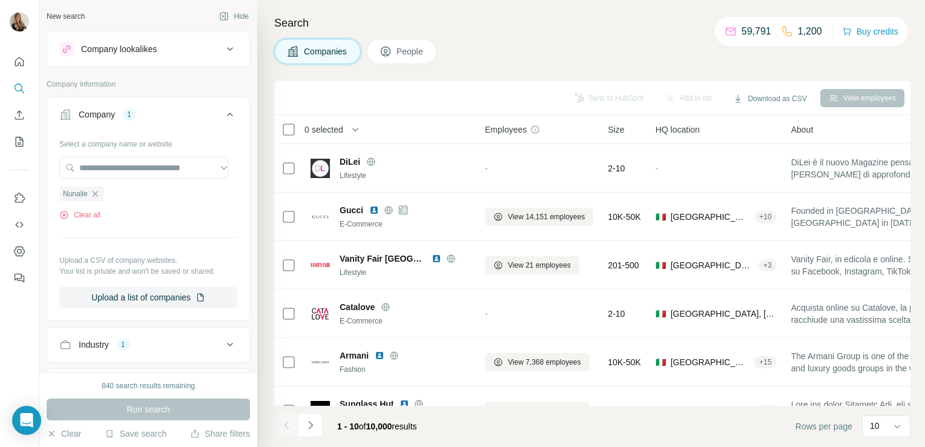
click at [142, 406] on div "Run search" at bounding box center [149, 410] width 204 height 22
click at [94, 187] on div "Nunalie" at bounding box center [81, 194] width 44 height 15
click at [126, 55] on div "Company lookalikes" at bounding box center [119, 49] width 76 height 12
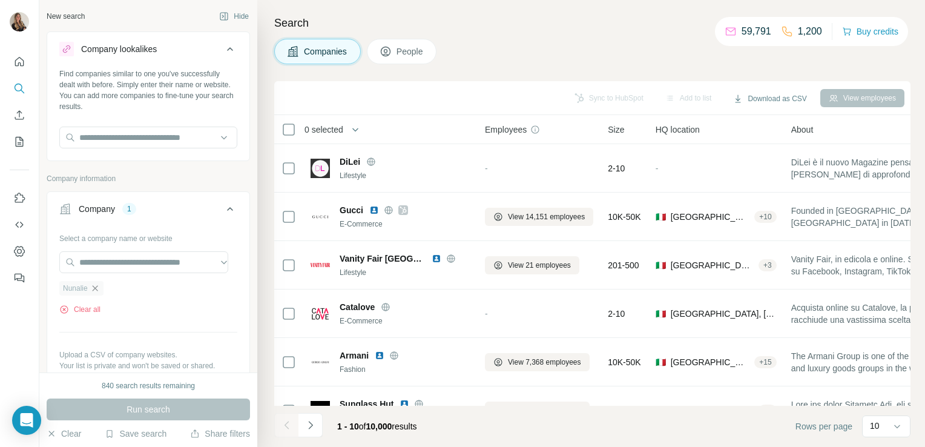
click at [99, 286] on icon "button" at bounding box center [95, 288] width 10 height 10
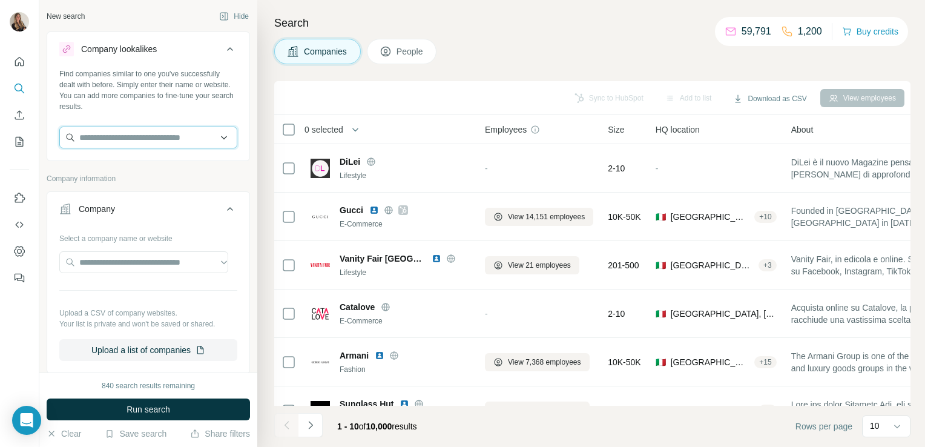
click at [104, 137] on input "text" at bounding box center [148, 138] width 178 height 22
paste input "**********"
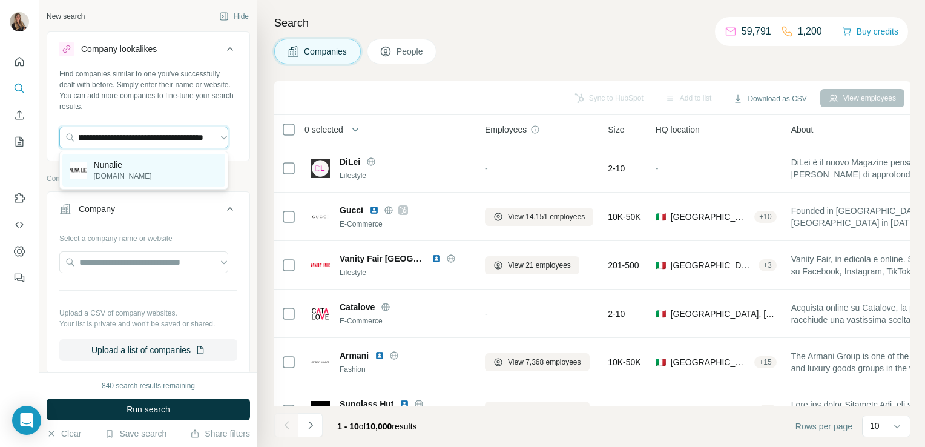
type input "**********"
click at [114, 168] on p "Nunalie" at bounding box center [123, 165] width 58 height 12
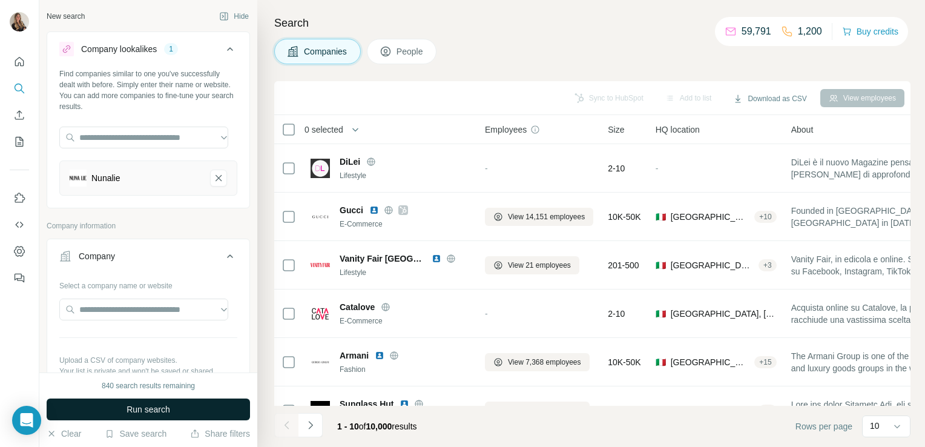
click at [129, 420] on button "Run search" at bounding box center [149, 410] width 204 height 22
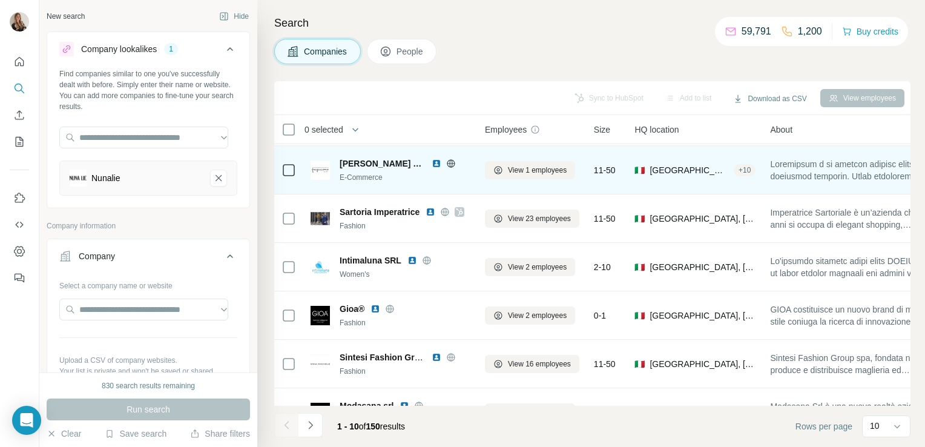
scroll to position [139, 0]
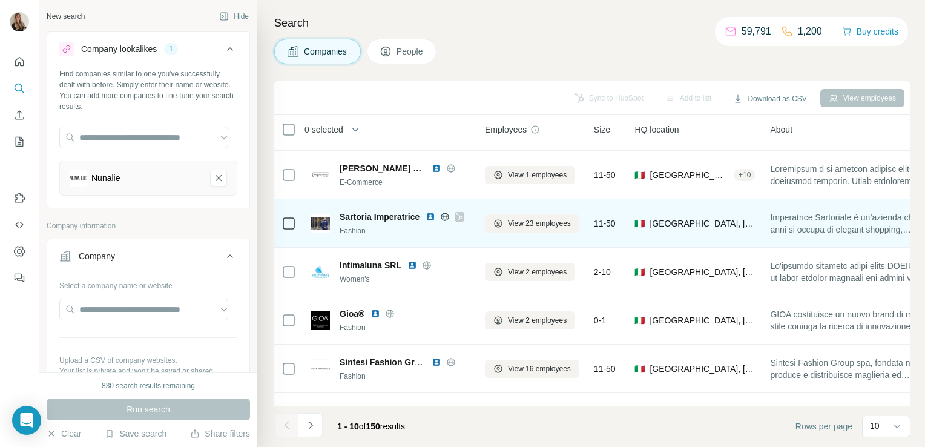
click at [445, 217] on icon at bounding box center [445, 217] width 10 height 10
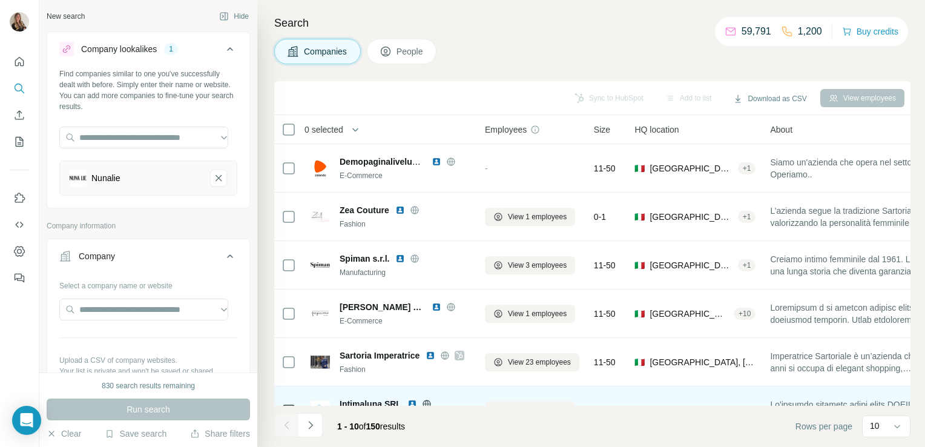
scroll to position [228, 0]
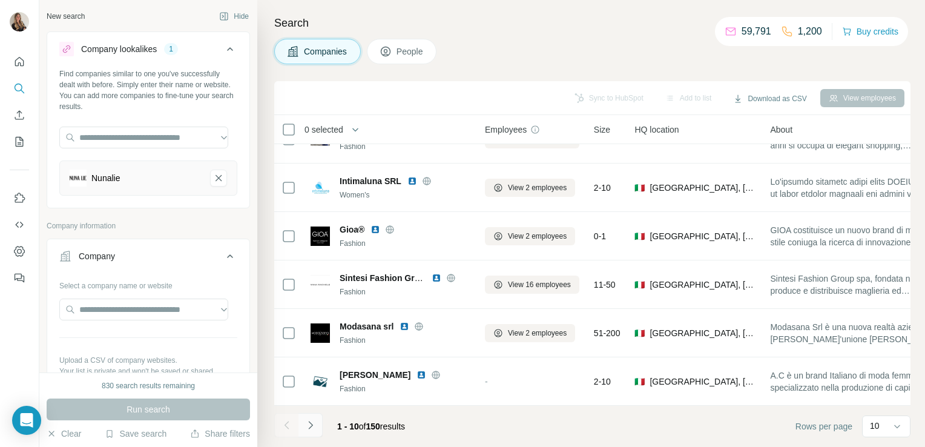
click at [303, 430] on button "Navigate to next page" at bounding box center [311, 425] width 24 height 24
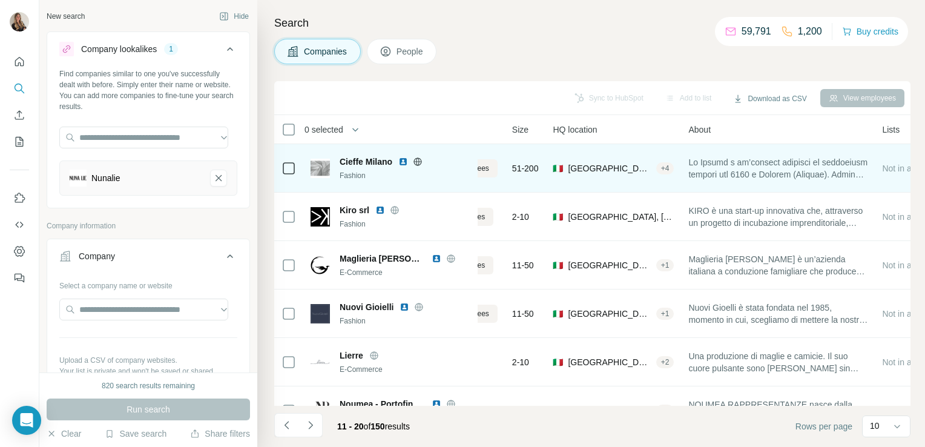
scroll to position [0, 0]
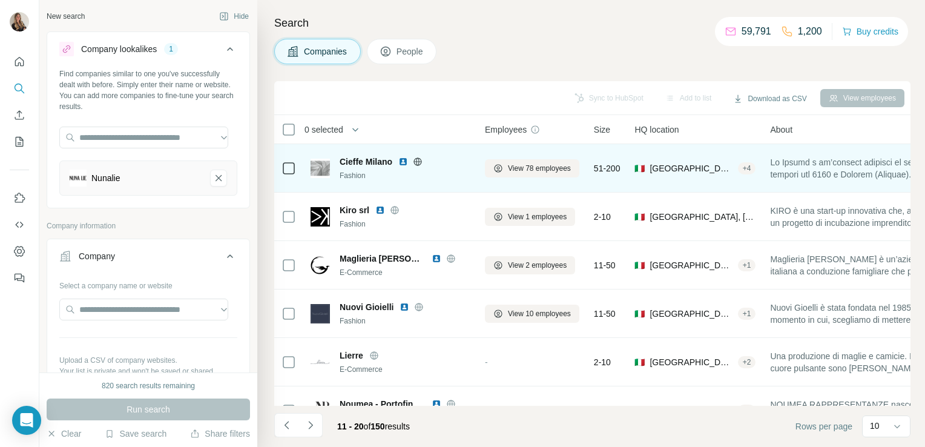
click at [419, 159] on icon at bounding box center [418, 162] width 10 height 10
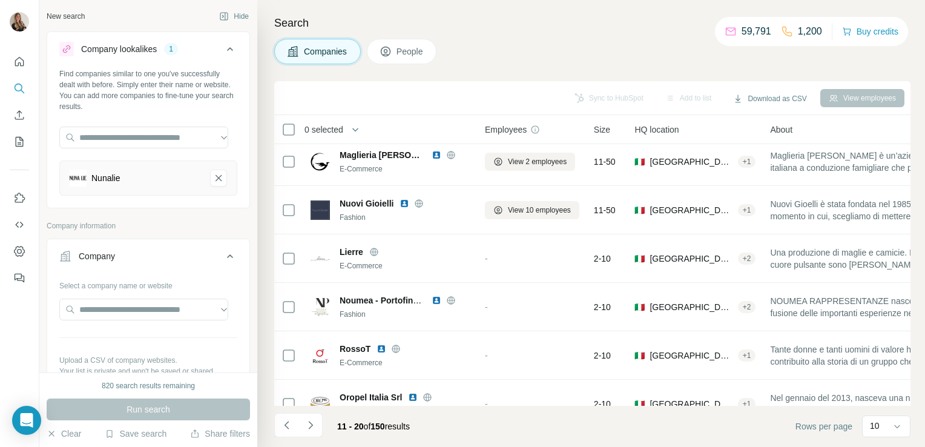
scroll to position [104, 0]
click at [316, 429] on icon "Navigate to next page" at bounding box center [311, 425] width 12 height 12
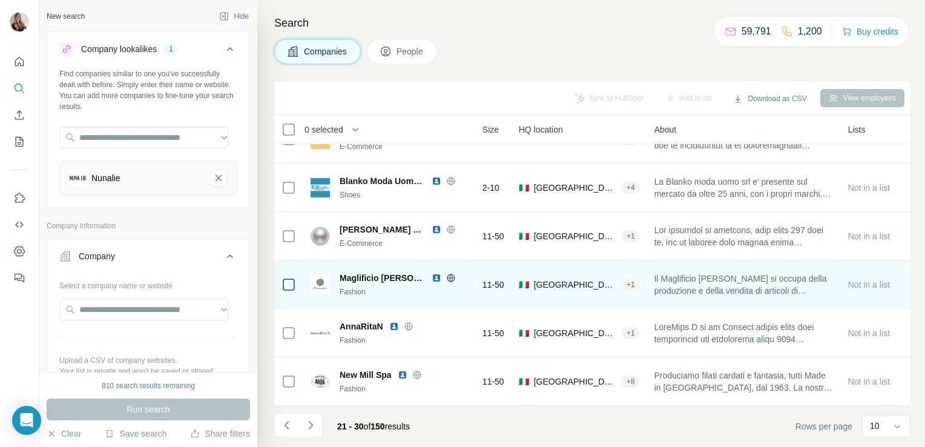
scroll to position [228, 0]
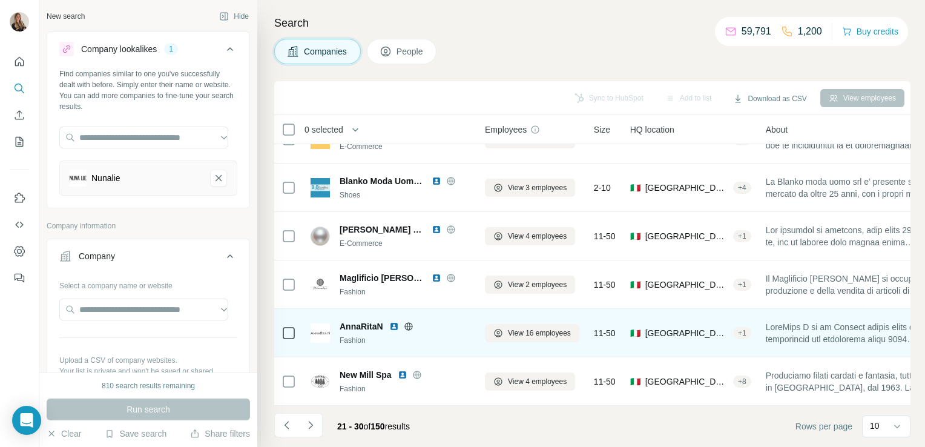
click at [411, 322] on icon at bounding box center [409, 327] width 10 height 10
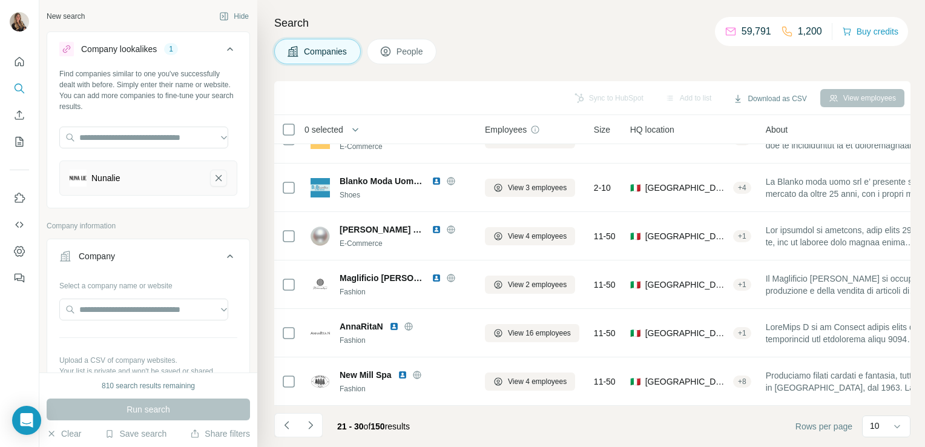
click at [213, 174] on icon "Nunalie-remove-button" at bounding box center [218, 178] width 11 height 12
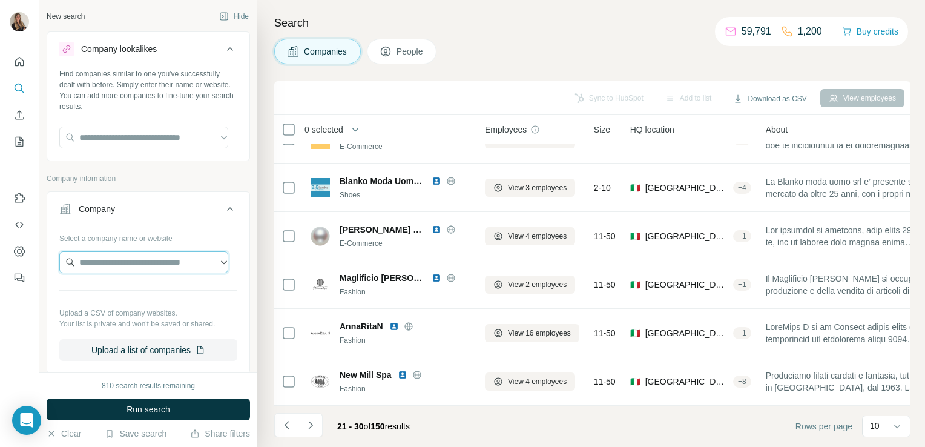
click at [160, 256] on input "text" at bounding box center [143, 262] width 169 height 22
paste input "**********"
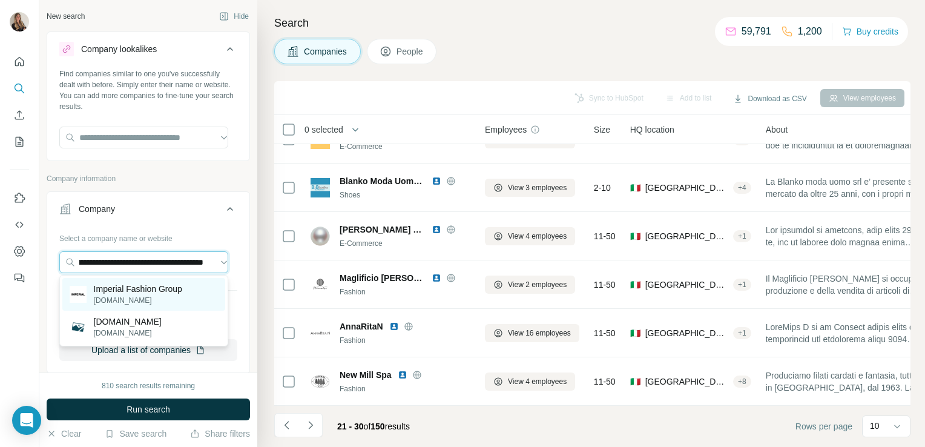
type input "**********"
click at [160, 288] on p "Imperial Fashion Group" at bounding box center [138, 289] width 88 height 12
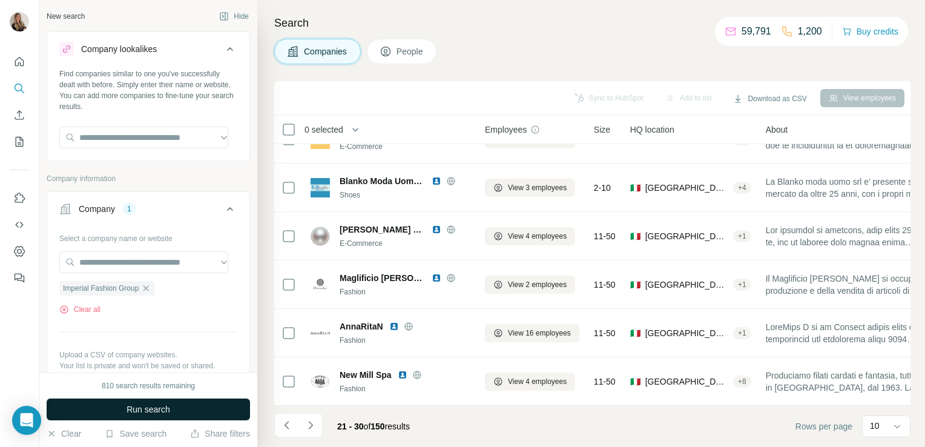
click at [184, 411] on button "Run search" at bounding box center [149, 410] width 204 height 22
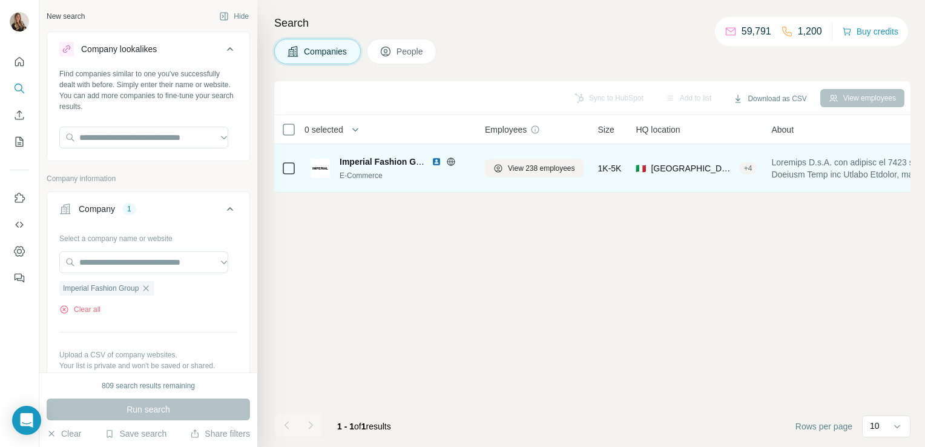
click at [452, 162] on icon at bounding box center [450, 161] width 3 height 8
click at [514, 168] on span "View 238 employees" at bounding box center [541, 168] width 67 height 11
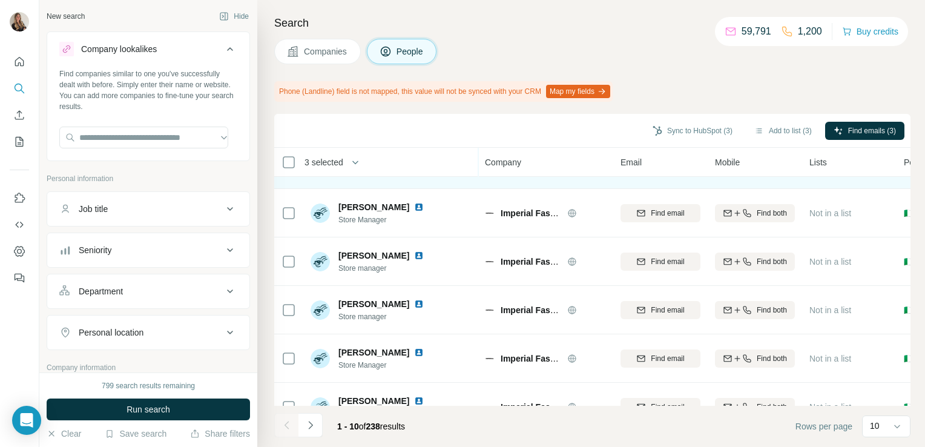
scroll to position [261, 0]
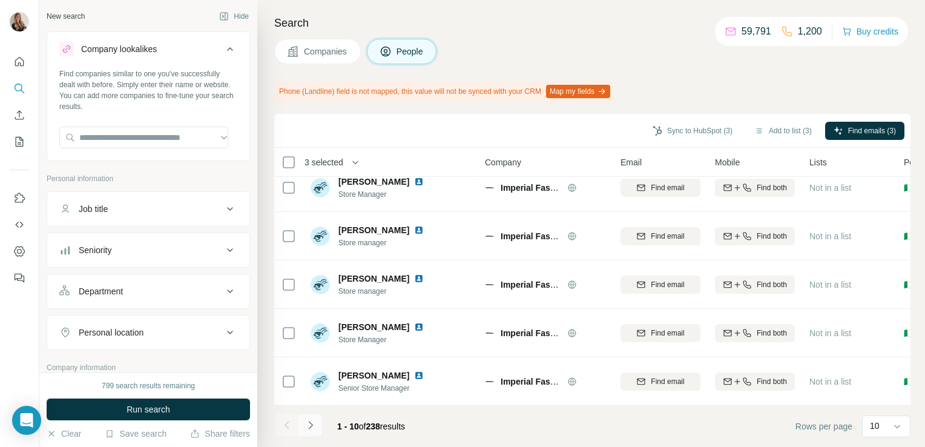
click at [305, 425] on icon "Navigate to next page" at bounding box center [311, 425] width 12 height 12
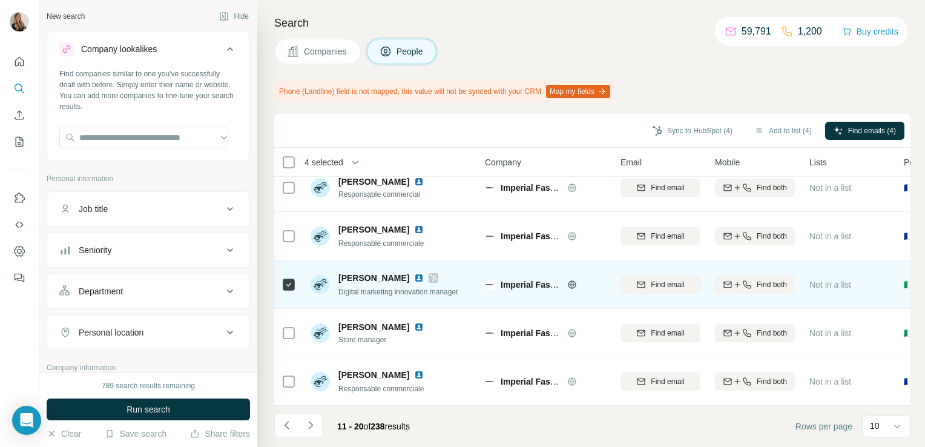
click at [430, 273] on icon at bounding box center [433, 278] width 7 height 10
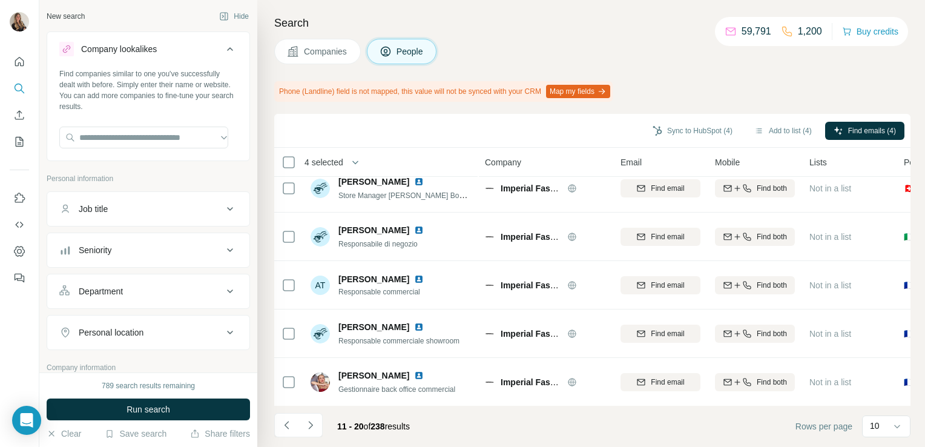
scroll to position [0, 0]
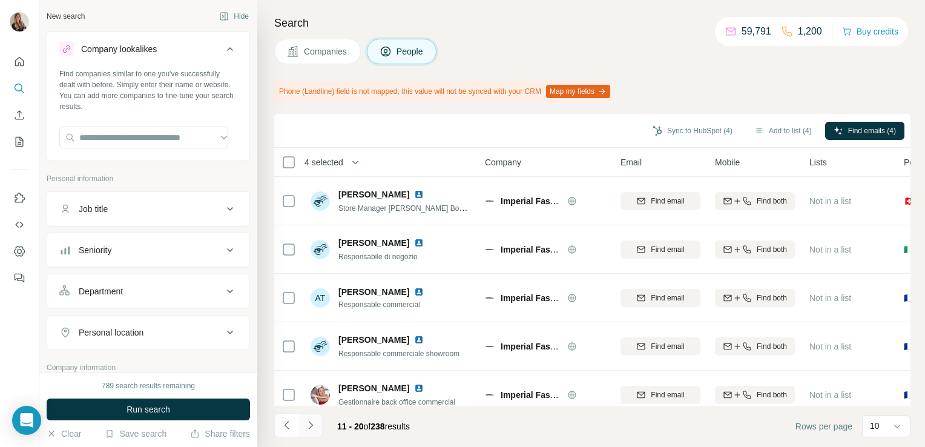
click at [308, 426] on icon "Navigate to next page" at bounding box center [311, 425] width 12 height 12
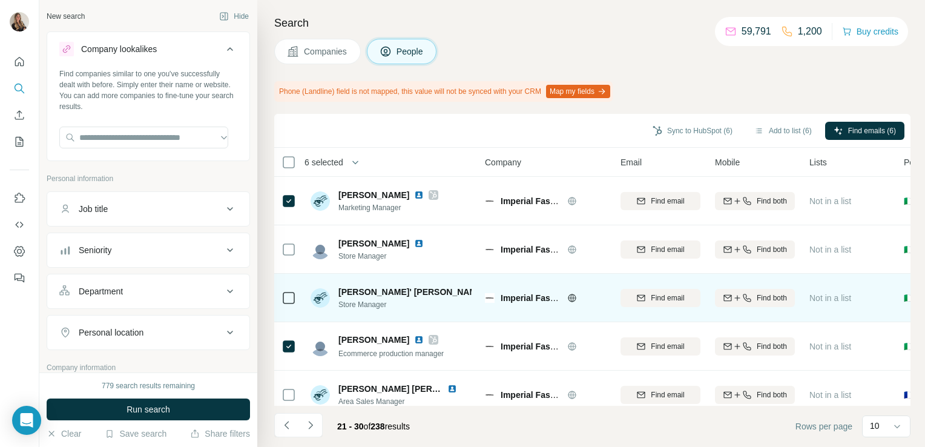
scroll to position [97, 0]
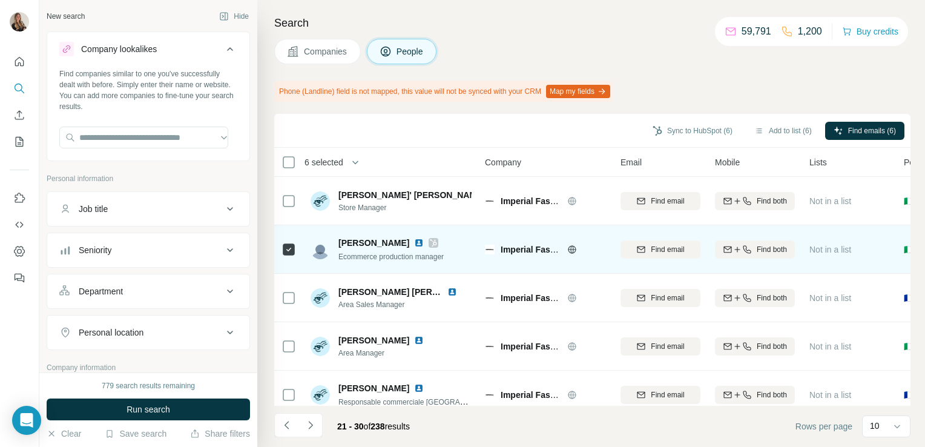
click at [430, 243] on icon at bounding box center [433, 243] width 7 height 10
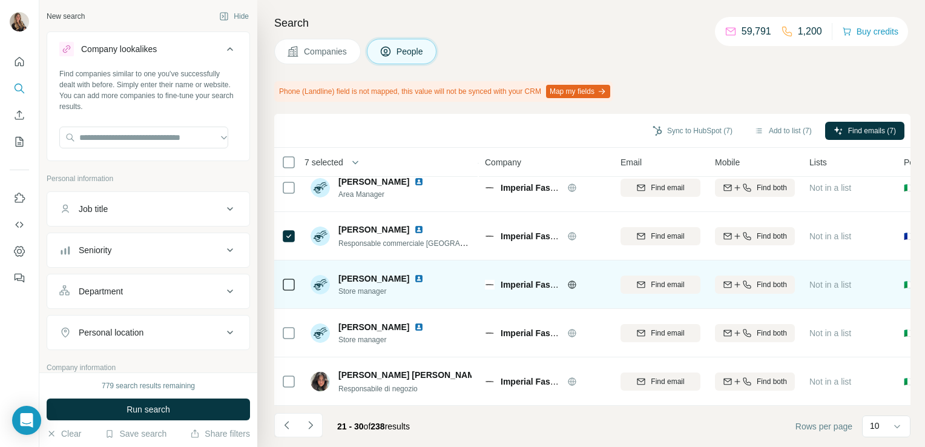
scroll to position [0, 0]
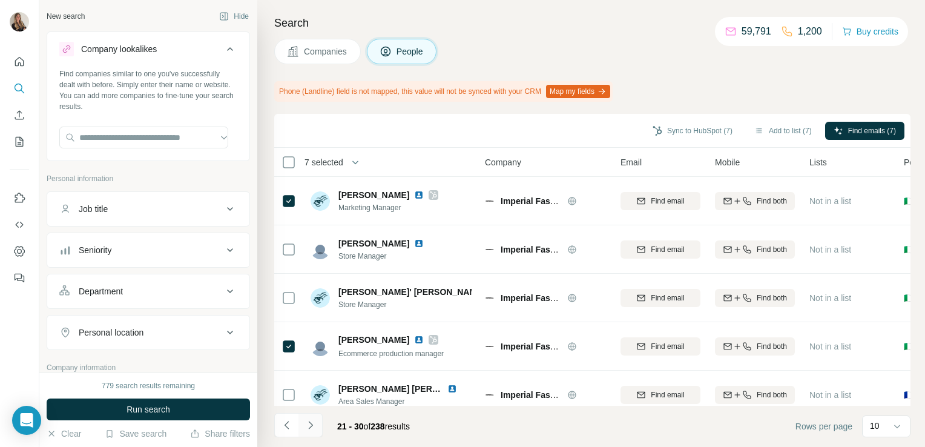
click at [312, 428] on icon "Navigate to next page" at bounding box center [311, 425] width 12 height 12
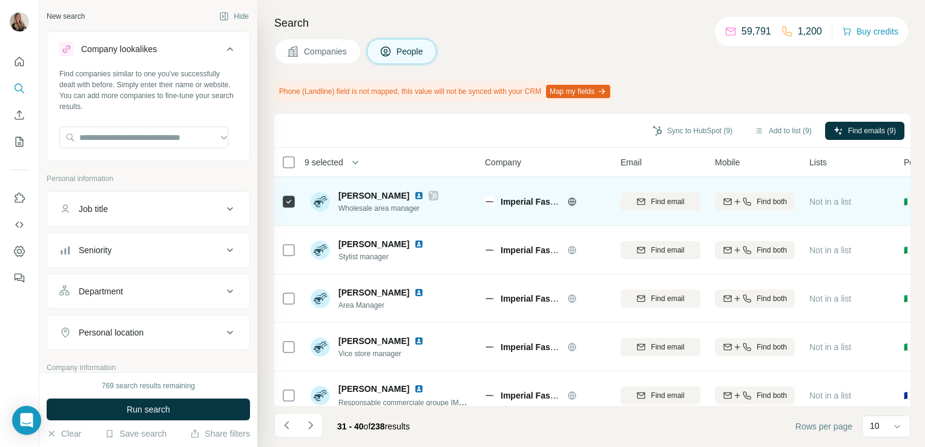
scroll to position [261, 0]
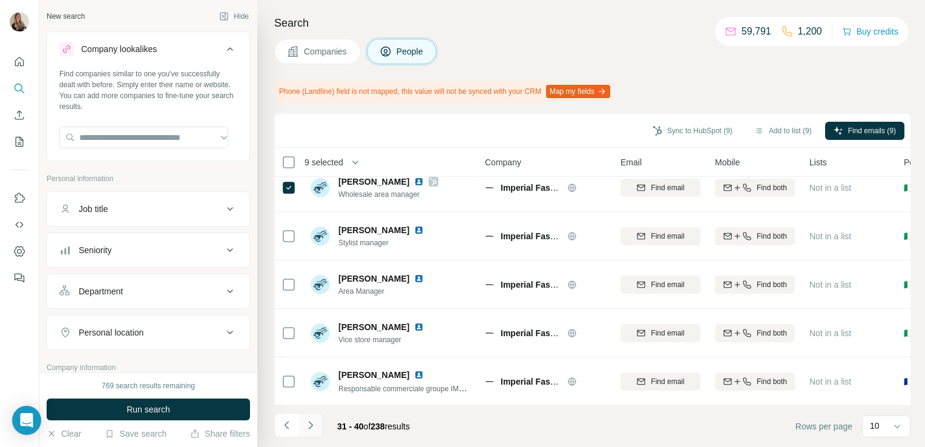
click at [311, 421] on icon "Navigate to next page" at bounding box center [311, 425] width 12 height 12
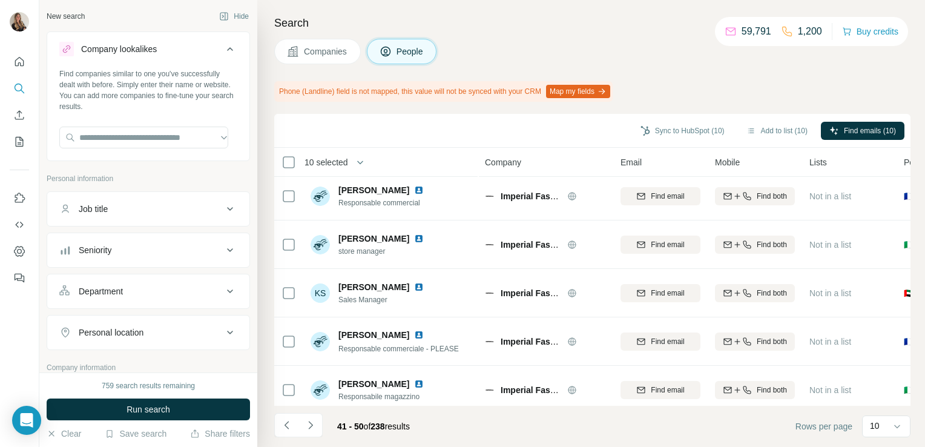
scroll to position [0, 0]
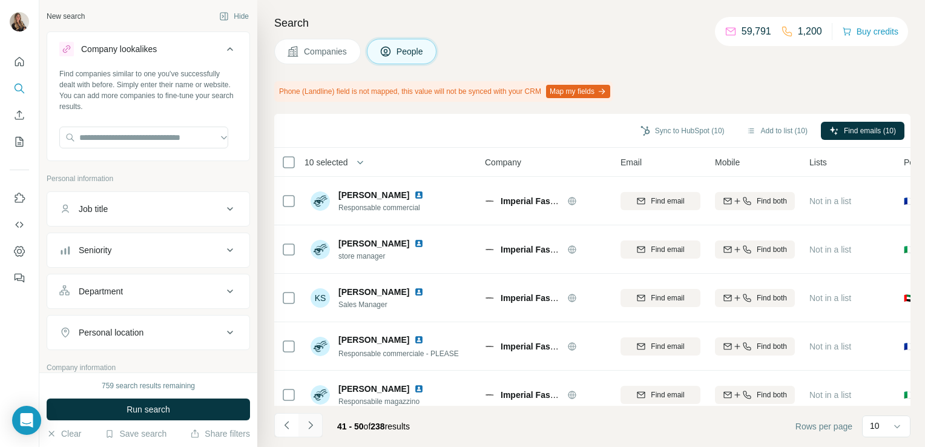
click at [313, 423] on icon "Navigate to next page" at bounding box center [311, 425] width 12 height 12
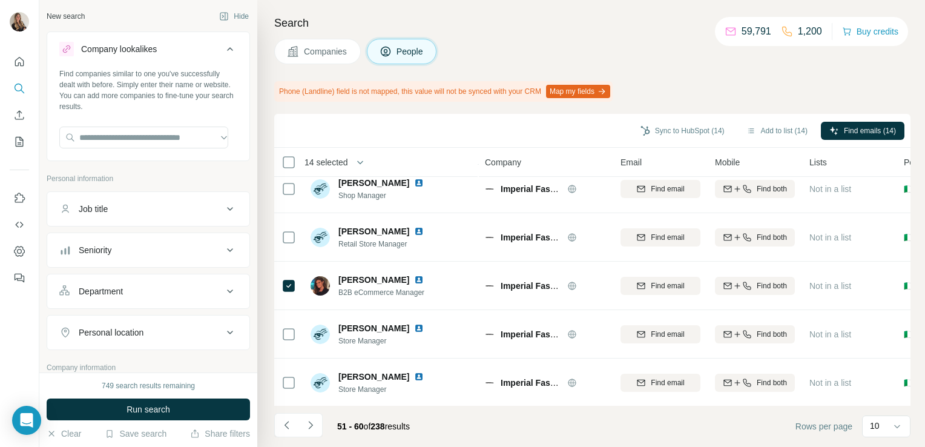
scroll to position [261, 0]
click at [311, 428] on icon "Navigate to next page" at bounding box center [311, 425] width 12 height 12
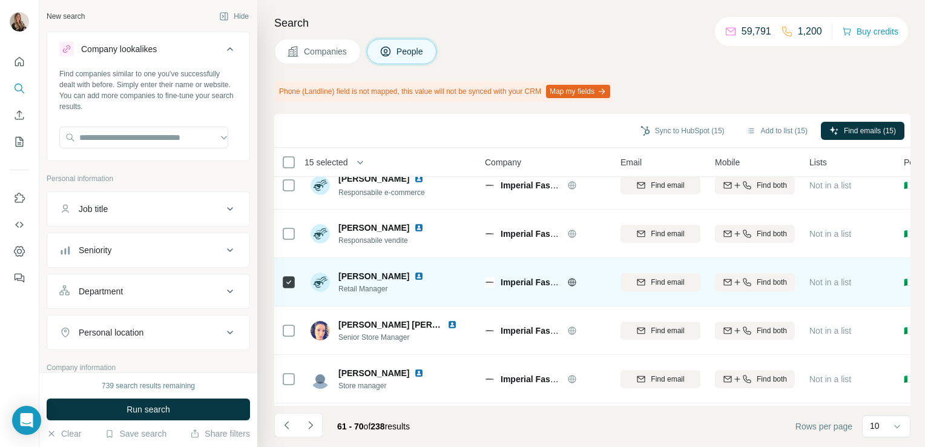
scroll to position [63, 0]
click at [297, 283] on td at bounding box center [288, 283] width 29 height 48
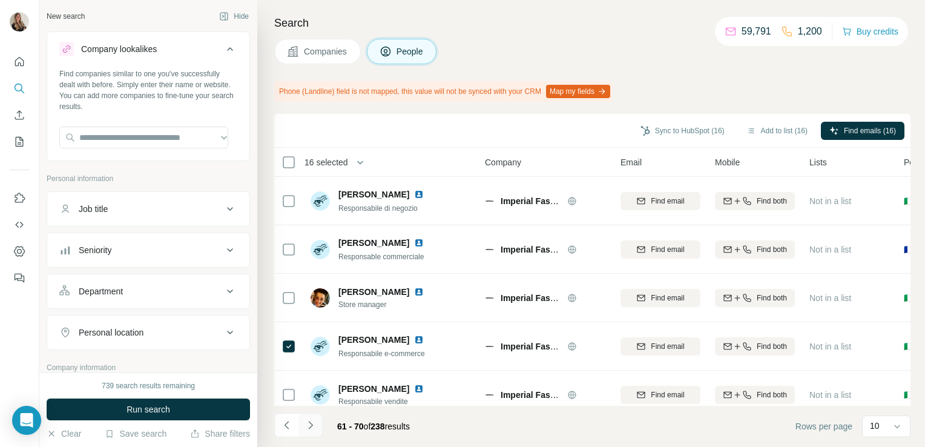
click at [317, 423] on button "Navigate to next page" at bounding box center [311, 425] width 24 height 24
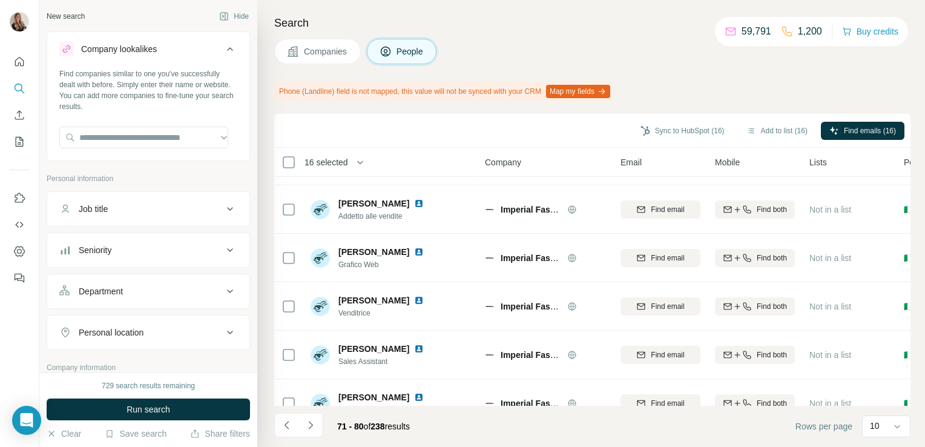
scroll to position [261, 0]
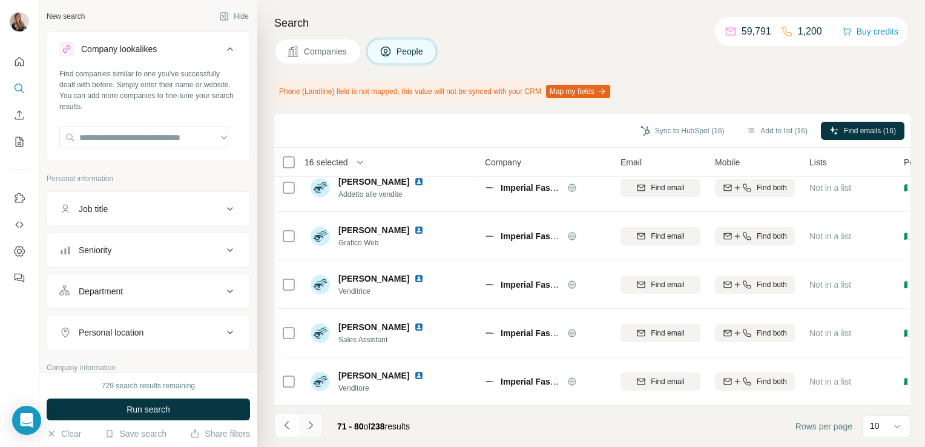
click at [315, 423] on icon "Navigate to next page" at bounding box center [311, 425] width 12 height 12
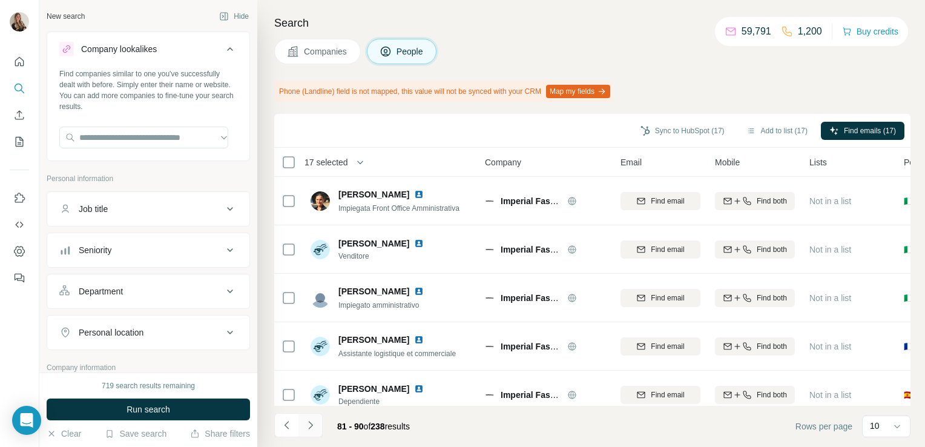
click at [311, 422] on icon "Navigate to next page" at bounding box center [311, 425] width 12 height 12
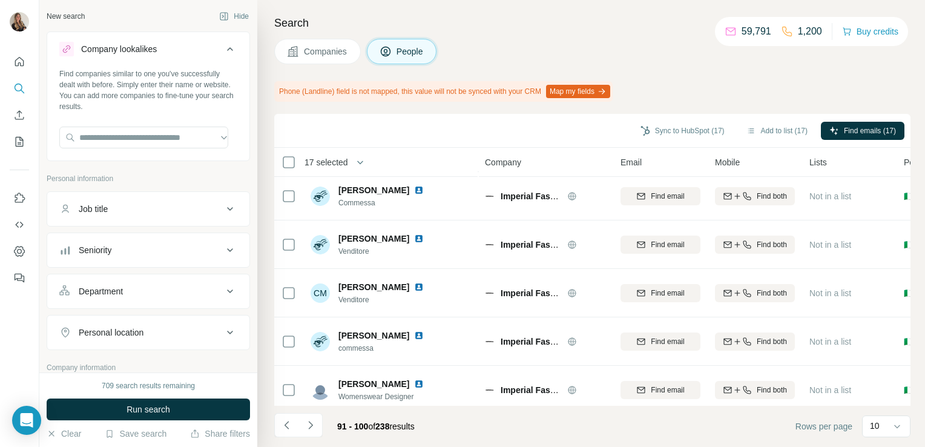
scroll to position [261, 0]
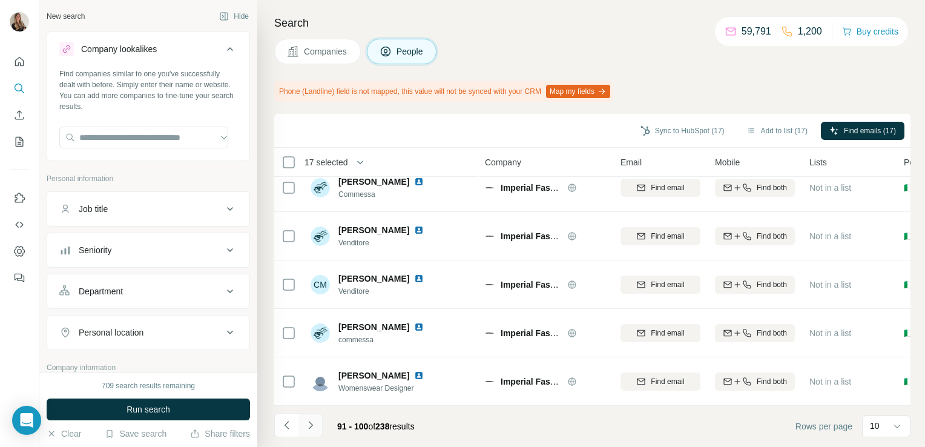
click at [315, 420] on icon "Navigate to next page" at bounding box center [311, 425] width 12 height 12
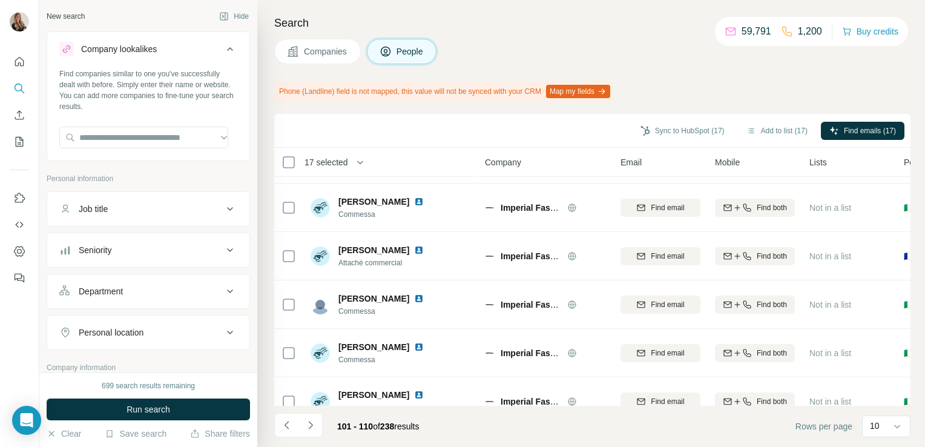
scroll to position [0, 0]
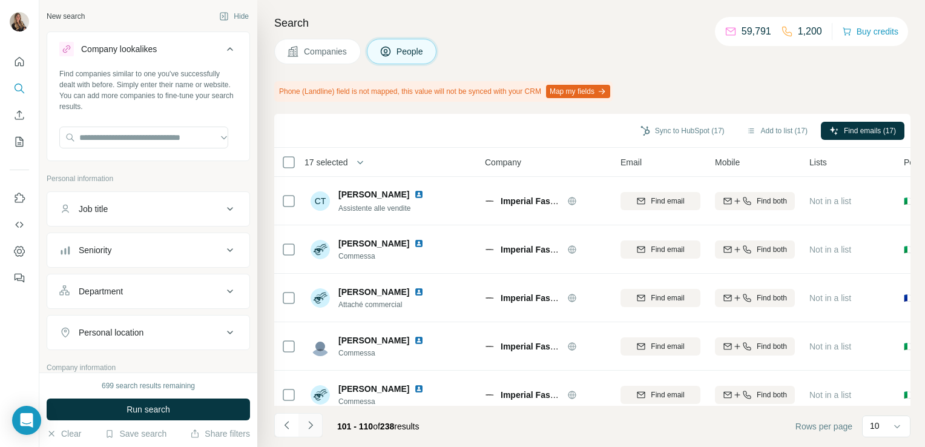
click at [311, 415] on button "Navigate to next page" at bounding box center [311, 425] width 24 height 24
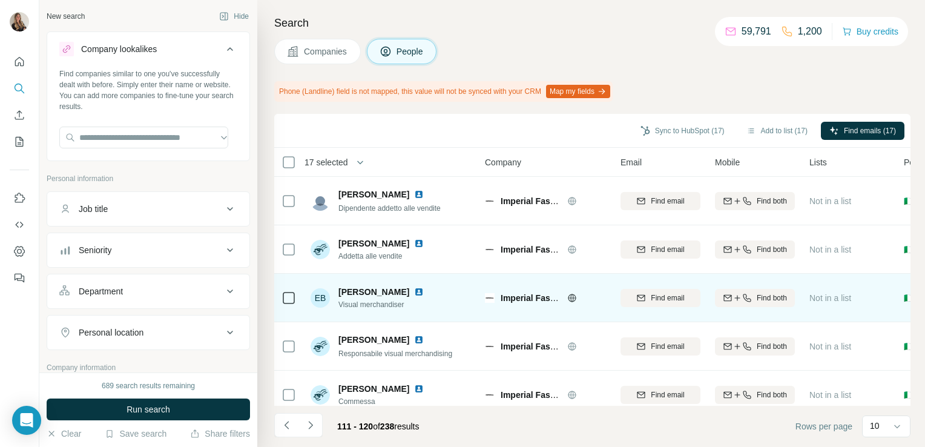
click at [286, 291] on icon at bounding box center [289, 298] width 15 height 15
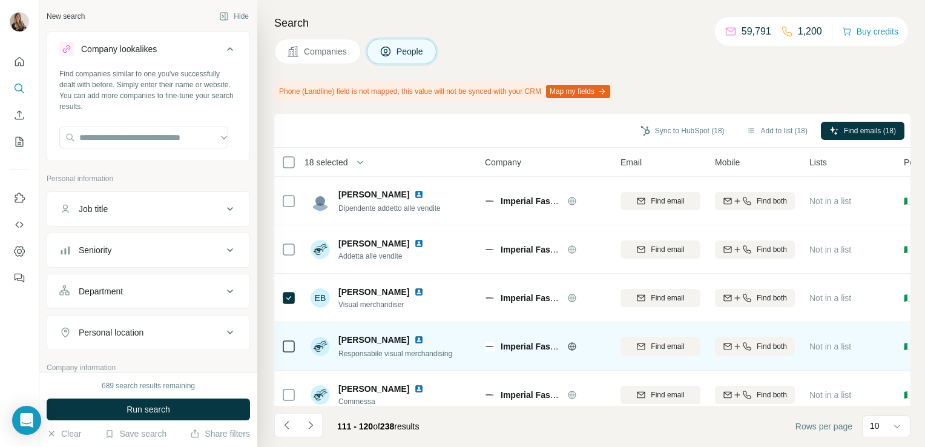
click at [290, 338] on div at bounding box center [289, 345] width 15 height 33
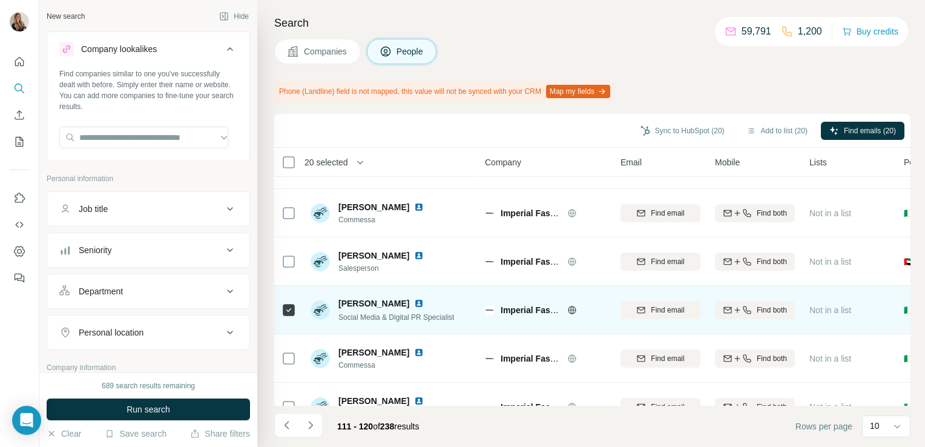
scroll to position [261, 0]
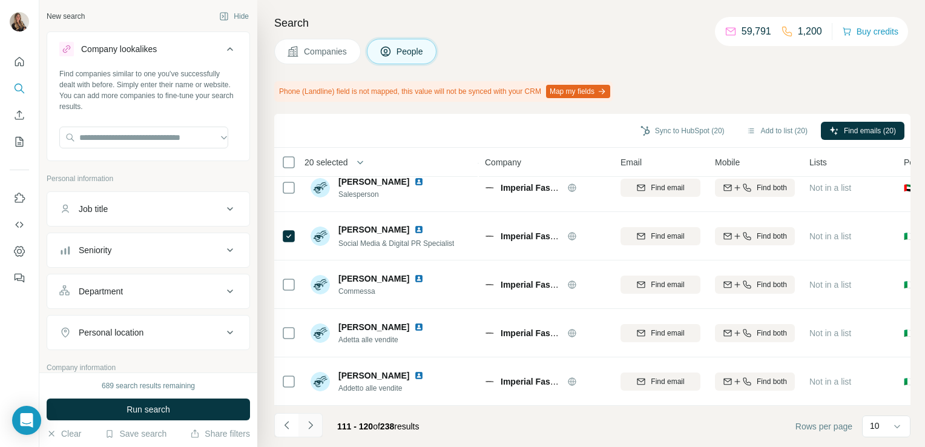
click at [308, 426] on icon "Navigate to next page" at bounding box center [311, 425] width 12 height 12
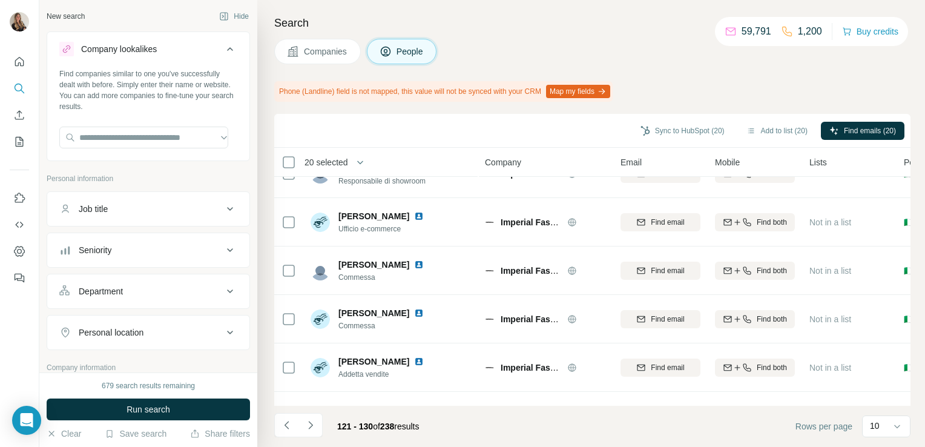
scroll to position [0, 0]
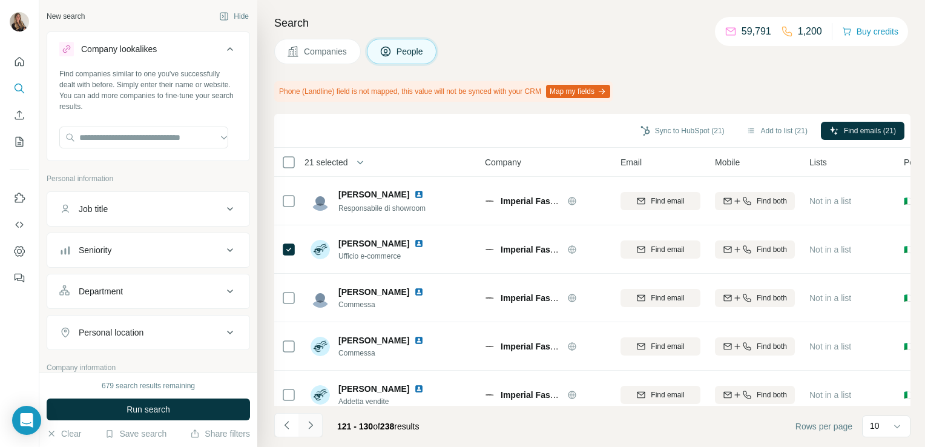
click at [314, 418] on button "Navigate to next page" at bounding box center [311, 425] width 24 height 24
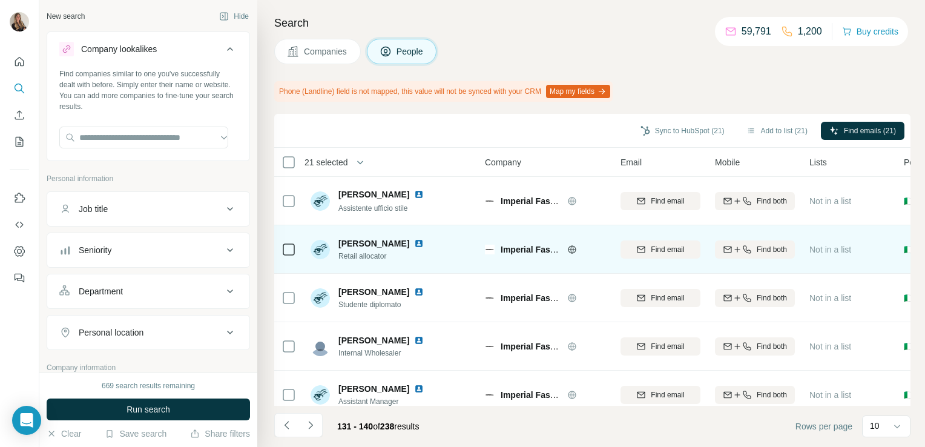
click at [424, 244] on img at bounding box center [419, 244] width 10 height 10
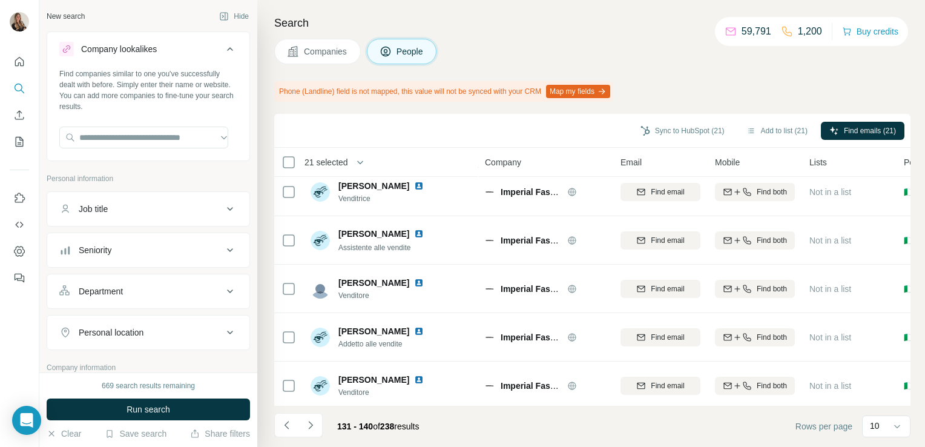
scroll to position [252, 0]
click at [314, 434] on button "Navigate to next page" at bounding box center [311, 425] width 24 height 24
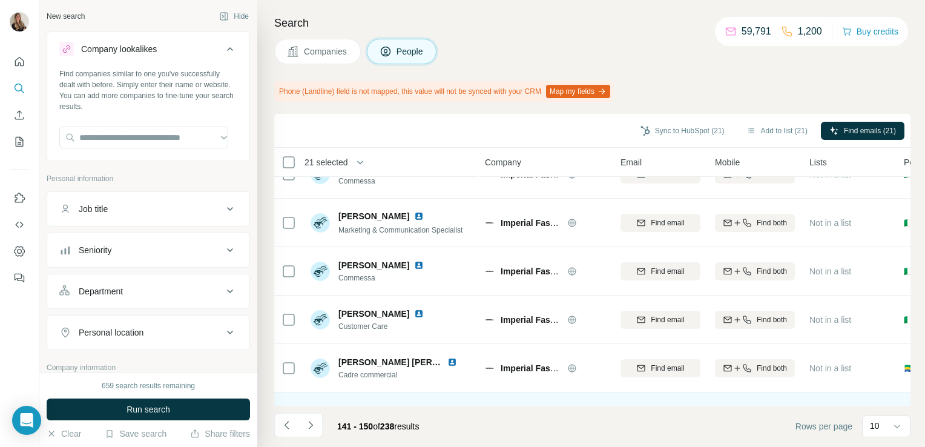
scroll to position [0, 0]
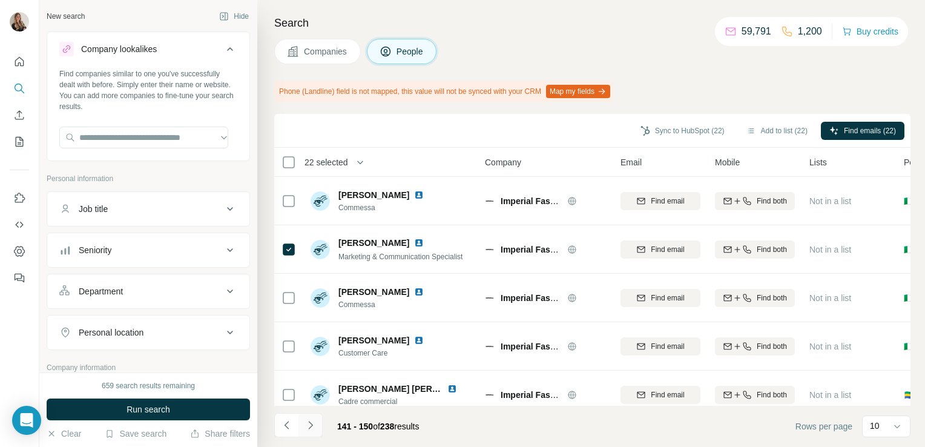
click at [316, 428] on icon "Navigate to next page" at bounding box center [311, 425] width 12 height 12
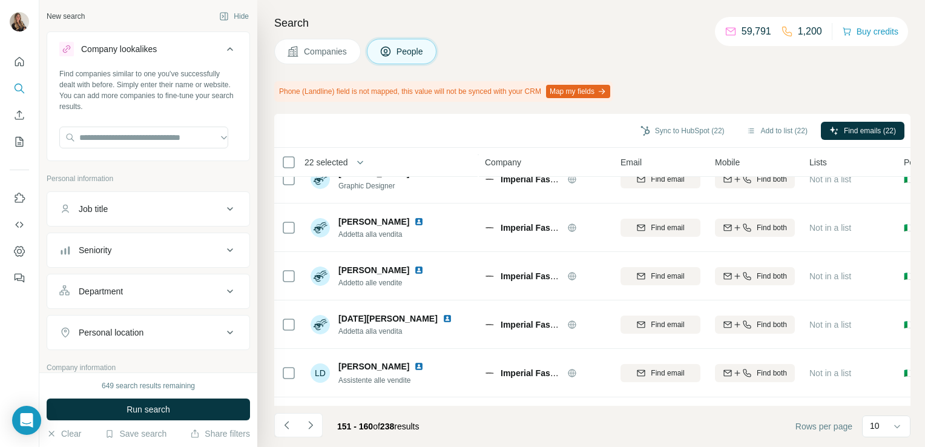
scroll to position [261, 0]
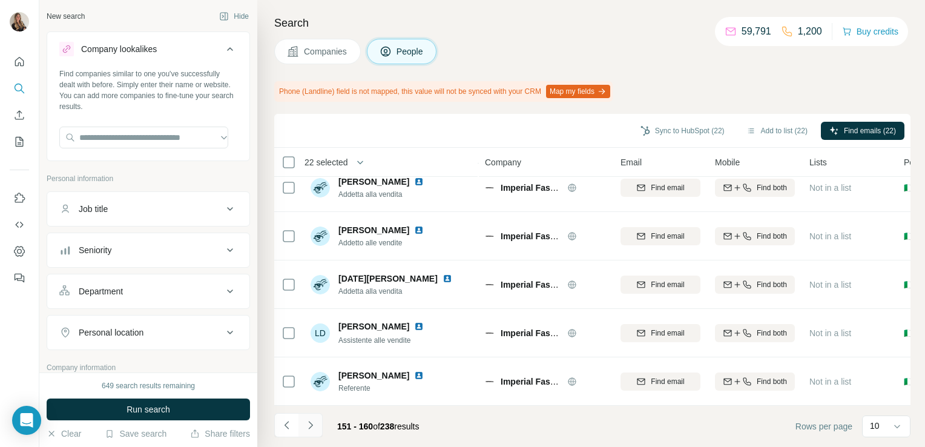
click at [317, 426] on button "Navigate to next page" at bounding box center [311, 425] width 24 height 24
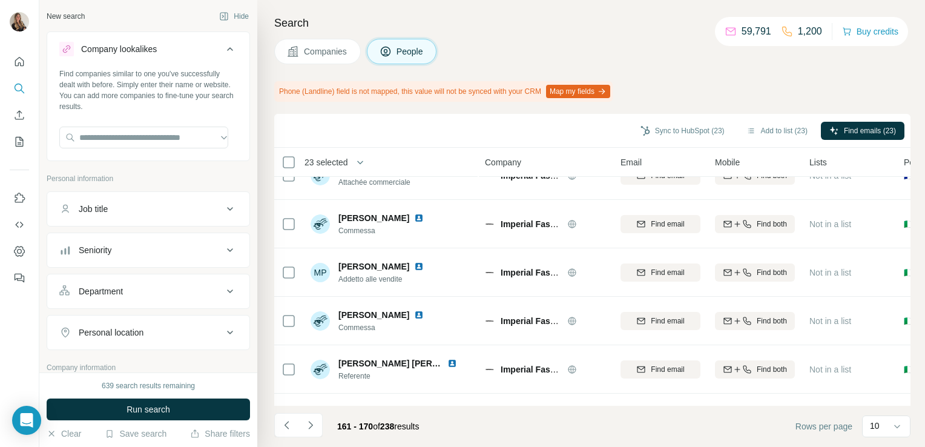
scroll to position [0, 0]
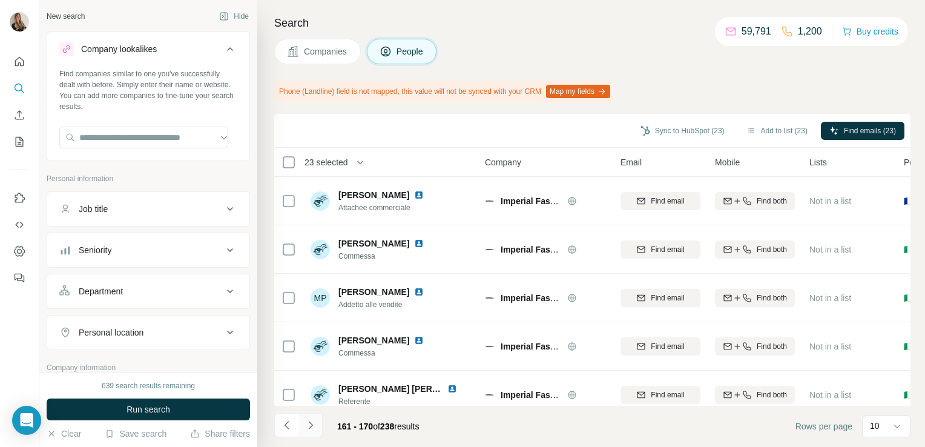
click at [313, 434] on button "Navigate to next page" at bounding box center [311, 425] width 24 height 24
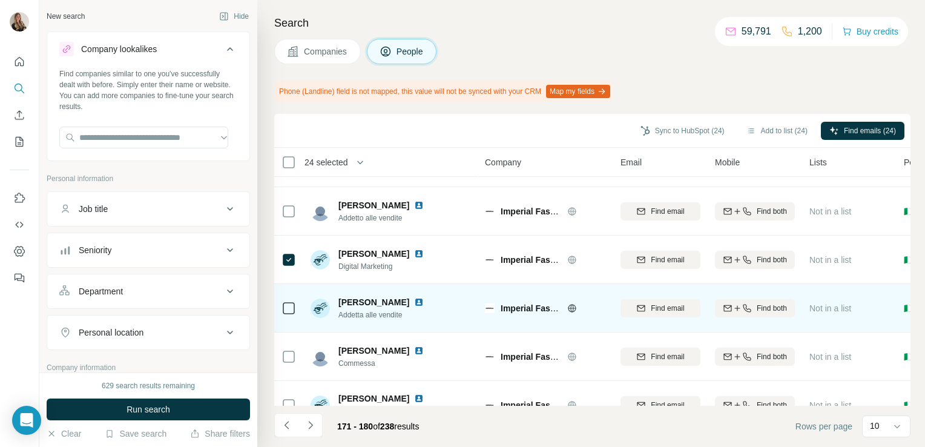
scroll to position [261, 0]
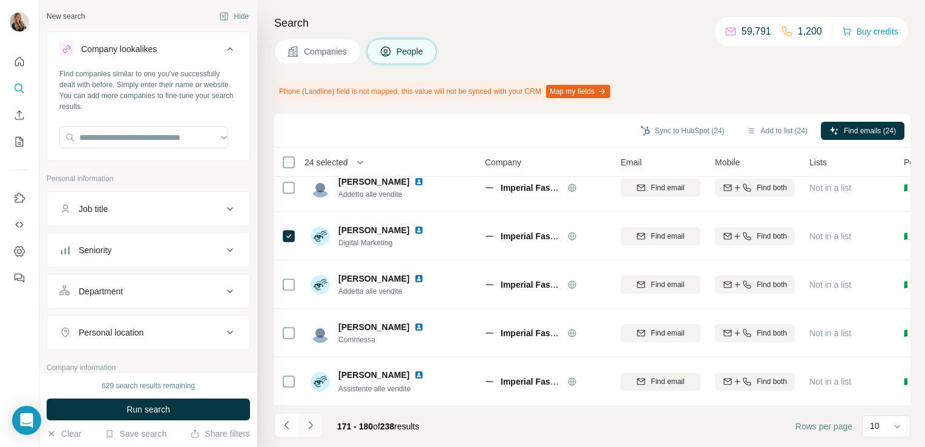
click at [314, 429] on icon "Navigate to next page" at bounding box center [311, 425] width 12 height 12
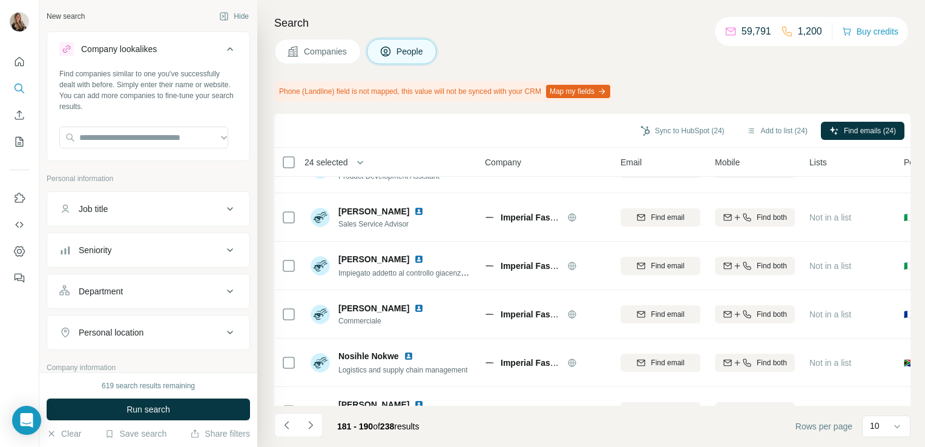
scroll to position [0, 0]
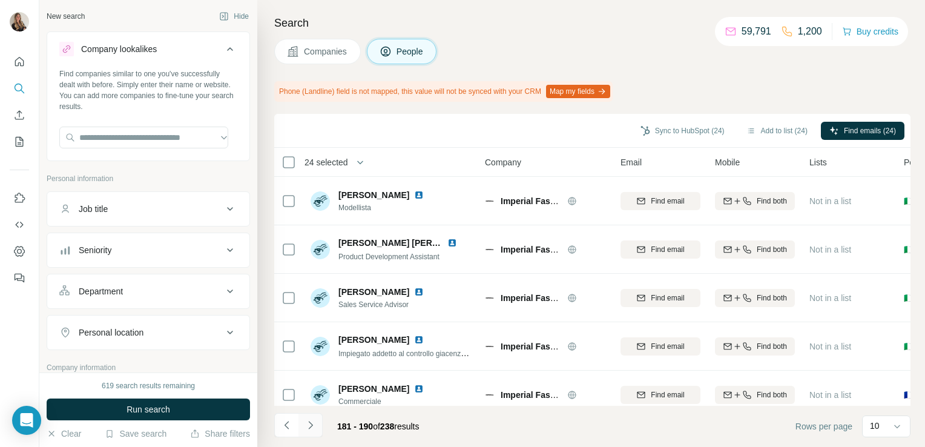
click at [311, 425] on icon "Navigate to next page" at bounding box center [311, 425] width 12 height 12
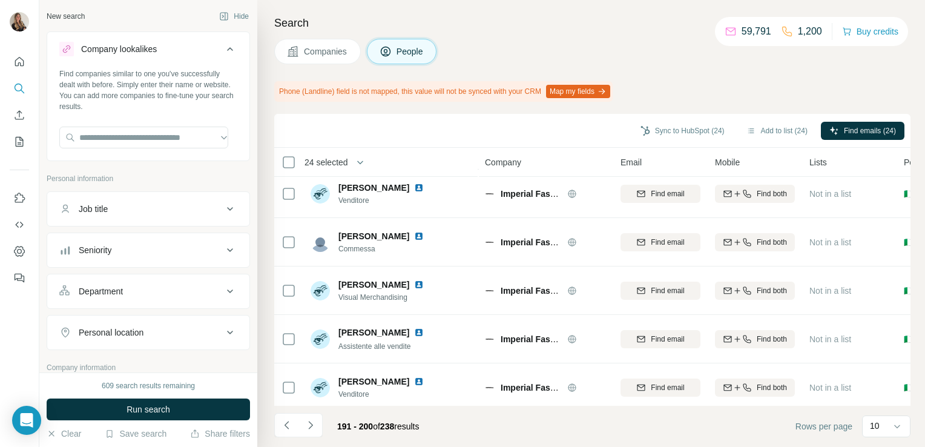
scroll to position [261, 0]
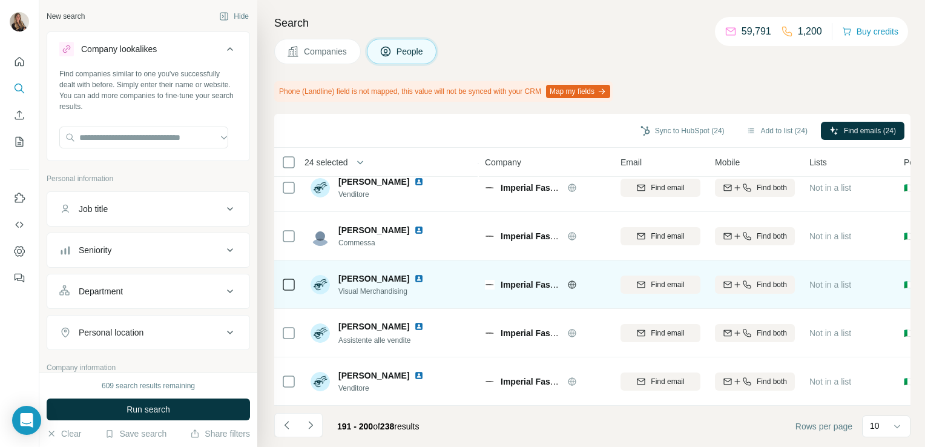
click at [283, 277] on icon at bounding box center [289, 284] width 15 height 15
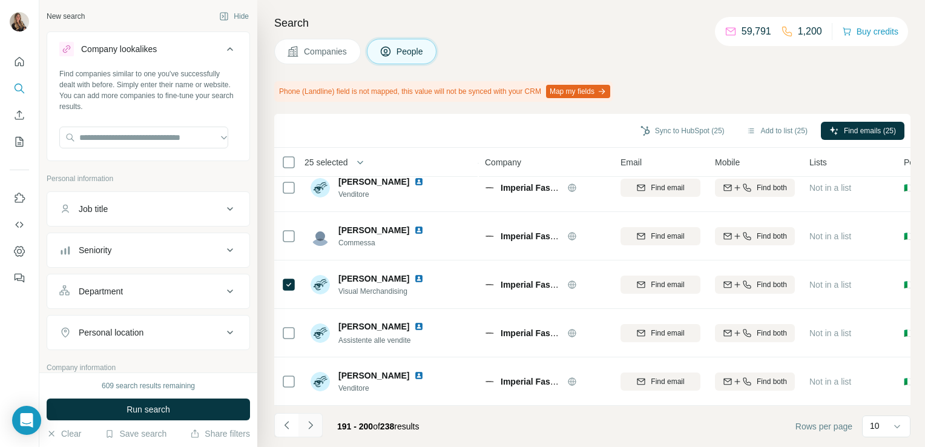
click at [318, 425] on button "Navigate to next page" at bounding box center [311, 425] width 24 height 24
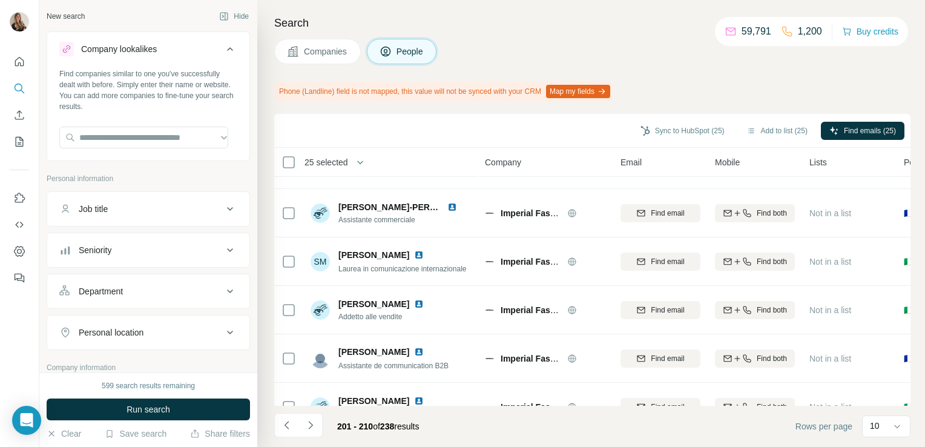
scroll to position [0, 0]
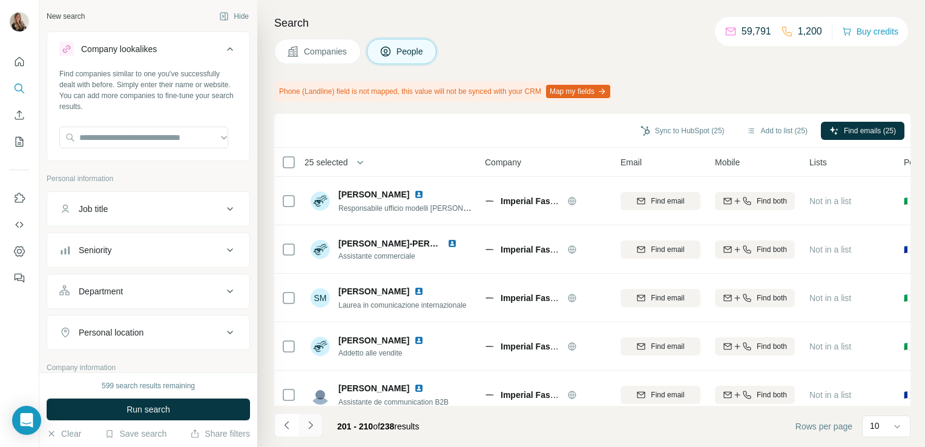
click at [317, 422] on button "Navigate to next page" at bounding box center [311, 425] width 24 height 24
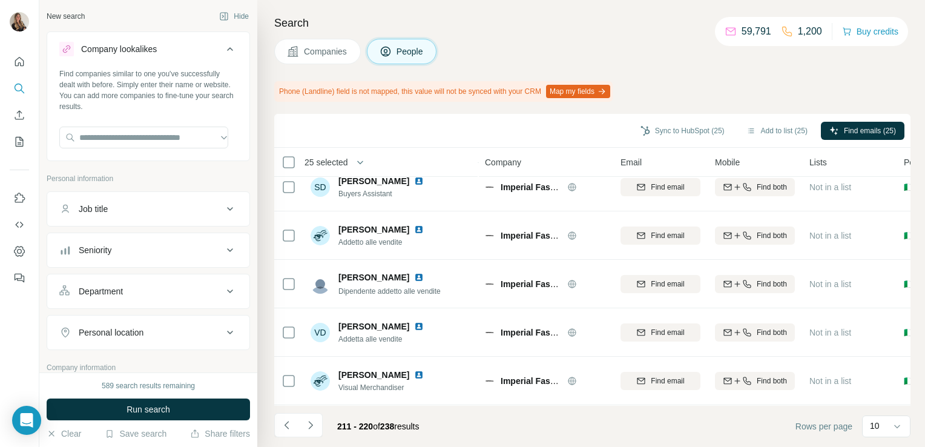
scroll to position [261, 0]
click at [319, 423] on button "Navigate to next page" at bounding box center [311, 425] width 24 height 24
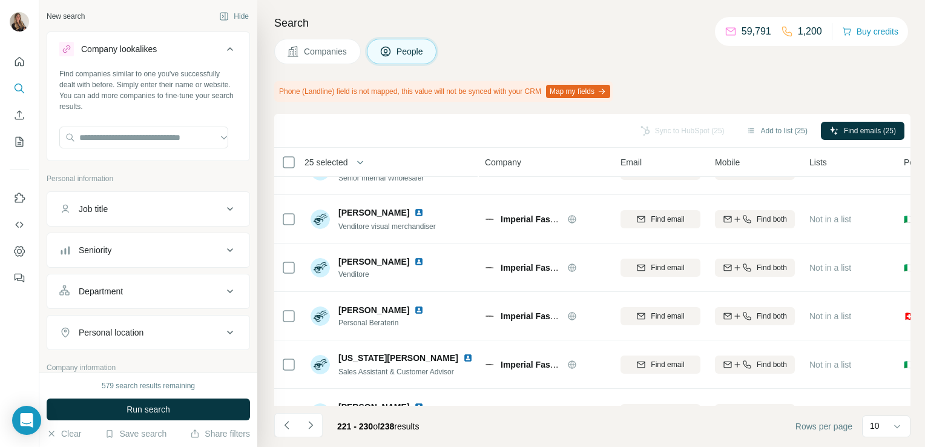
scroll to position [0, 0]
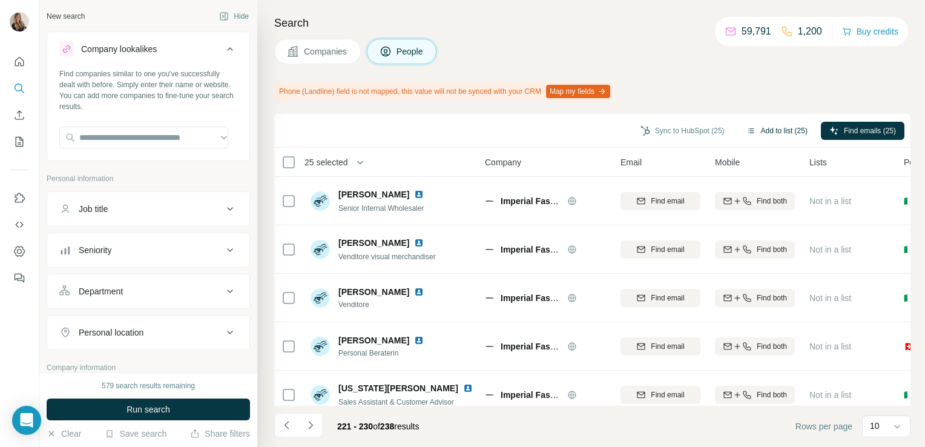
click at [761, 128] on button "Add to list (25)" at bounding box center [777, 131] width 78 height 18
click at [770, 133] on button "Add to list (25)" at bounding box center [777, 131] width 78 height 18
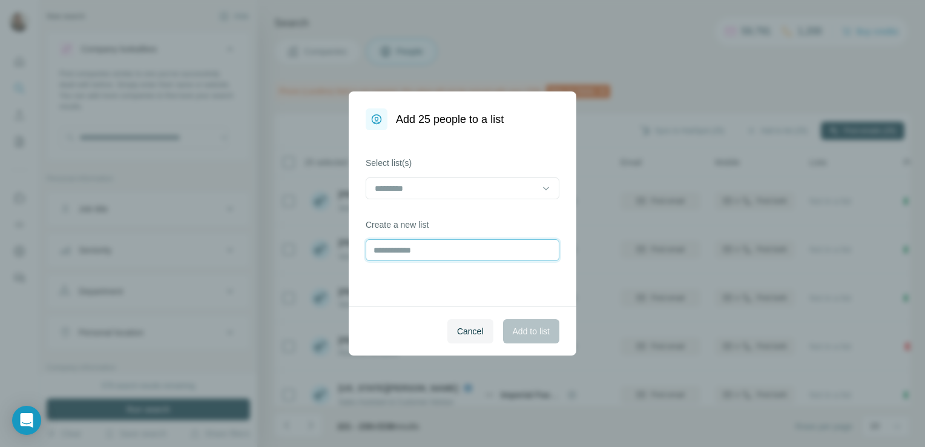
click at [392, 257] on input "text" at bounding box center [463, 250] width 194 height 22
type input "**********"
click at [541, 325] on span "Add to list" at bounding box center [531, 331] width 37 height 12
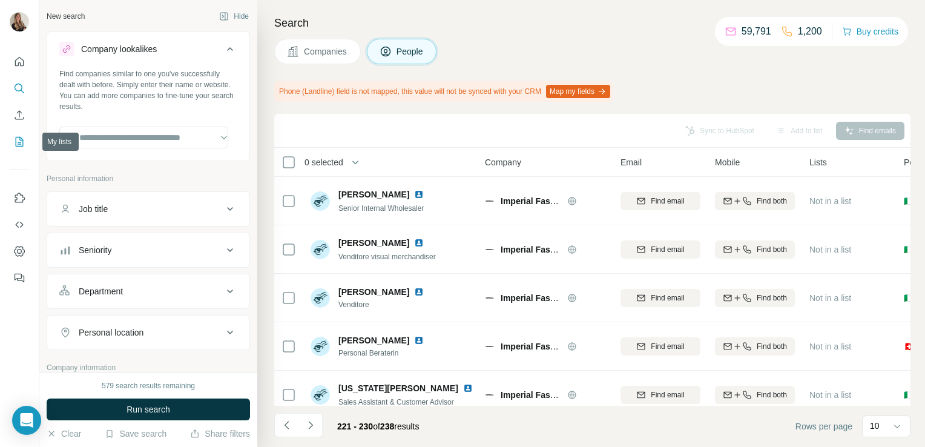
click at [16, 143] on icon "My lists" at bounding box center [20, 142] width 8 height 10
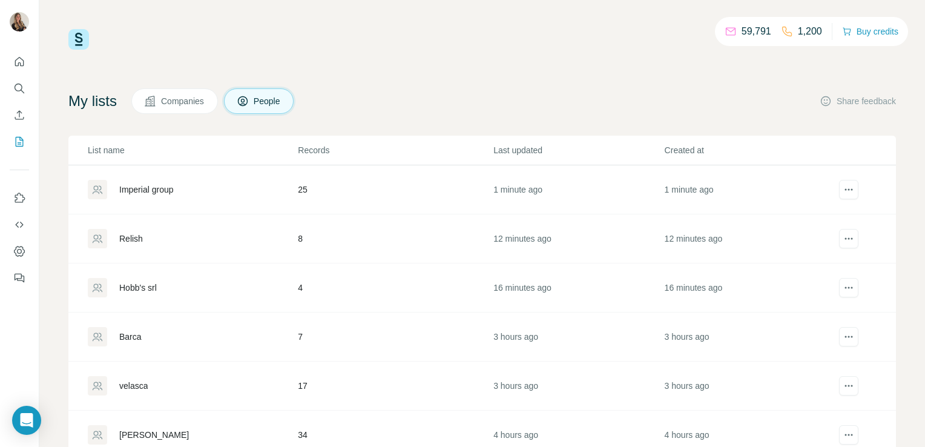
click at [147, 285] on div "Hobb's srl" at bounding box center [138, 288] width 38 height 12
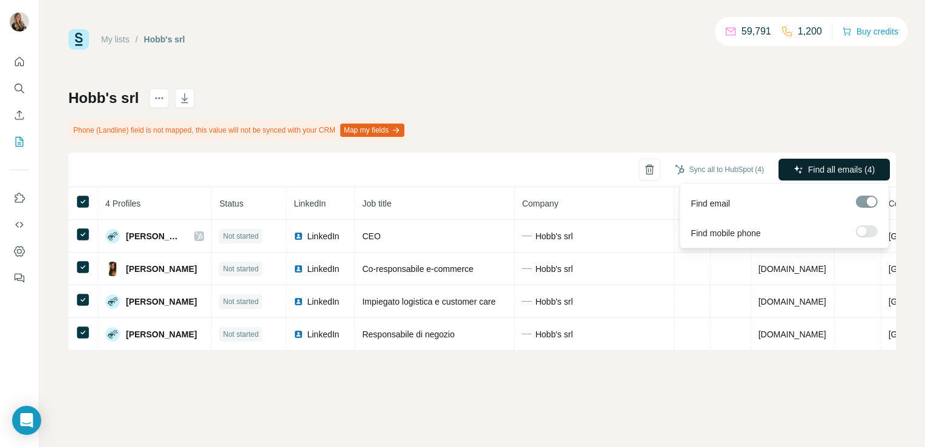
click at [814, 169] on span "Find all emails (4)" at bounding box center [842, 170] width 67 height 12
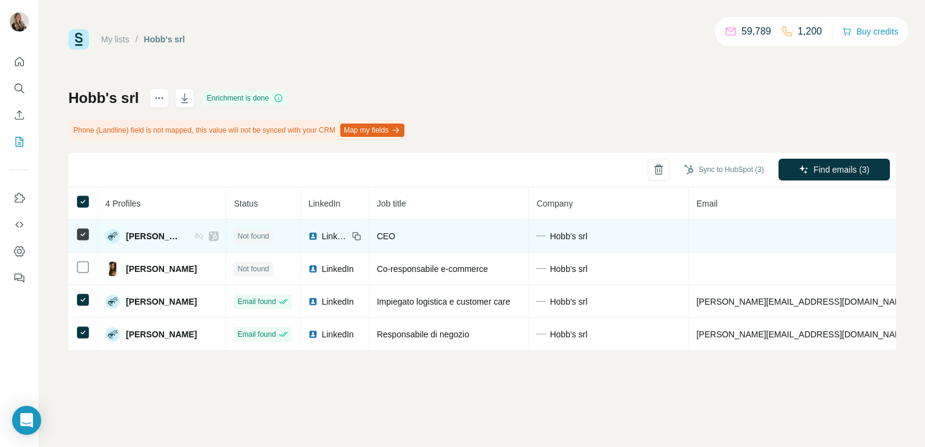
click at [80, 227] on icon at bounding box center [83, 234] width 15 height 15
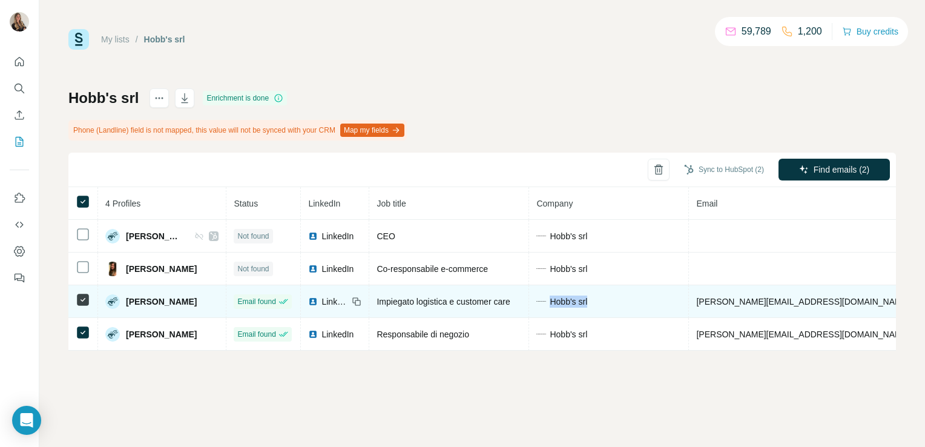
drag, startPoint x: 532, startPoint y: 299, endPoint x: 575, endPoint y: 306, distance: 42.9
click at [575, 306] on div "Hobb's srl" at bounding box center [609, 302] width 145 height 12
copy span "Hobb's srl"
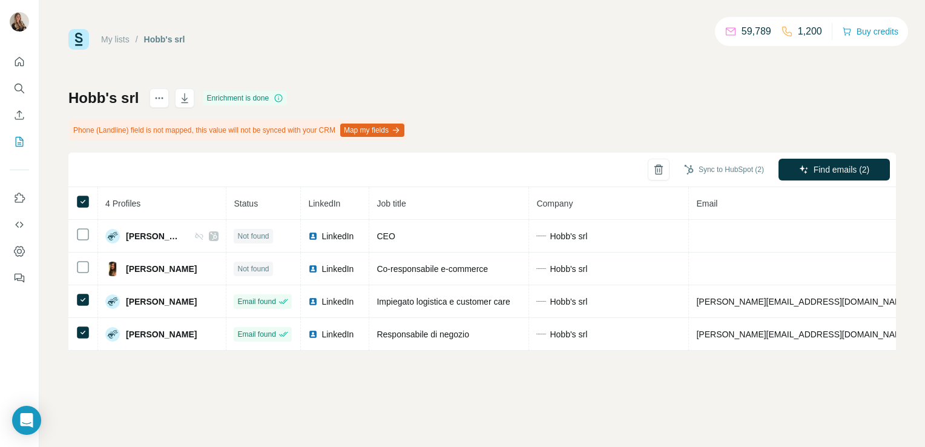
click at [502, 399] on div "My lists / Hobb's srl 59,789 1,200 Buy credits Hobb's srl Enrichment is done Ph…" at bounding box center [482, 223] width 886 height 447
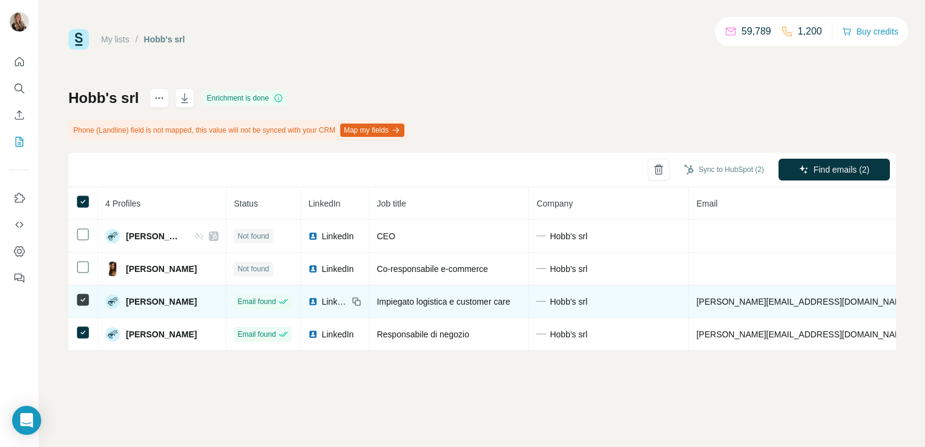
click at [352, 302] on icon at bounding box center [357, 302] width 10 height 10
click at [322, 304] on span "LinkedIn" at bounding box center [335, 302] width 27 height 12
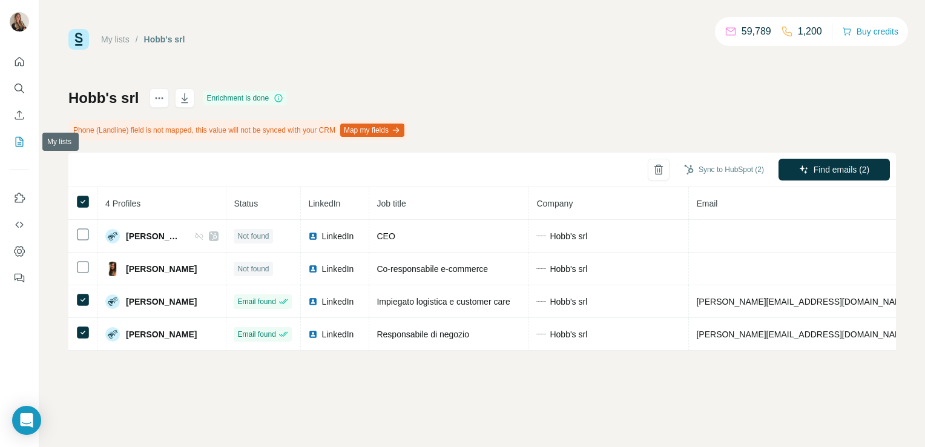
click at [18, 139] on icon "My lists" at bounding box center [19, 142] width 12 height 12
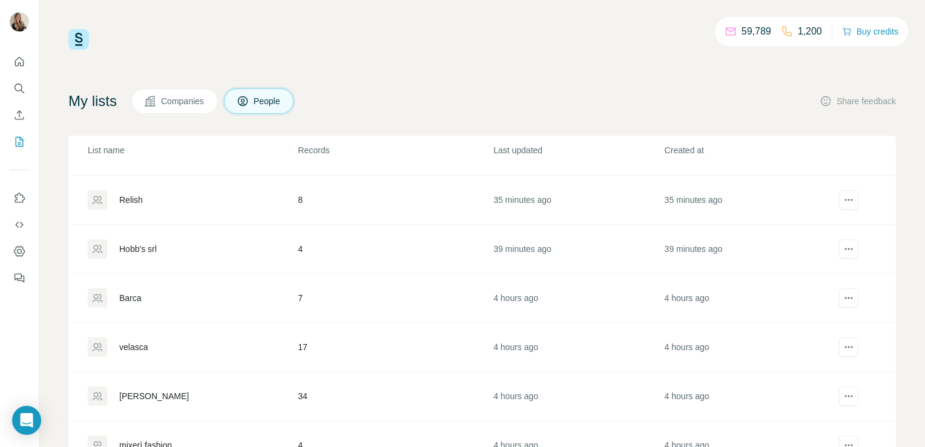
scroll to position [44, 0]
click at [124, 289] on div "Barca" at bounding box center [130, 293] width 22 height 12
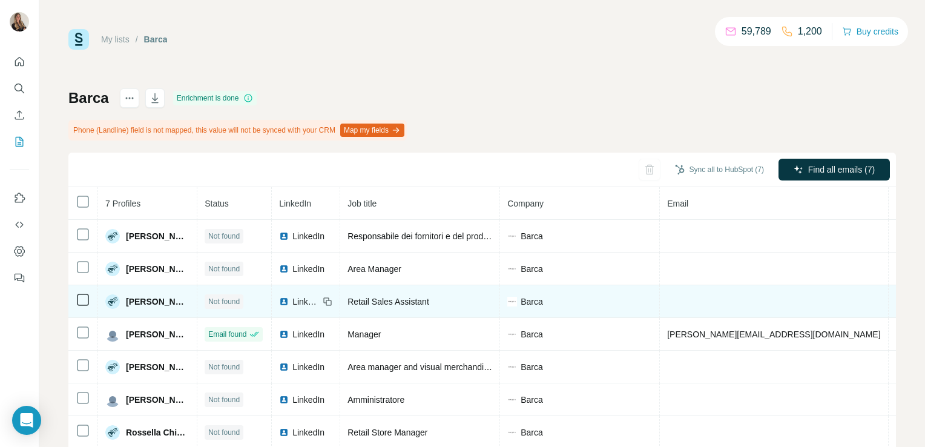
scroll to position [35, 0]
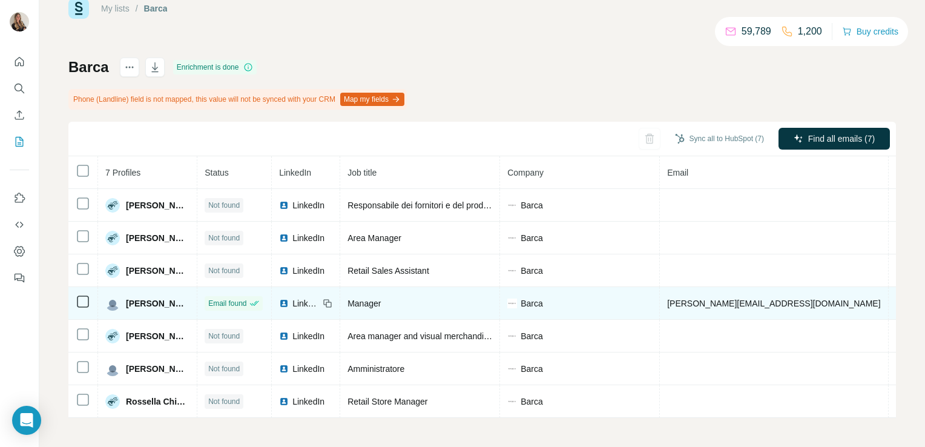
click at [288, 299] on img at bounding box center [284, 304] width 10 height 10
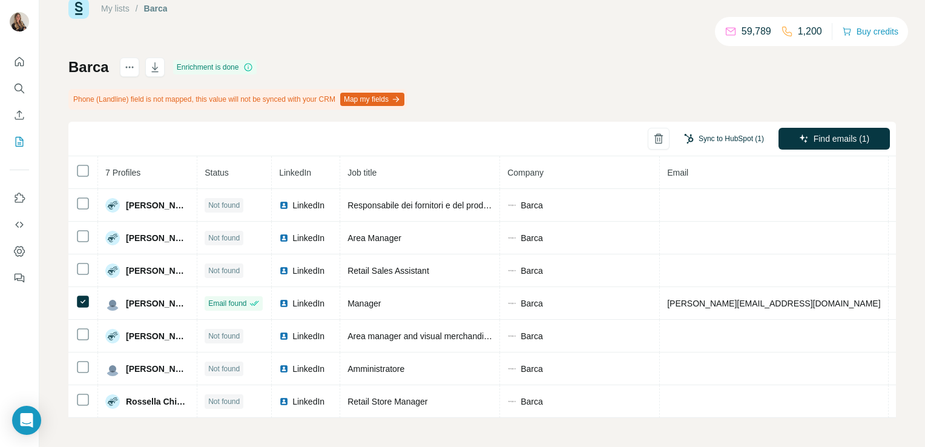
click at [727, 133] on button "Sync to HubSpot (1)" at bounding box center [724, 139] width 97 height 18
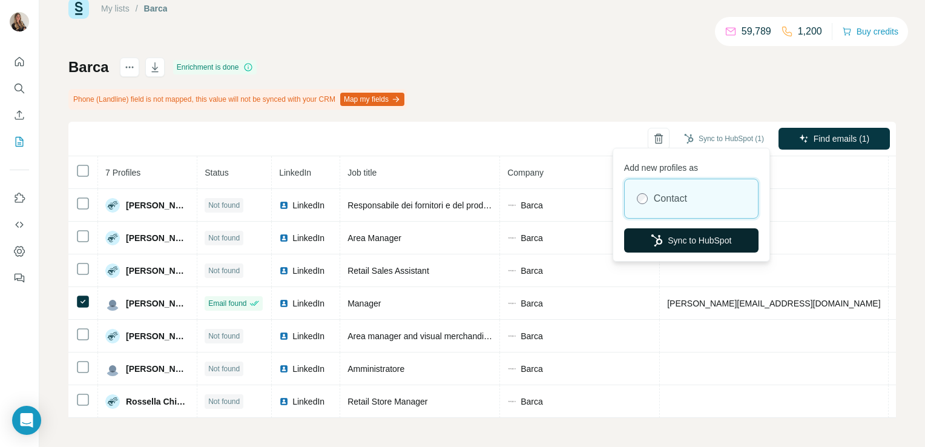
click at [700, 241] on button "Sync to HubSpot" at bounding box center [691, 240] width 134 height 24
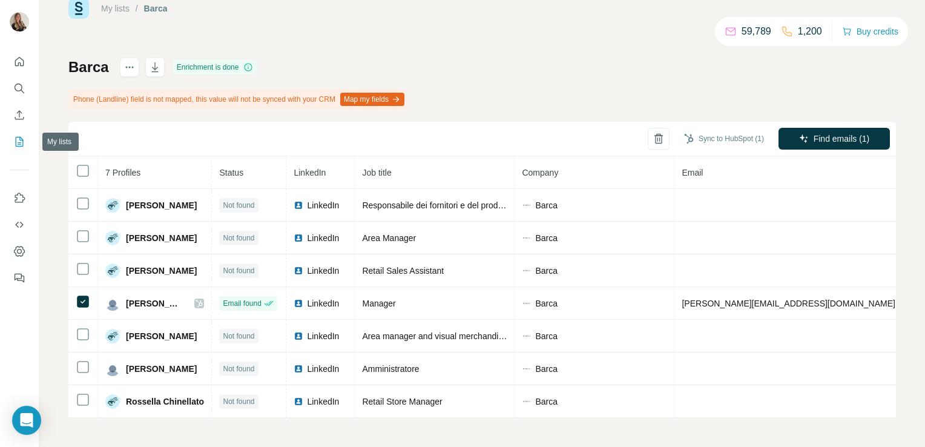
click at [21, 144] on icon "My lists" at bounding box center [21, 141] width 6 height 8
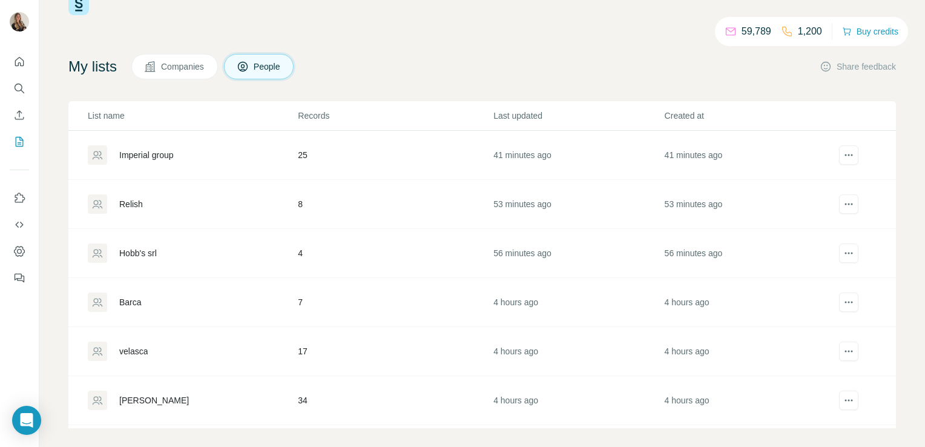
click at [122, 200] on div "Relish" at bounding box center [131, 204] width 24 height 12
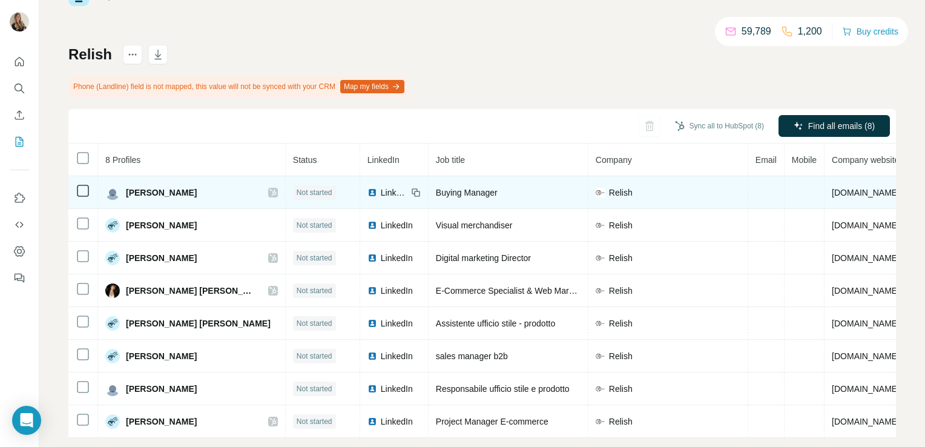
scroll to position [67, 0]
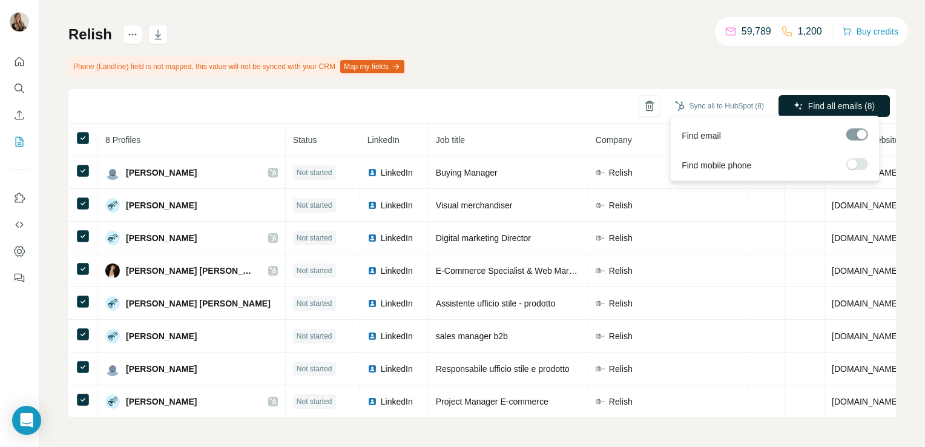
click at [810, 103] on span "Find all emails (8)" at bounding box center [842, 106] width 67 height 12
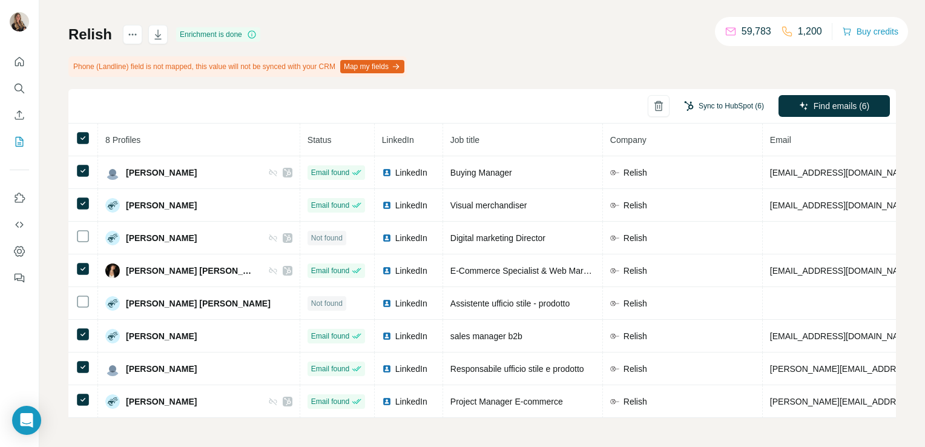
click at [689, 107] on button "Sync to HubSpot (6)" at bounding box center [724, 106] width 97 height 18
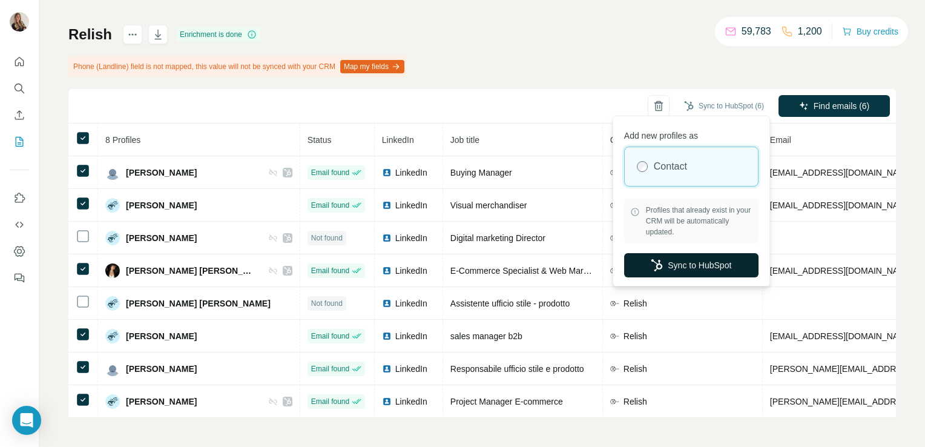
click at [671, 261] on button "Sync to HubSpot" at bounding box center [691, 265] width 134 height 24
